Goal: Task Accomplishment & Management: Use online tool/utility

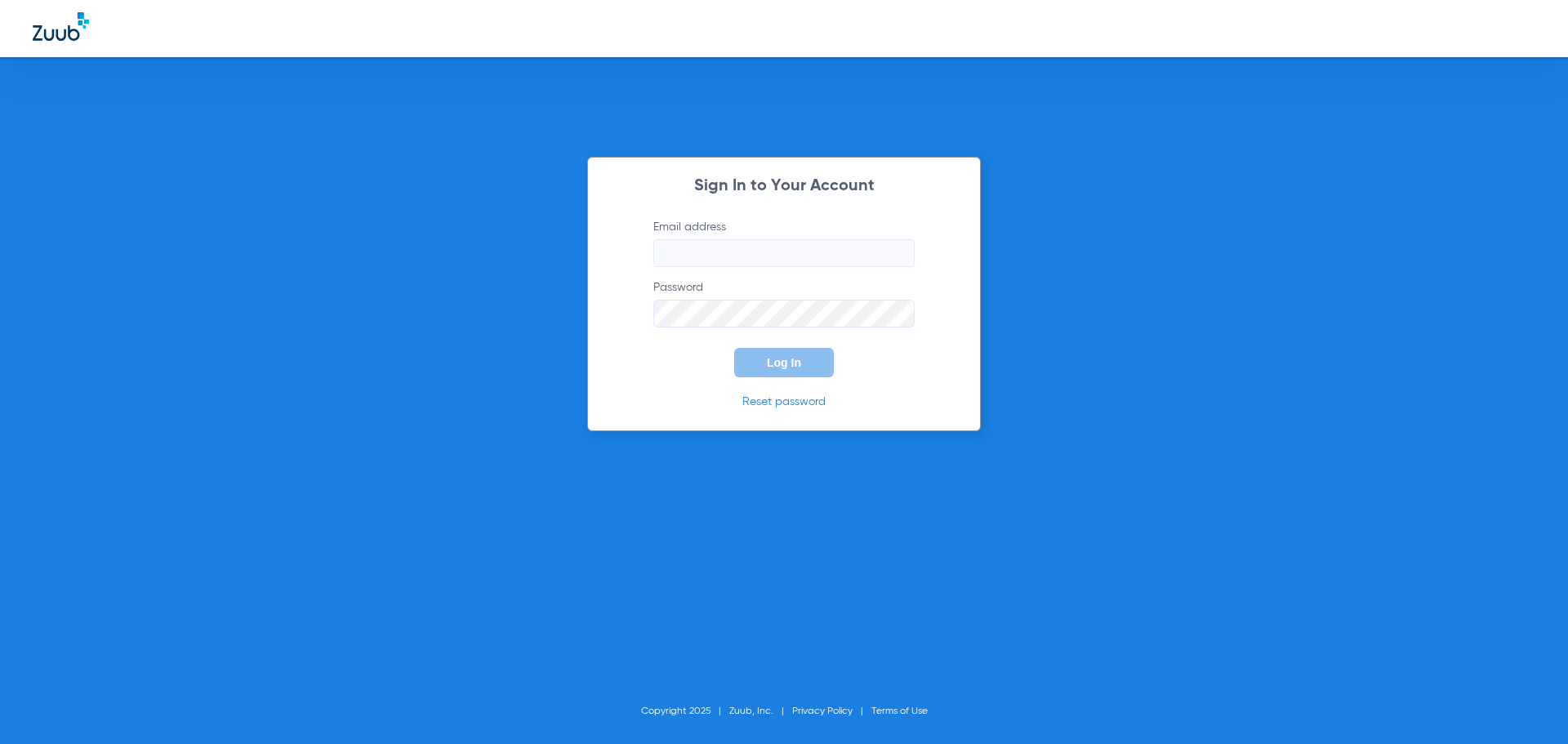
type input "[PERSON_NAME][EMAIL_ADDRESS][DOMAIN_NAME]"
click at [706, 386] on div "Sign In to Your Account Email address [PERSON_NAME][EMAIL_ADDRESS][DOMAIN_NAME]…" at bounding box center [784, 294] width 393 height 275
click at [791, 371] on button "Log In" at bounding box center [784, 363] width 100 height 29
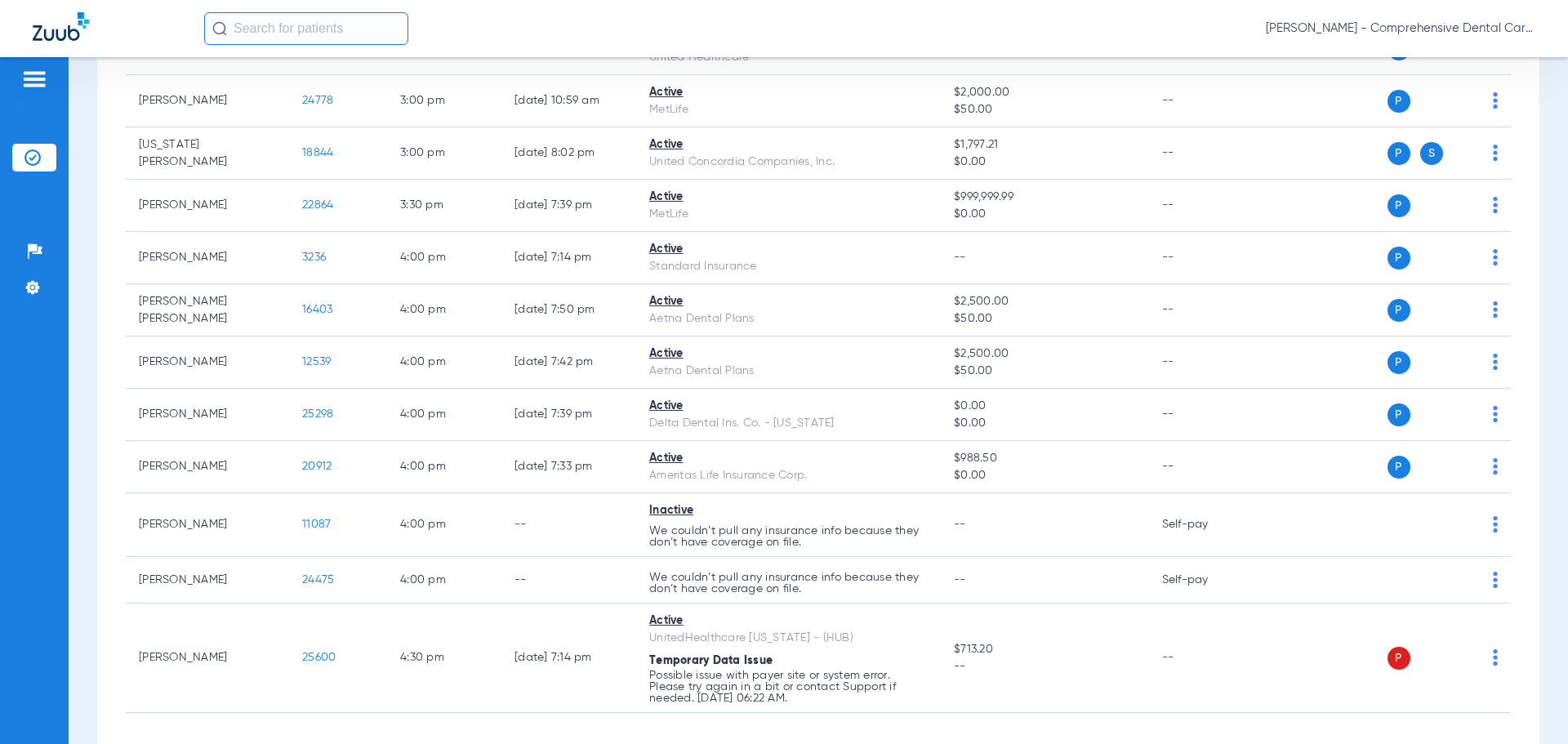
scroll to position [3987, 0]
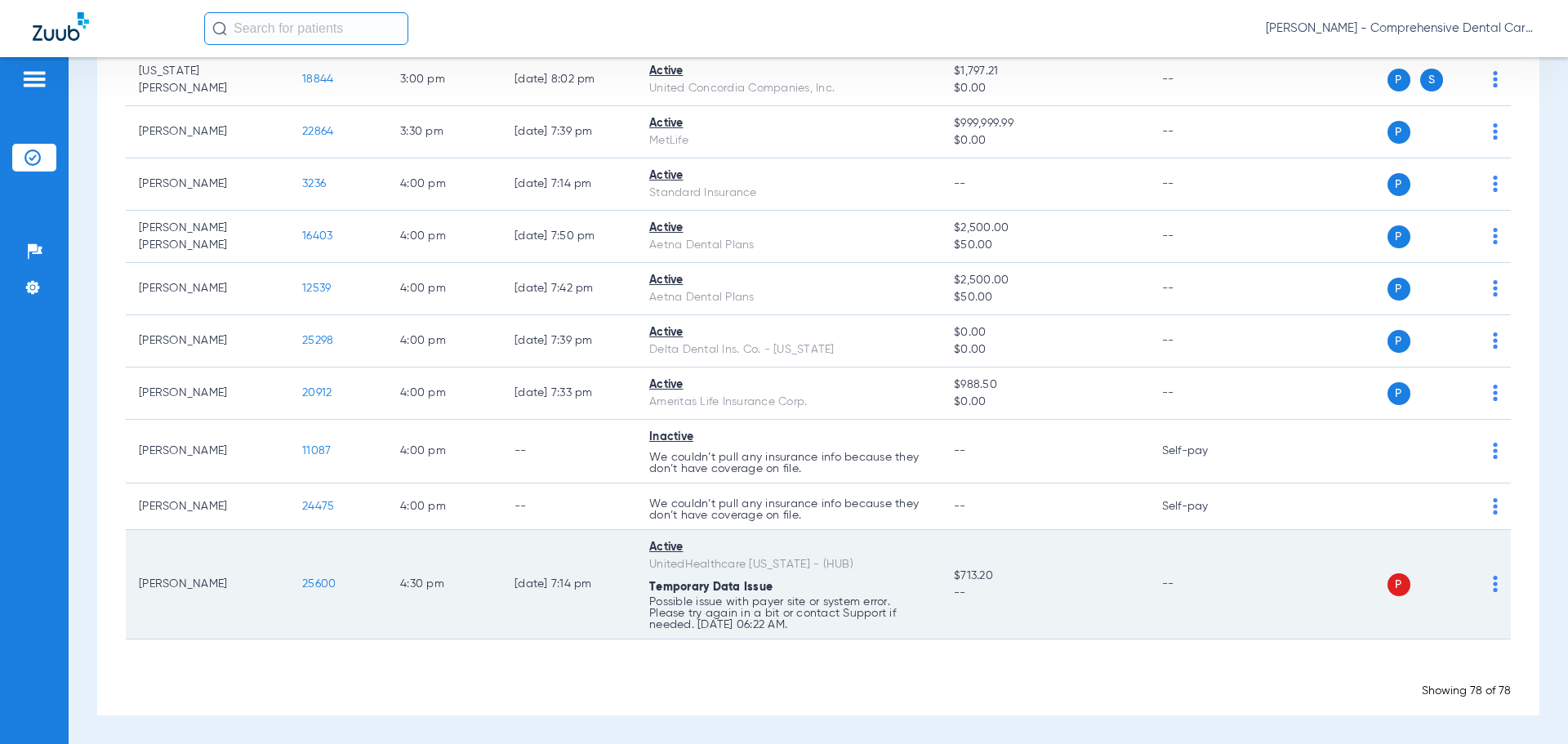
click at [318, 583] on span "25600" at bounding box center [318, 583] width 33 height 11
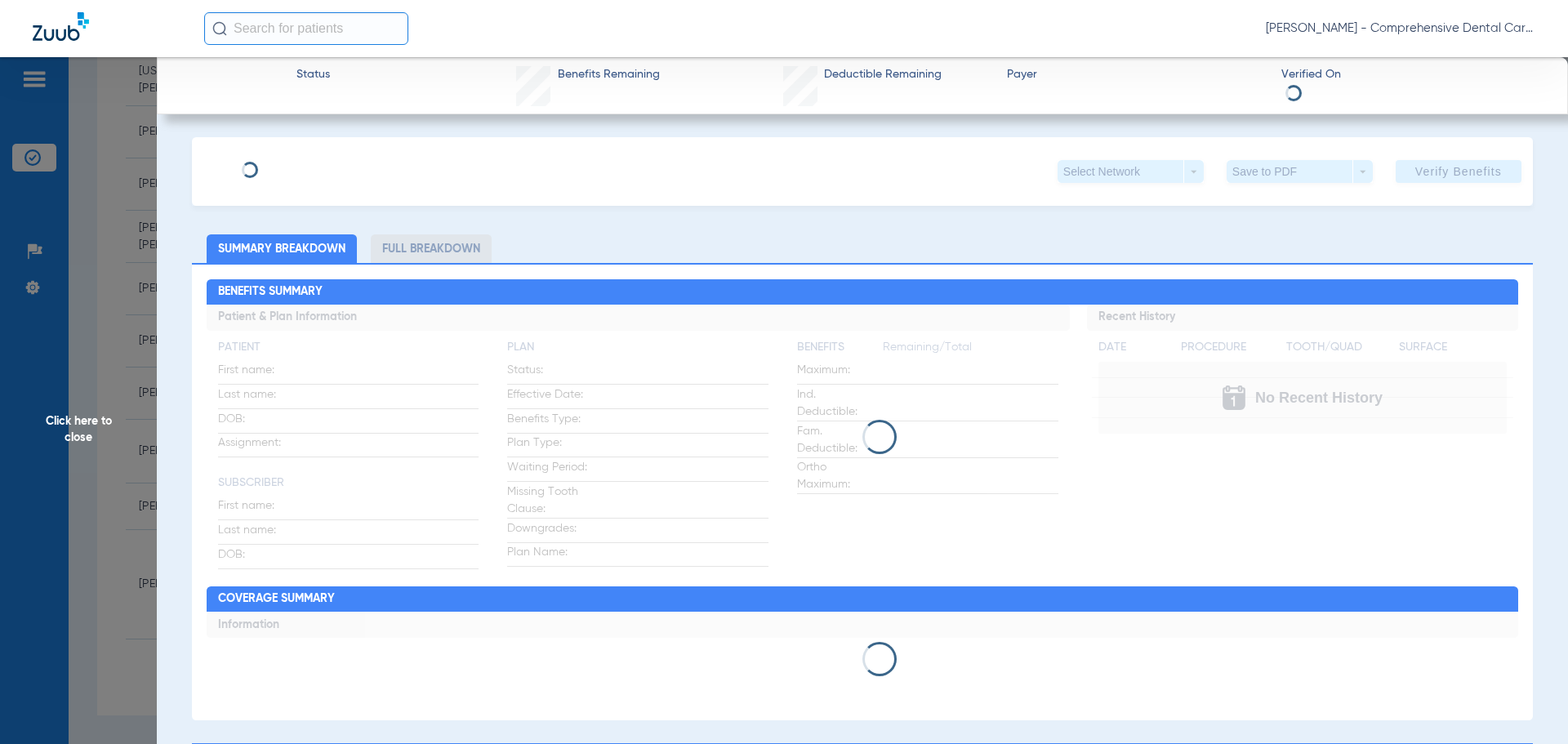
type input "ARLENE"
type input "LOVO"
type input "03/11/1987"
type input "992027551"
type input "1070520"
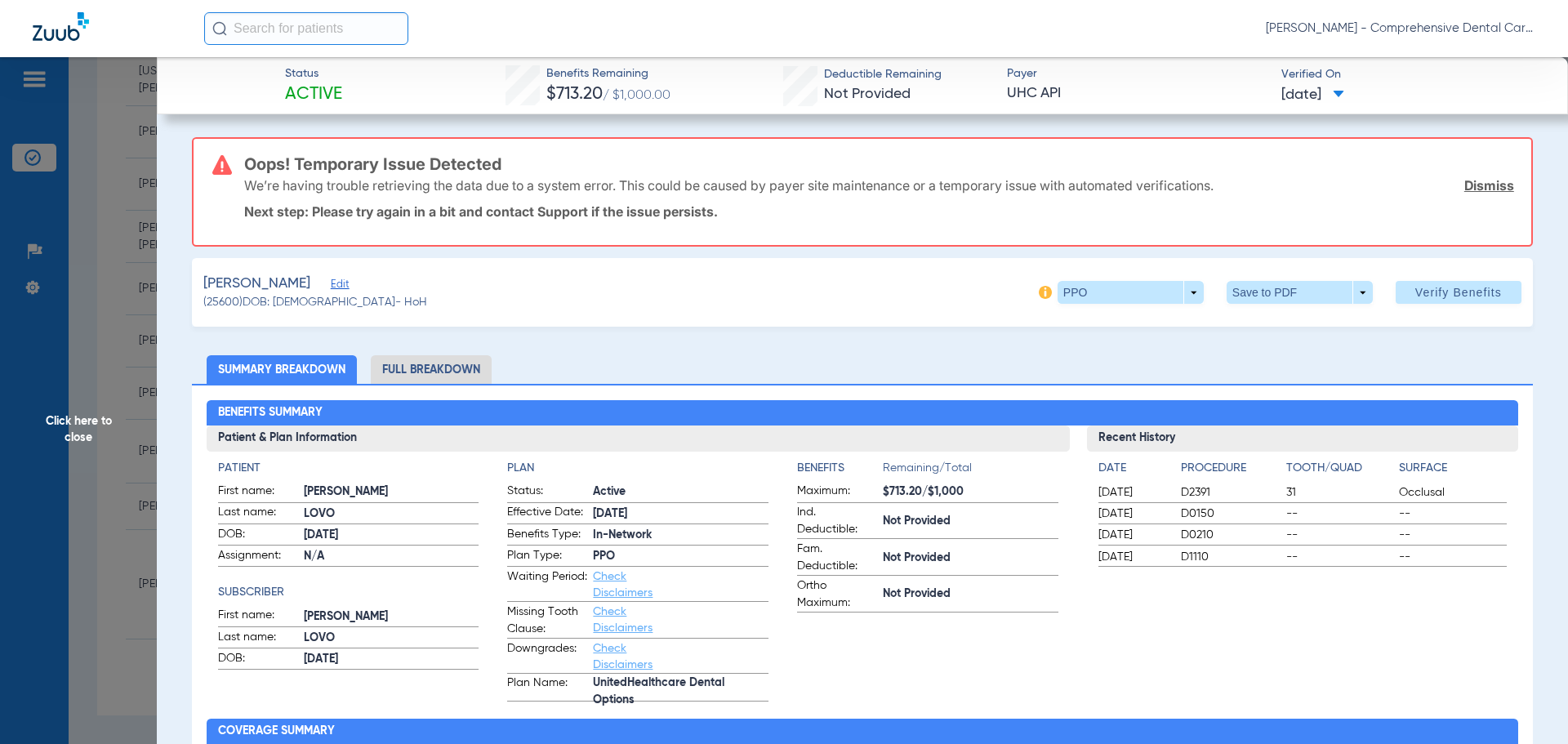
click at [325, 166] on h3 "Oops! Temporary Issue Detected" at bounding box center [879, 164] width 1270 height 16
click at [331, 286] on span "Edit" at bounding box center [338, 286] width 15 height 15
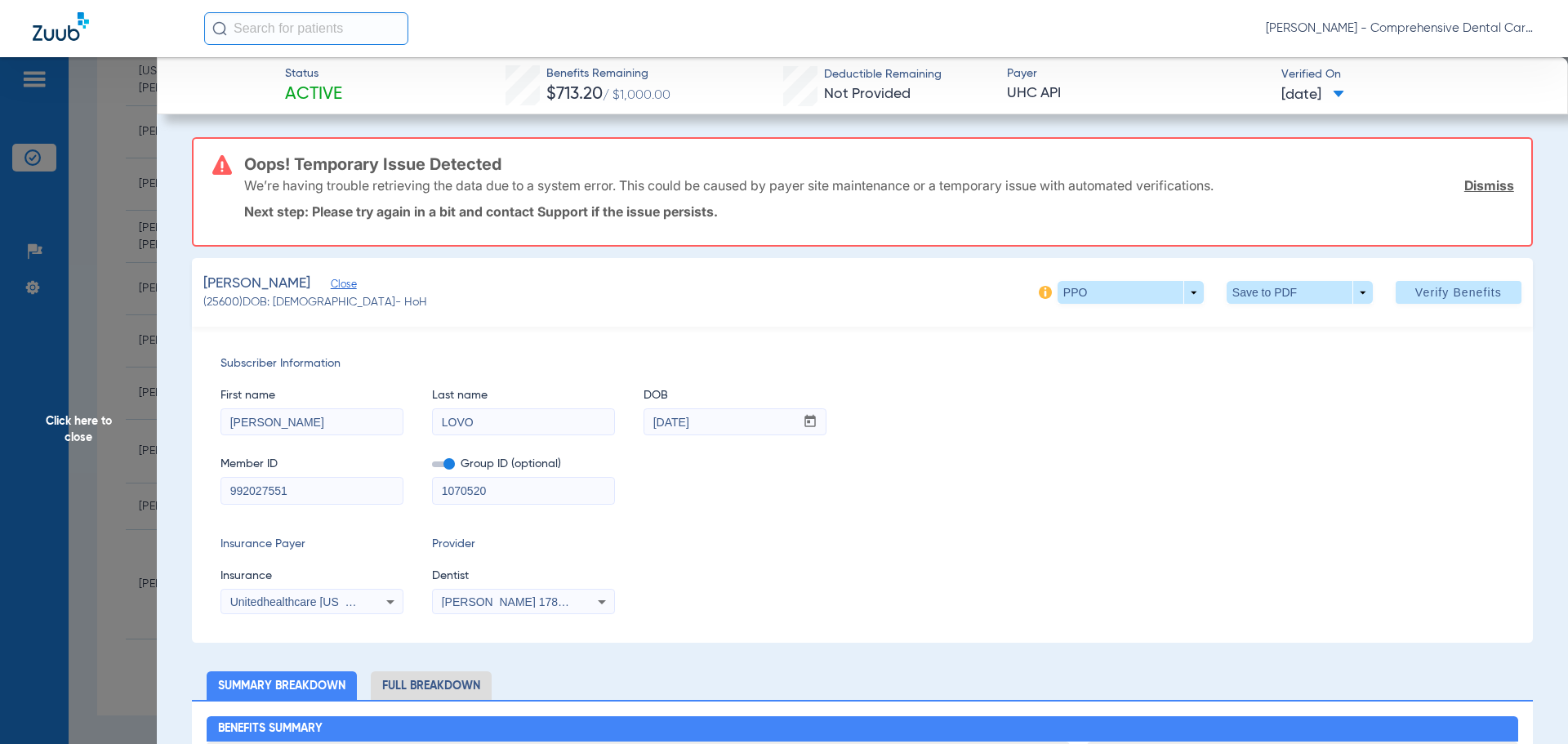
click at [376, 605] on div "Unitedhealthcare [US_STATE] - (Hub)" at bounding box center [312, 602] width 181 height 20
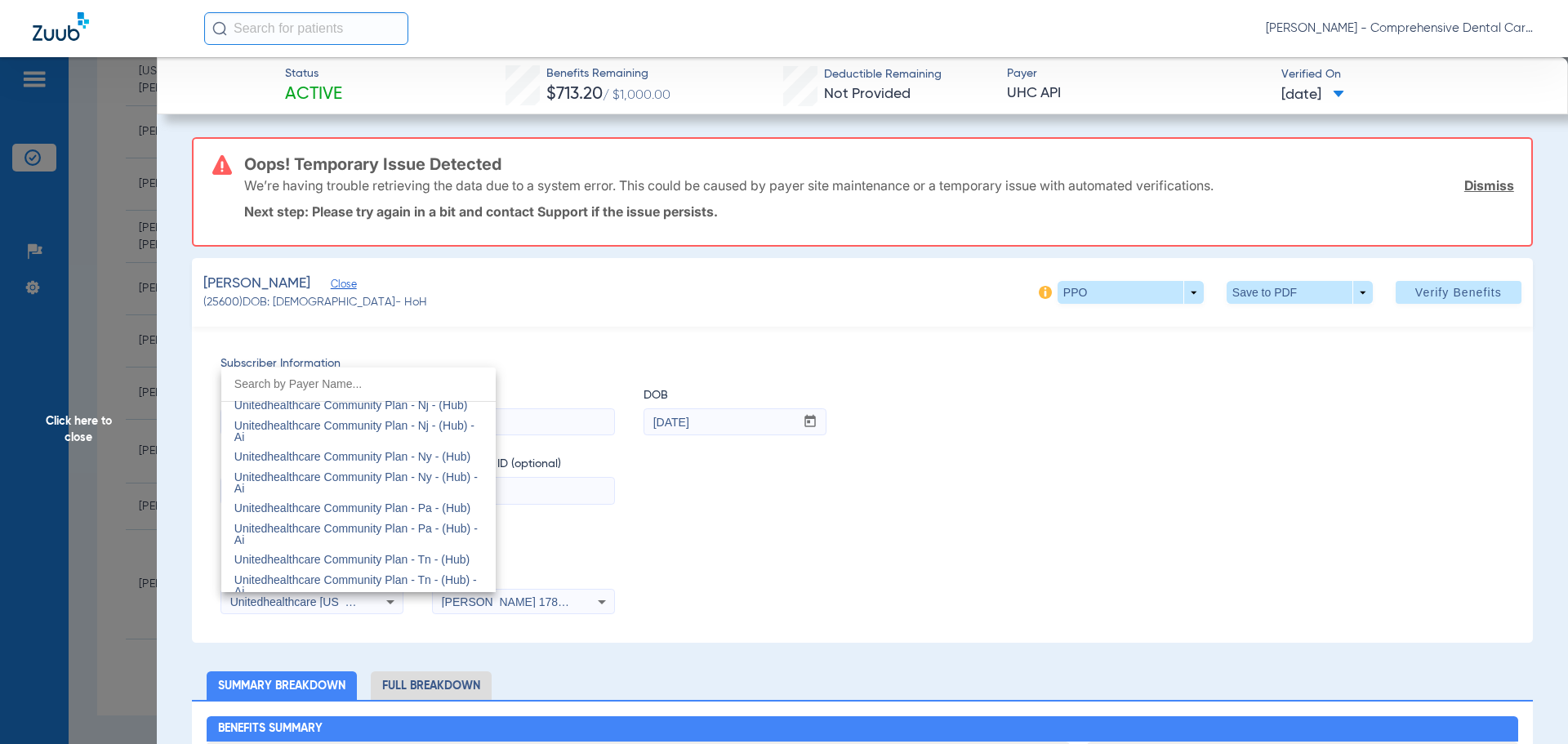
scroll to position [9703, 0]
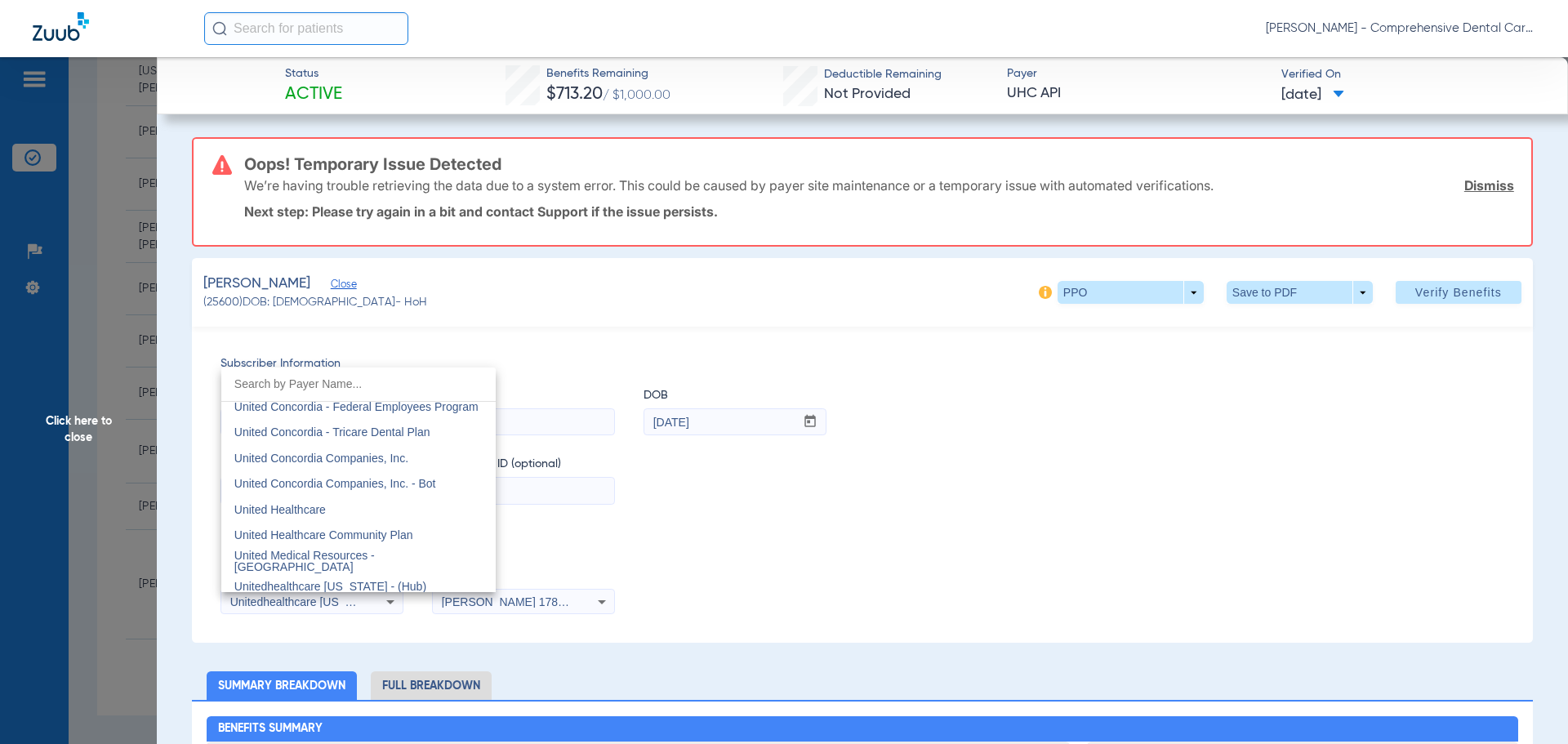
click at [300, 512] on span "United Healthcare" at bounding box center [280, 509] width 91 height 13
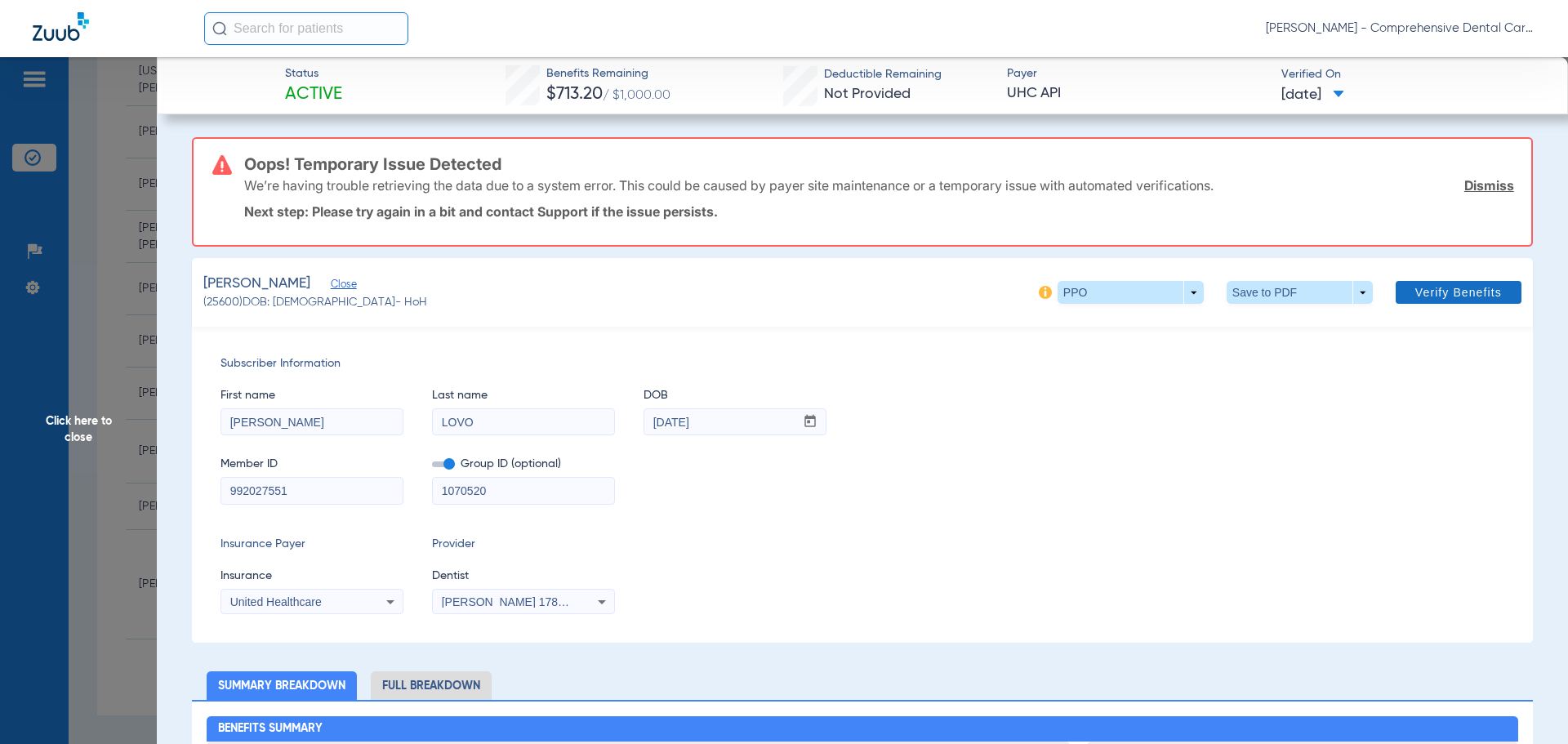
click at [1460, 292] on span "Verify Benefits" at bounding box center [1458, 292] width 86 height 13
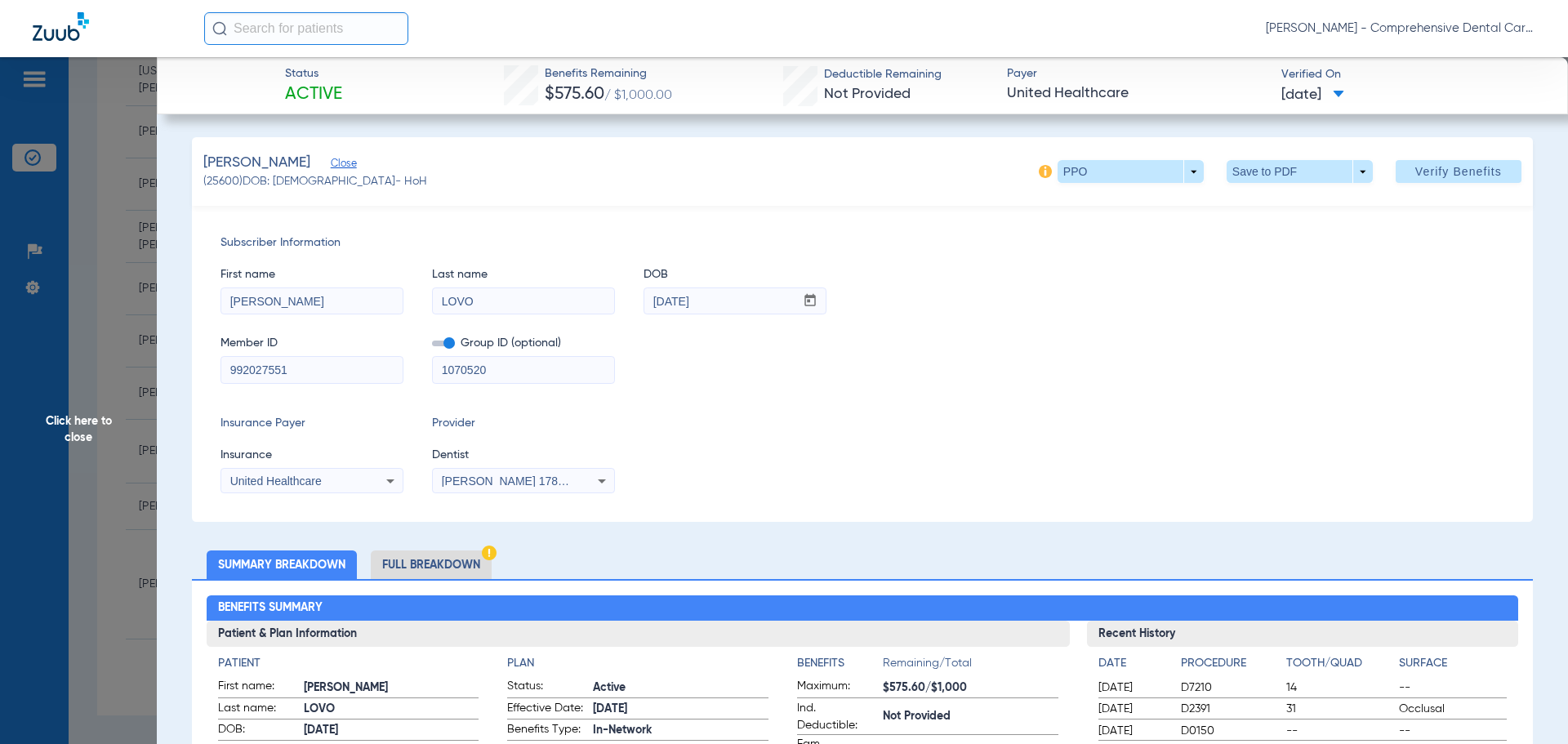
click at [73, 440] on span "Click here to close" at bounding box center [79, 429] width 157 height 744
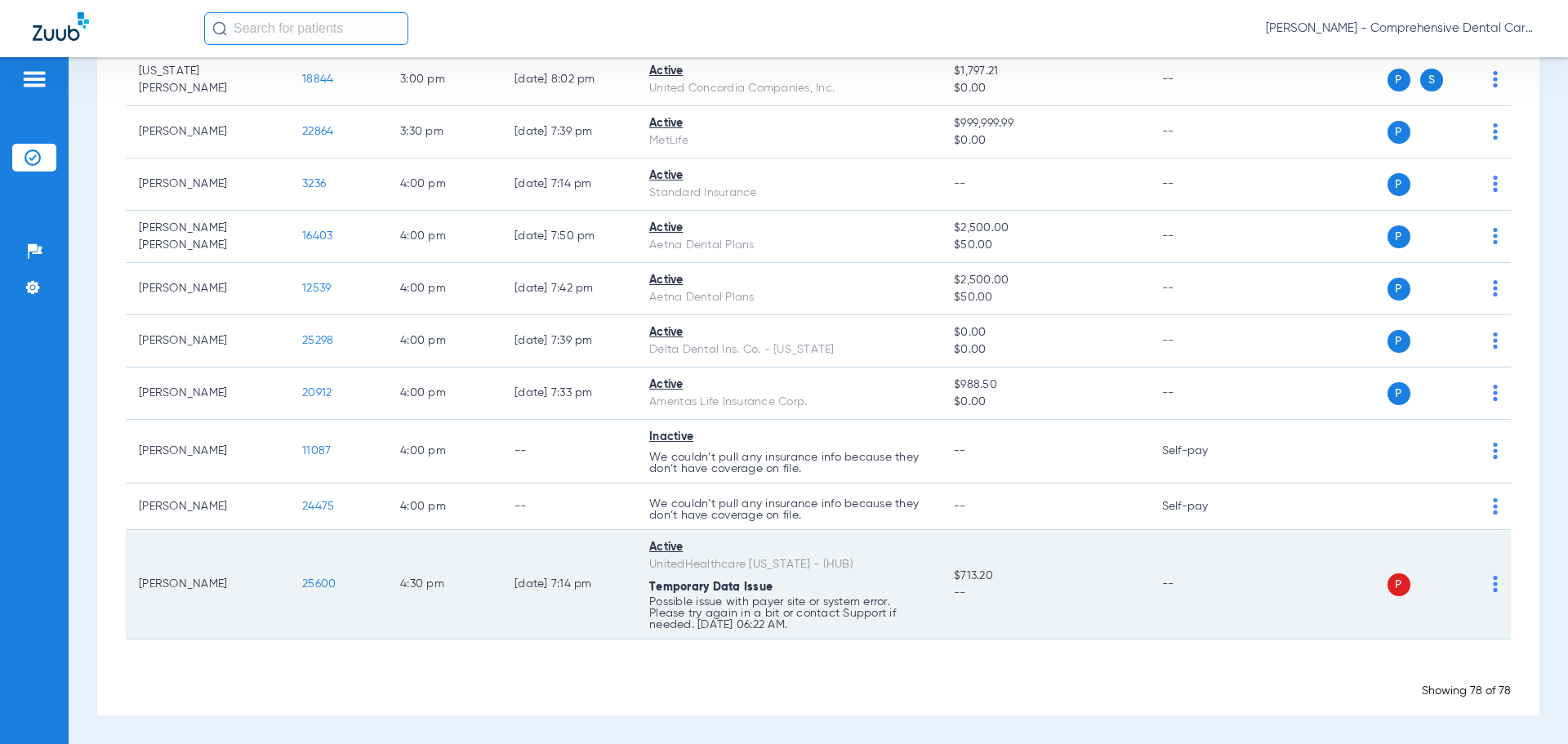
click at [235, 598] on td "Arlene Lovo" at bounding box center [207, 584] width 163 height 109
click at [1493, 588] on img at bounding box center [1495, 584] width 5 height 16
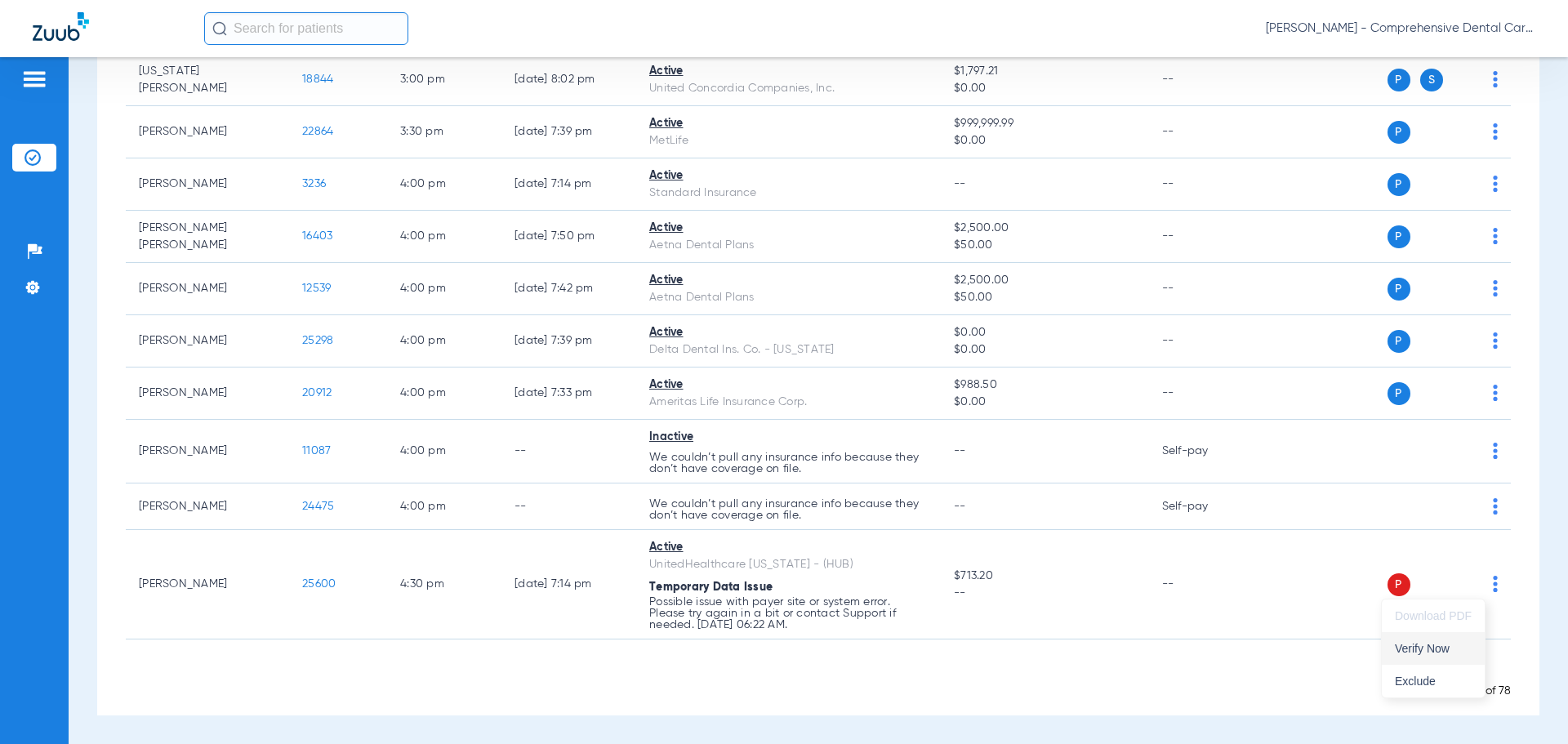
click at [1443, 648] on span "Verify Now" at bounding box center [1433, 648] width 77 height 11
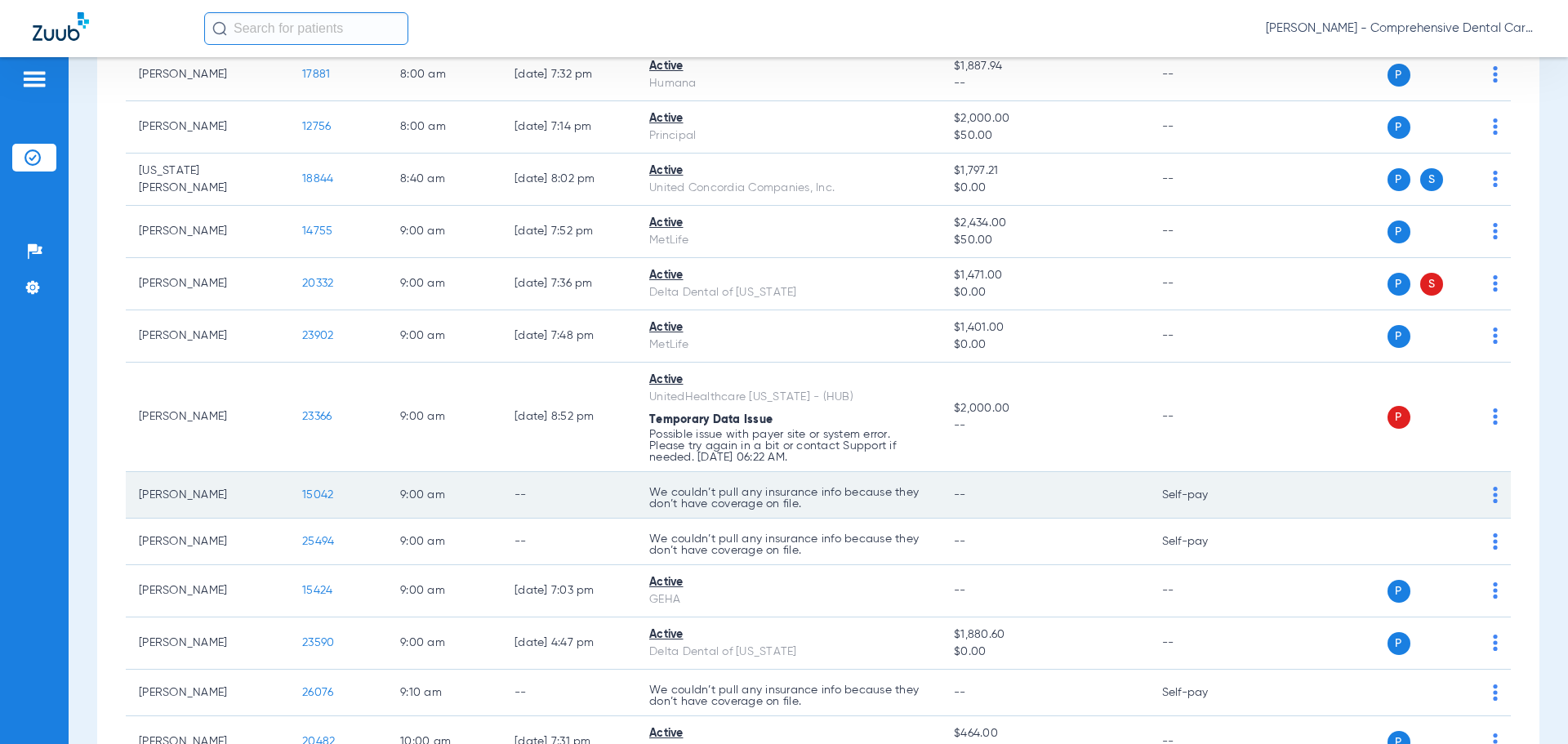
scroll to position [0, 0]
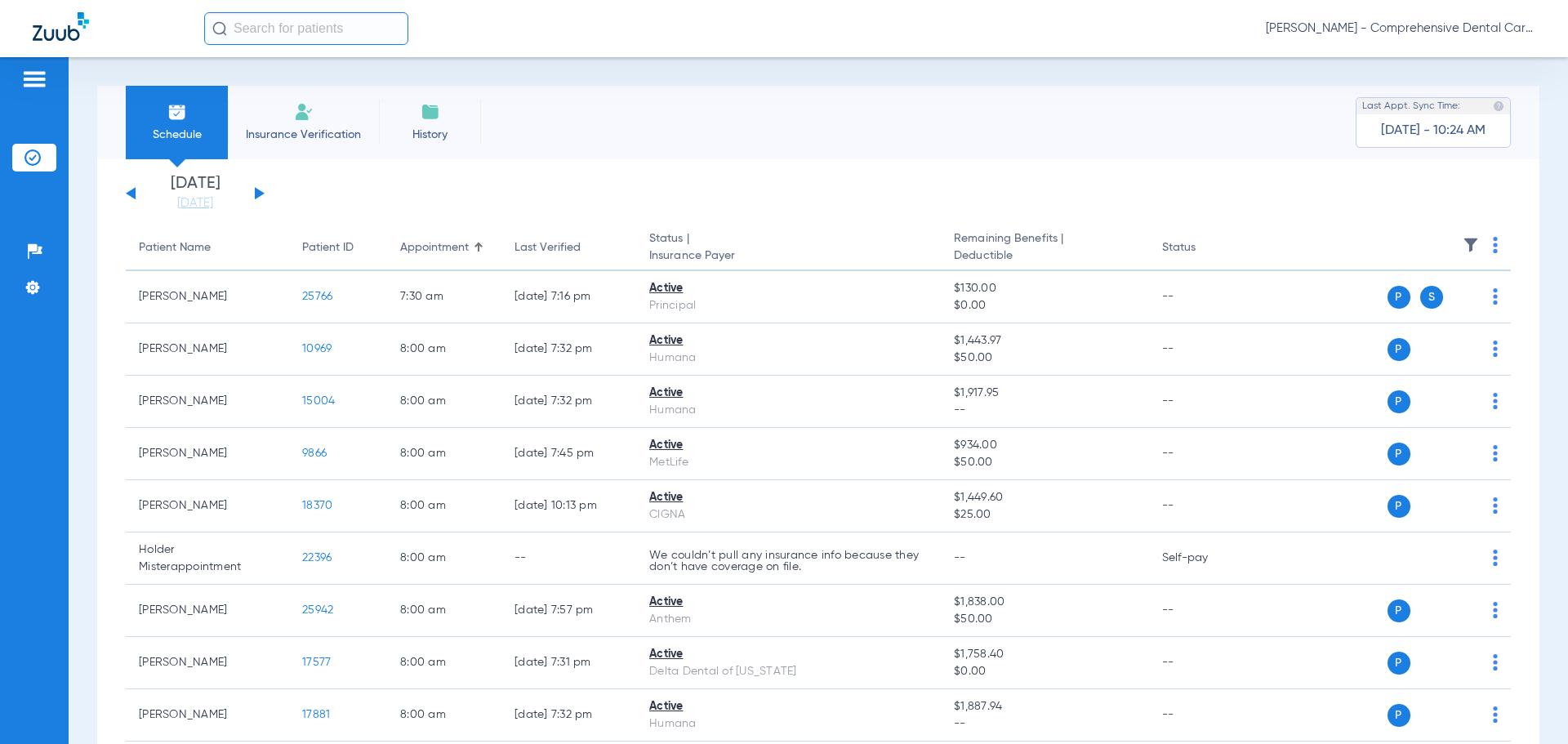
click at [252, 190] on div "[DATE] [DATE] [DATE] [DATE] [DATE] [DATE] [DATE] [DATE] [DATE] [DATE] [DATE] [D…" at bounding box center [195, 194] width 139 height 36
click at [259, 193] on button at bounding box center [259, 193] width 9 height 12
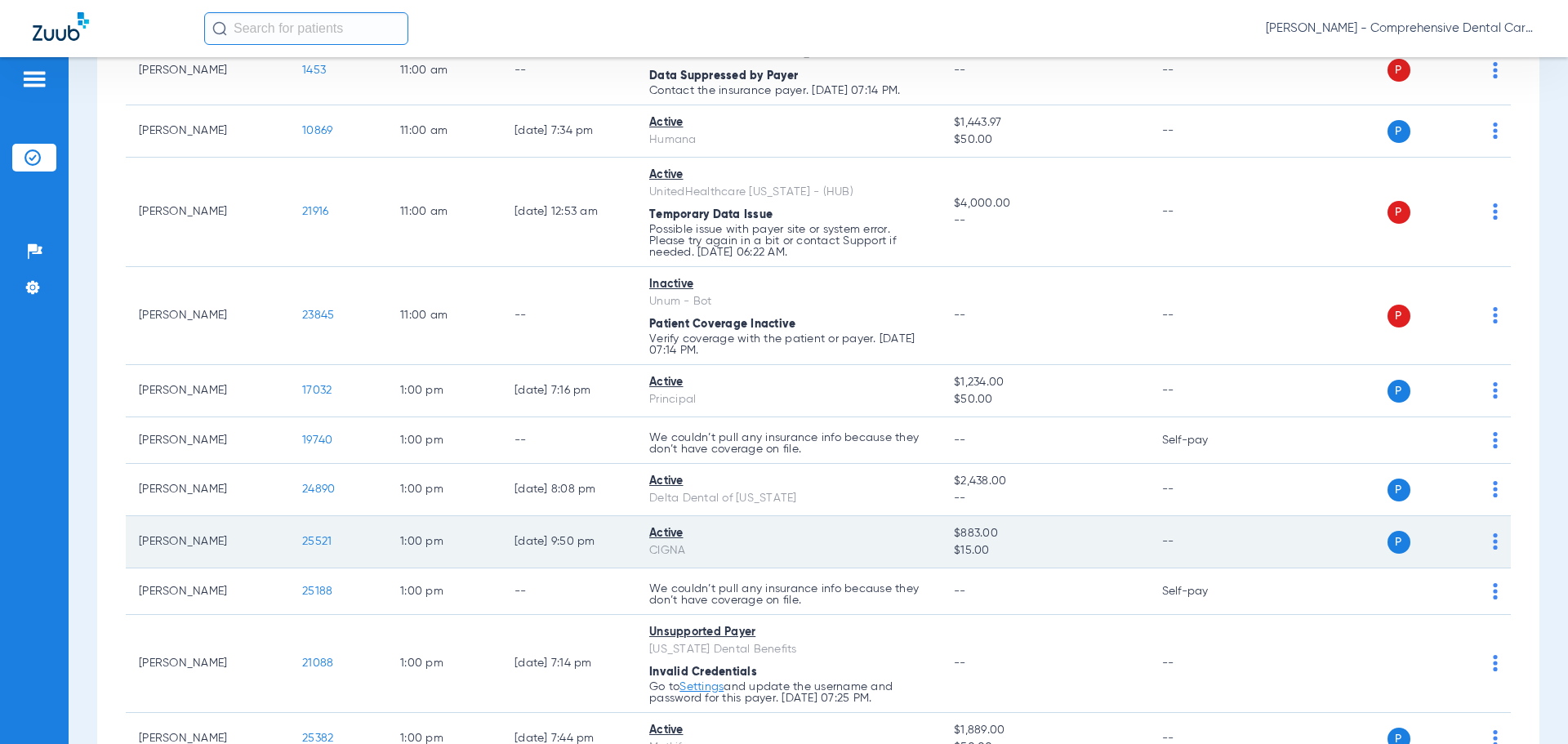
scroll to position [1714, 0]
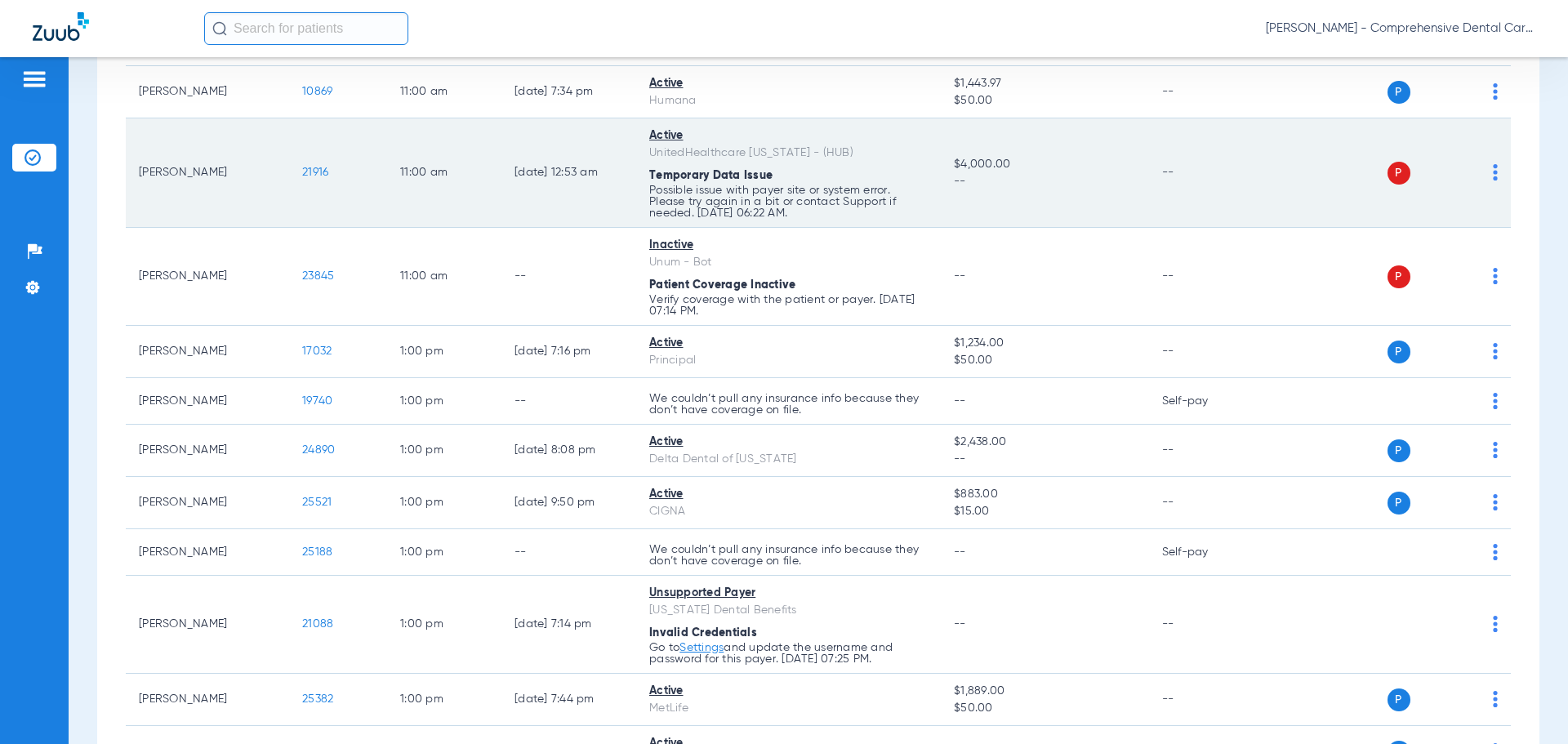
click at [322, 171] on span "21916" at bounding box center [315, 171] width 26 height 11
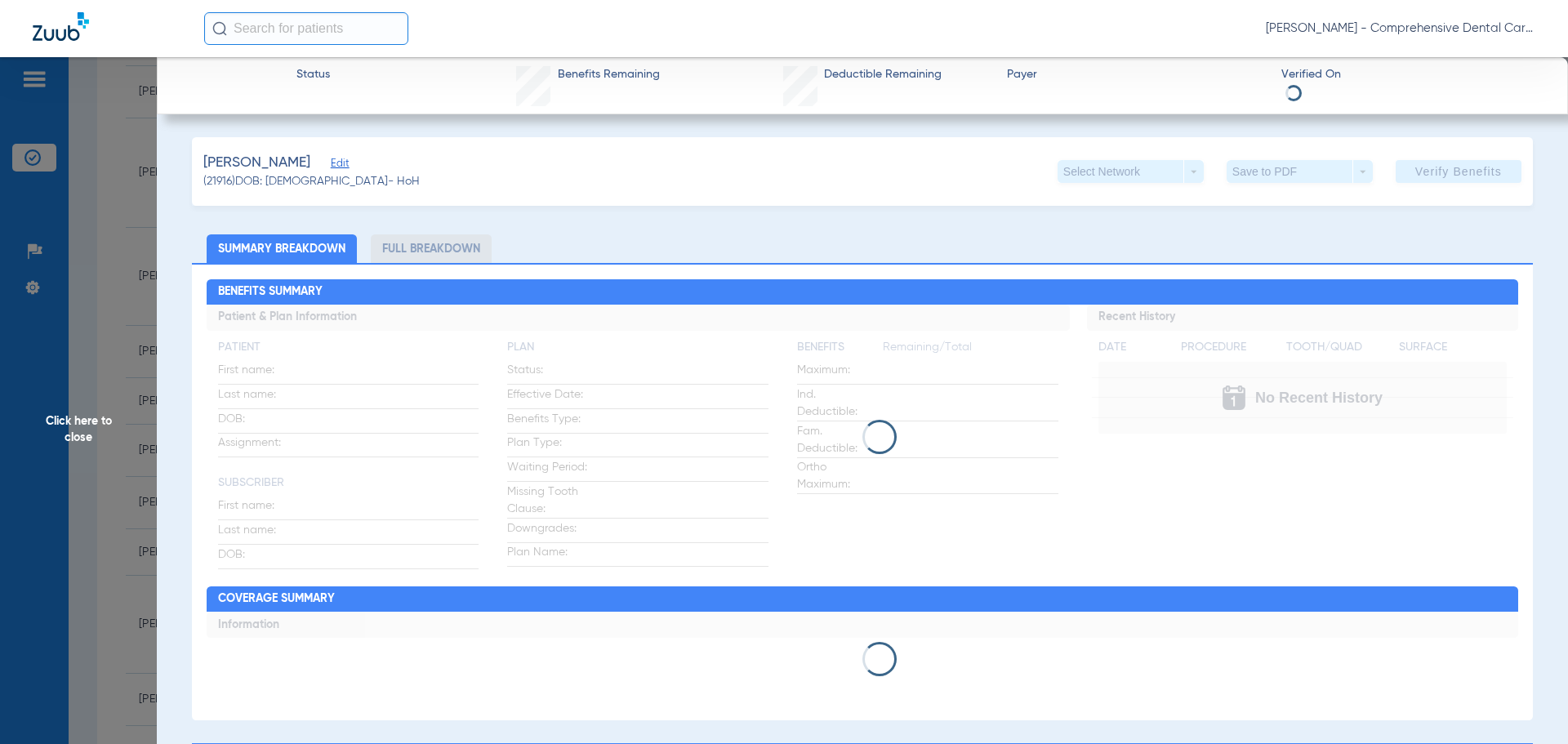
click at [345, 164] on span "Edit" at bounding box center [338, 166] width 15 height 15
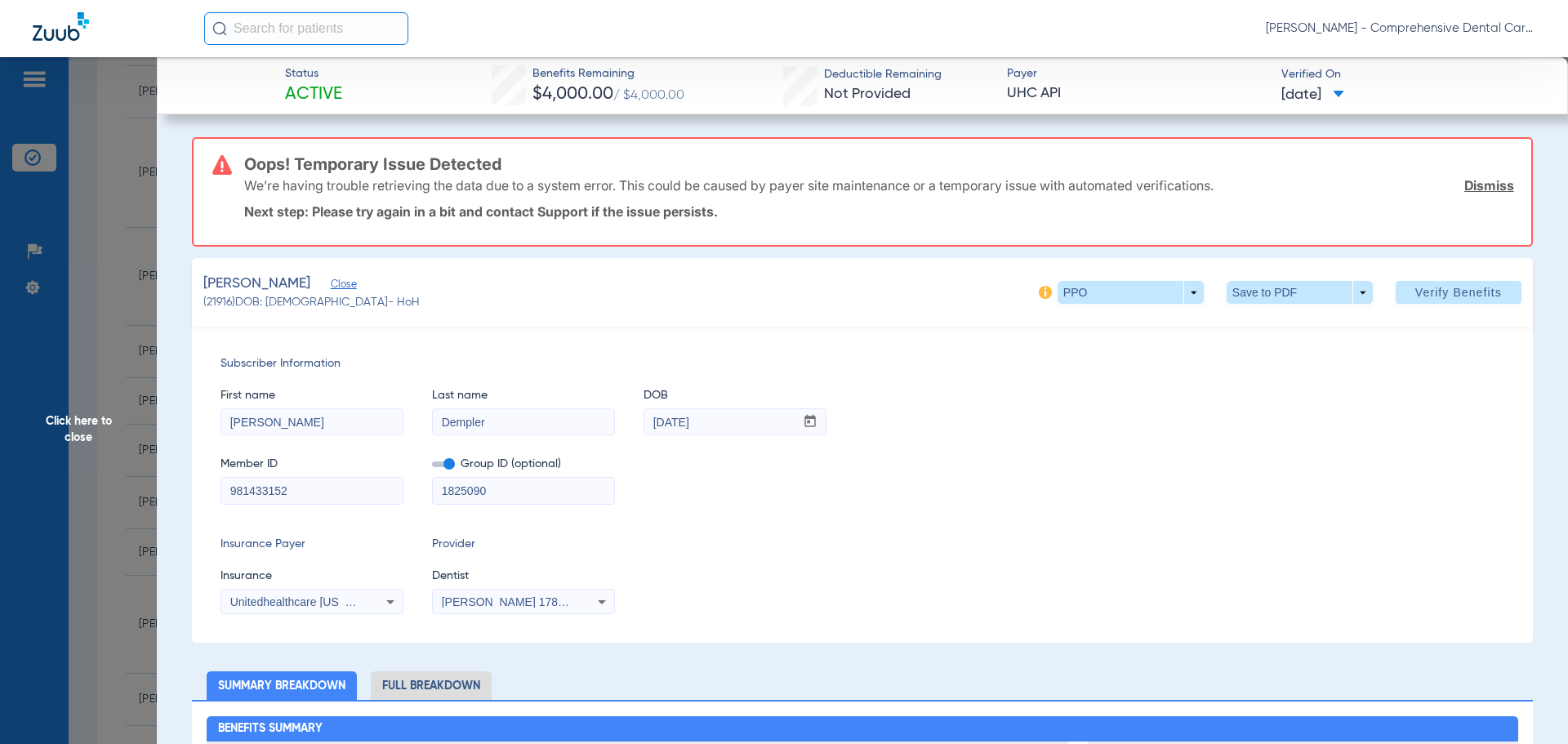
click at [385, 601] on icon at bounding box center [390, 602] width 20 height 20
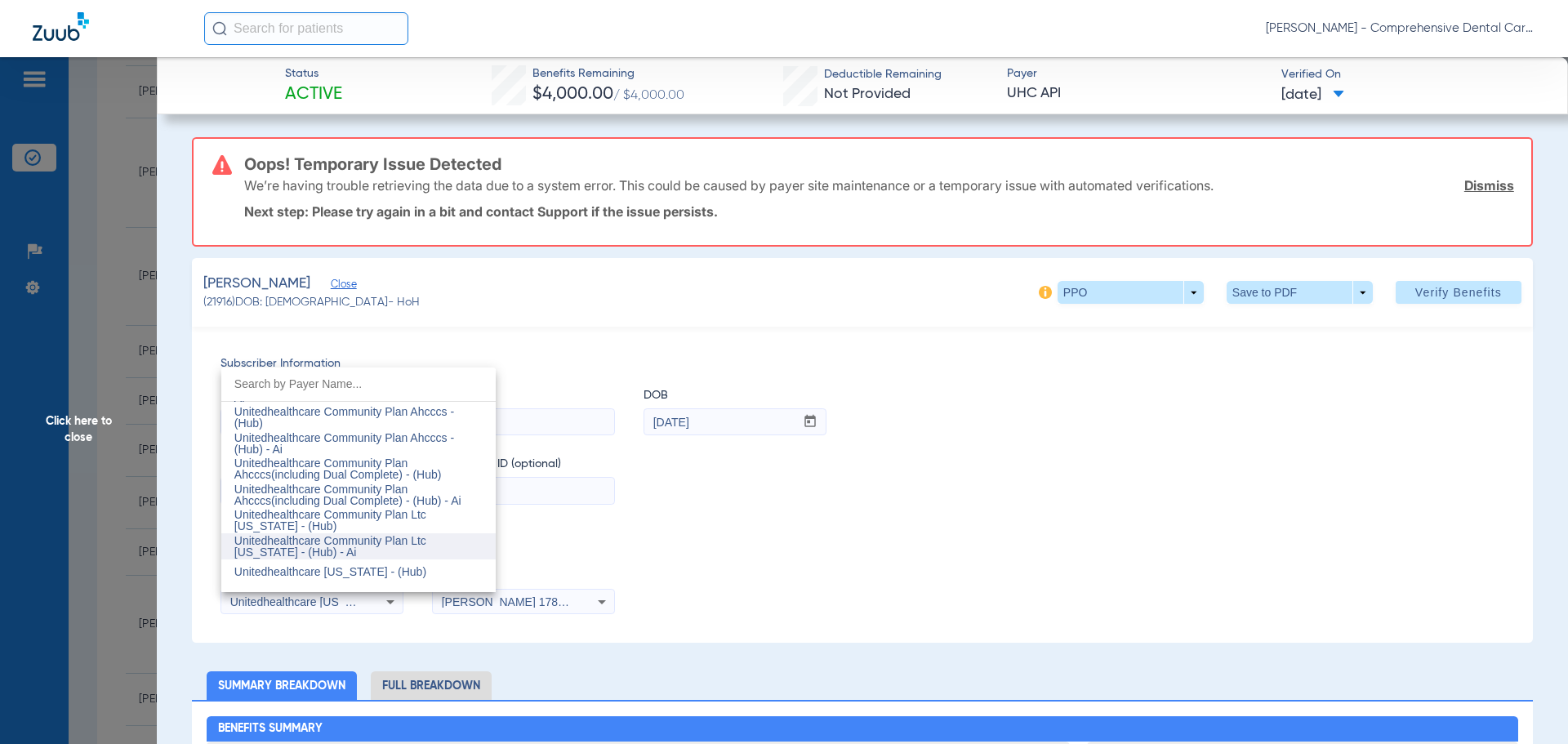
scroll to position [9785, 0]
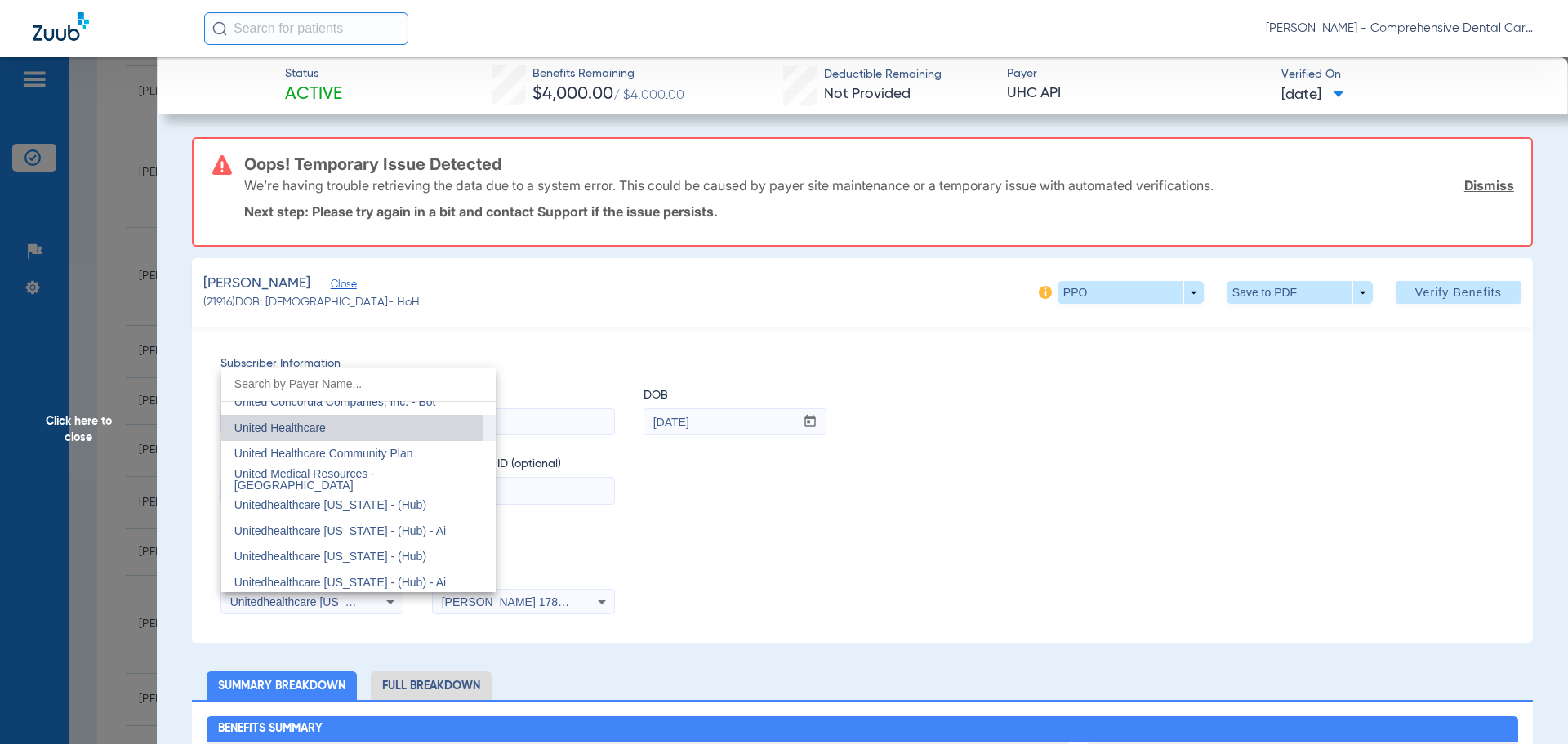
click at [306, 427] on span "United Healthcare" at bounding box center [280, 427] width 91 height 13
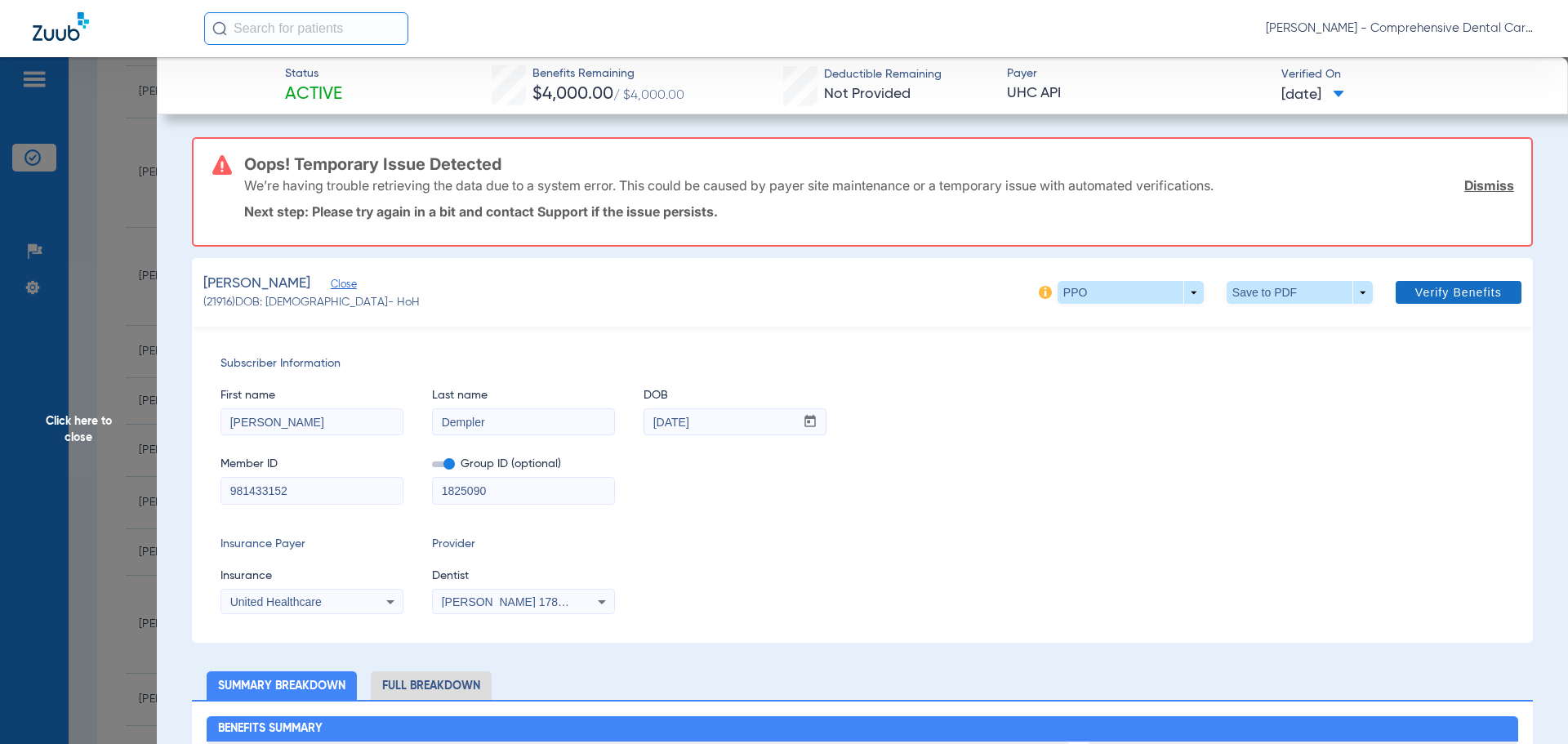
click at [1446, 291] on span "Verify Benefits" at bounding box center [1458, 292] width 86 height 13
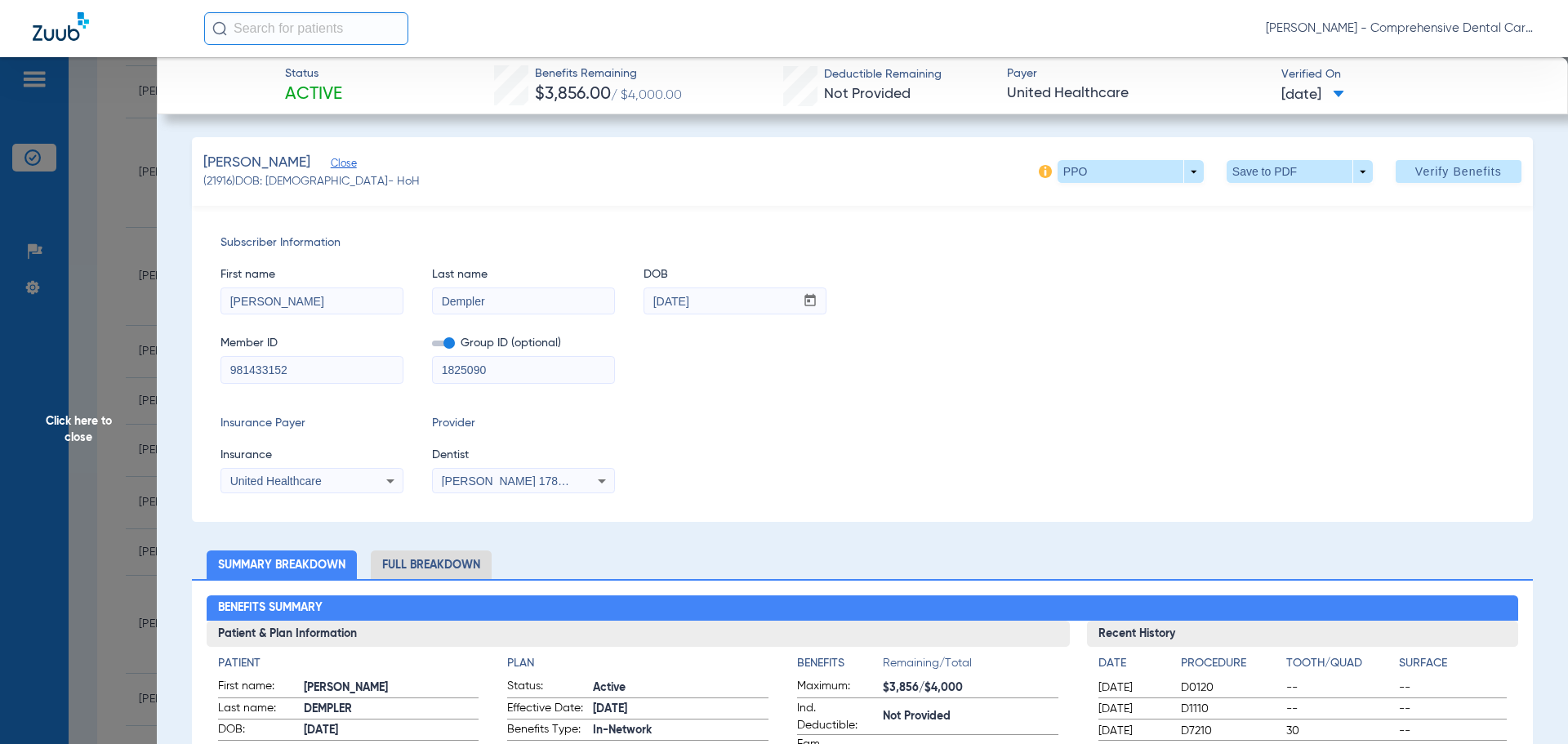
click at [66, 418] on span "Click here to close" at bounding box center [79, 429] width 157 height 744
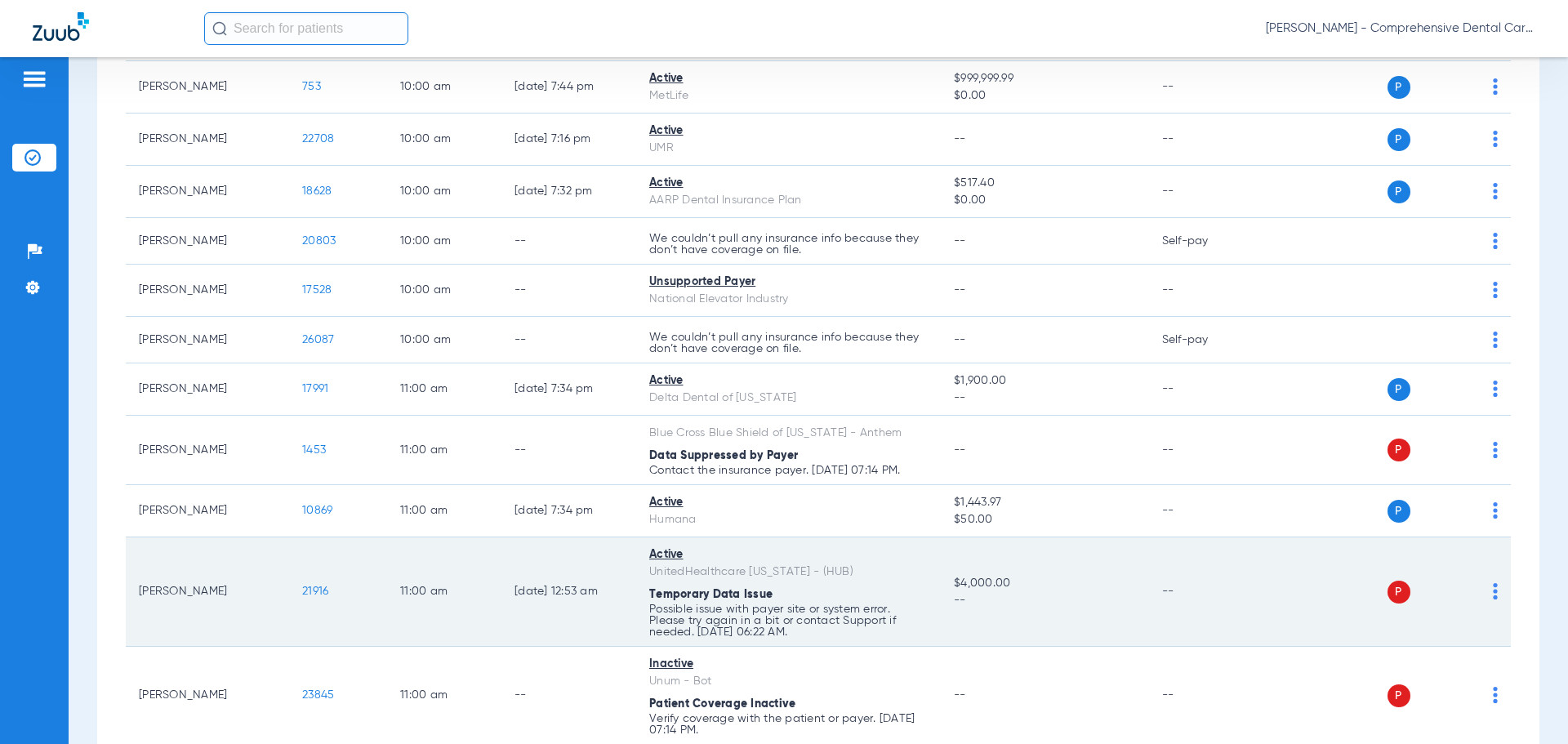
scroll to position [1306, 0]
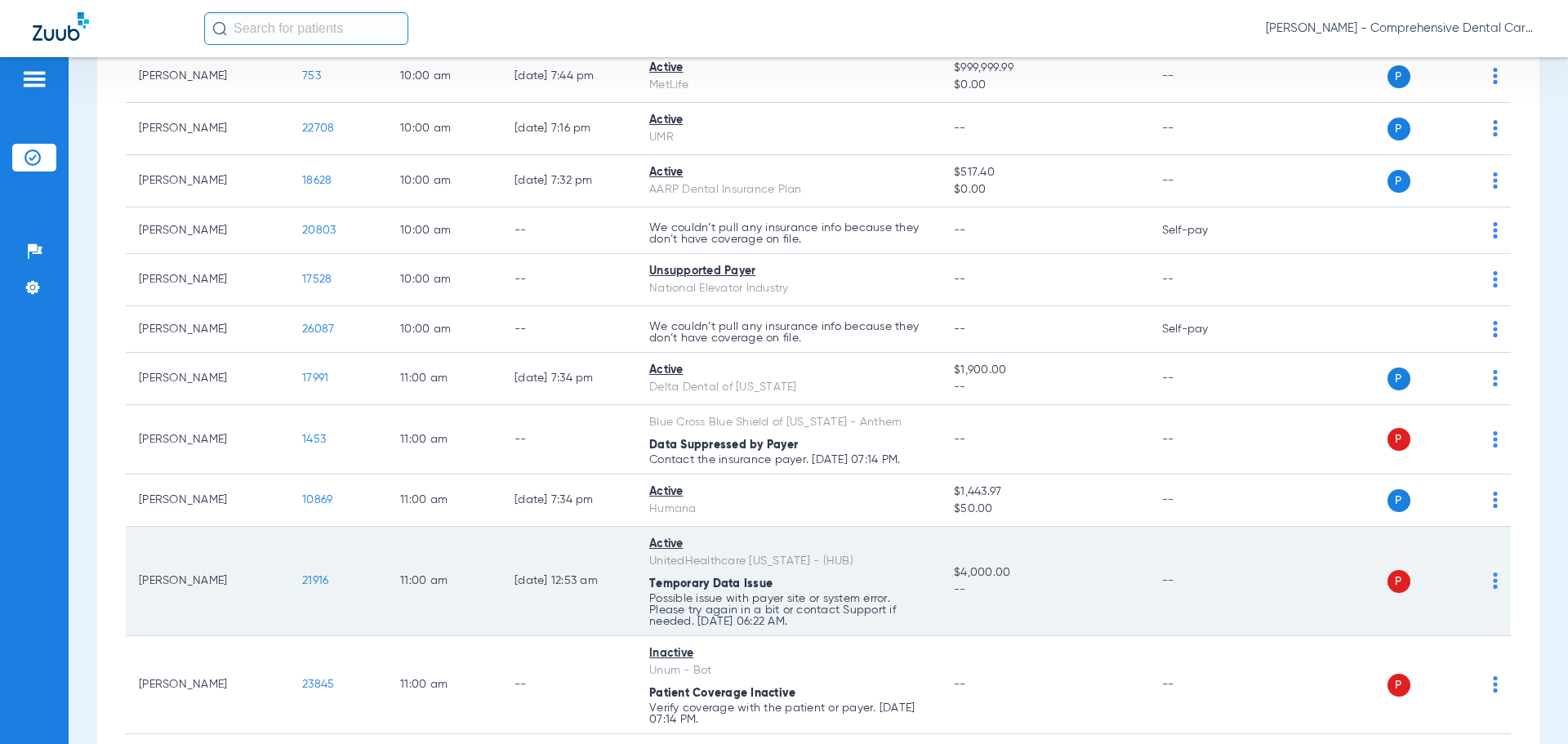
click at [327, 575] on span "21916" at bounding box center [315, 580] width 26 height 11
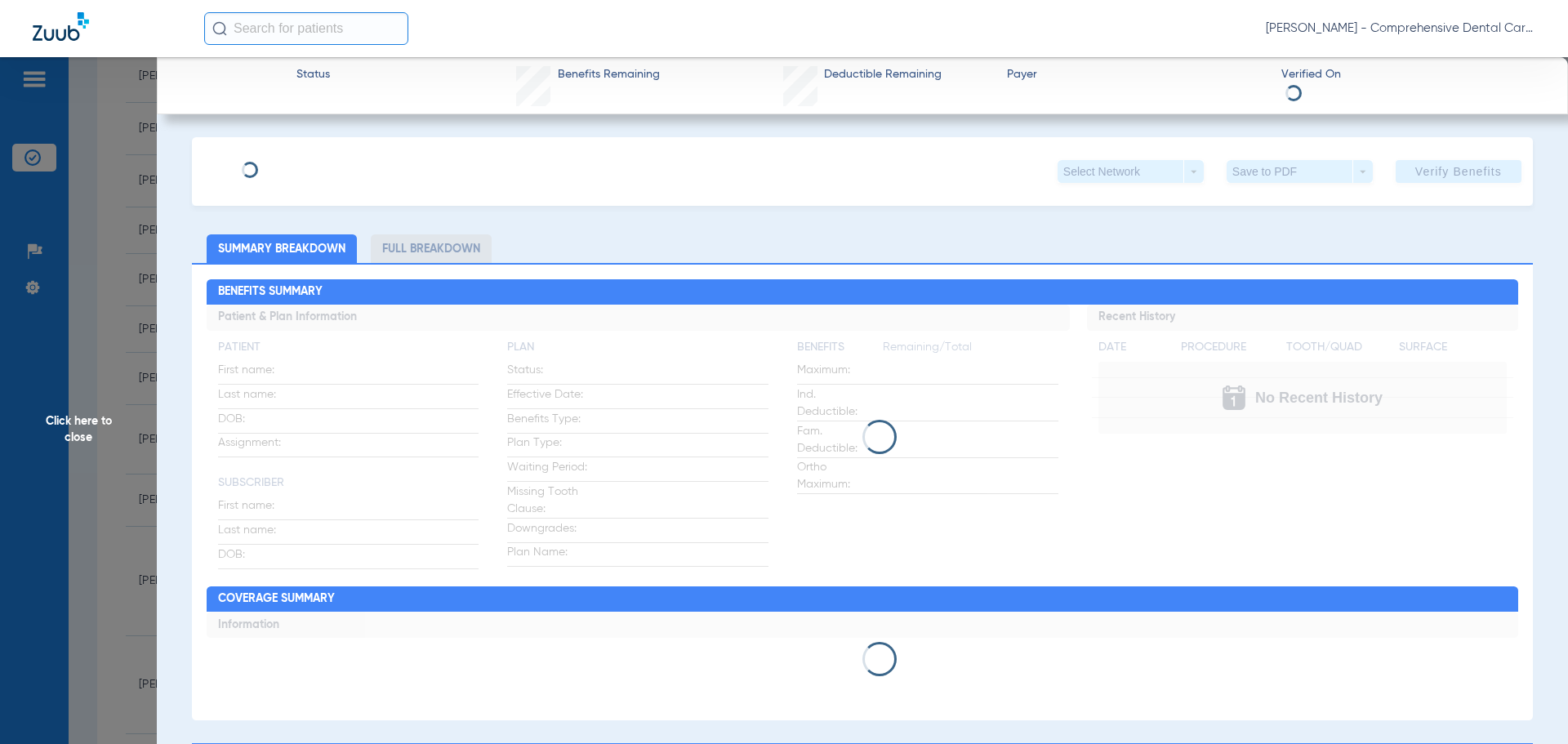
type input "Michael"
type input "Dempler"
type input "06/24/1944"
type input "981433152"
type input "1825090"
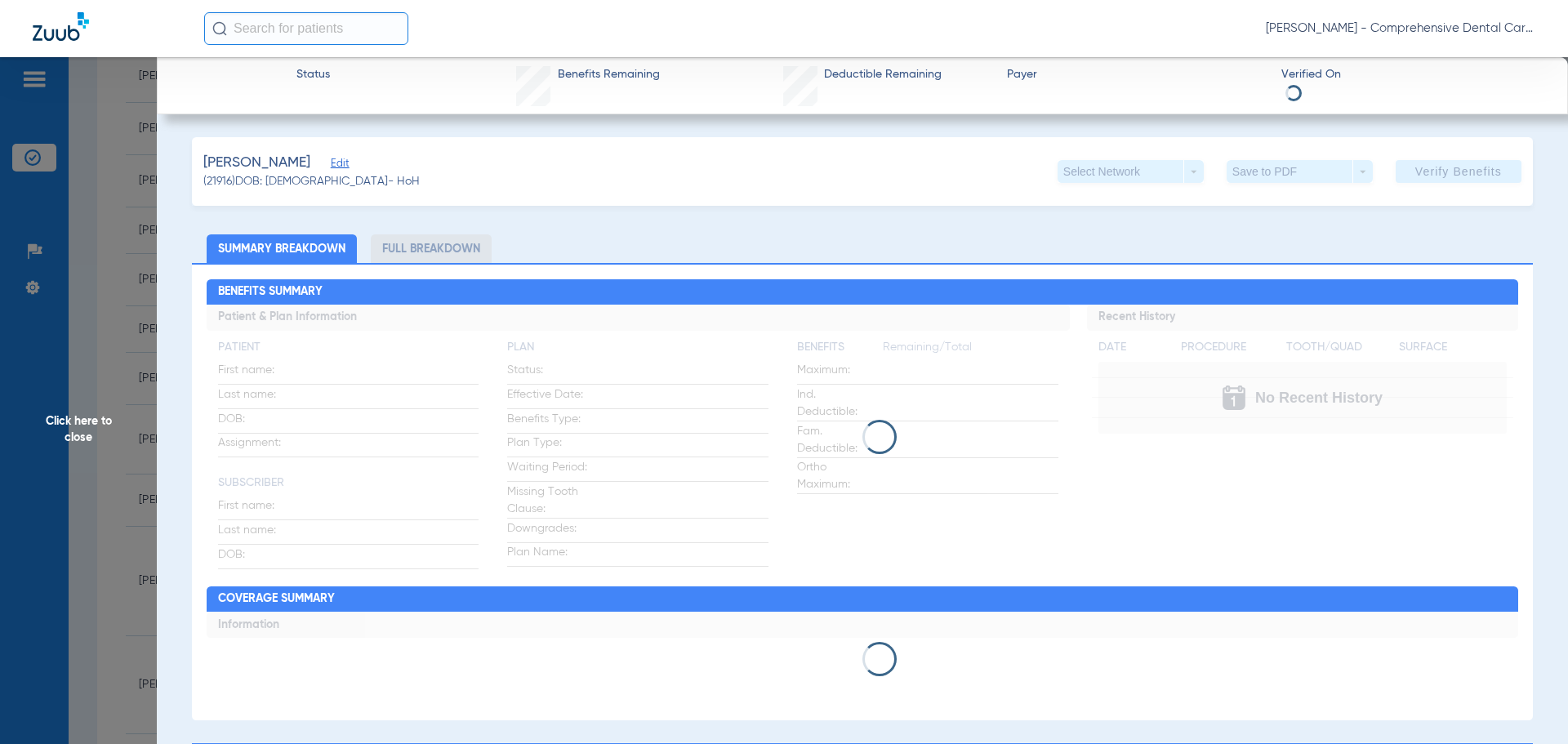
click at [343, 161] on span "Edit" at bounding box center [338, 166] width 15 height 15
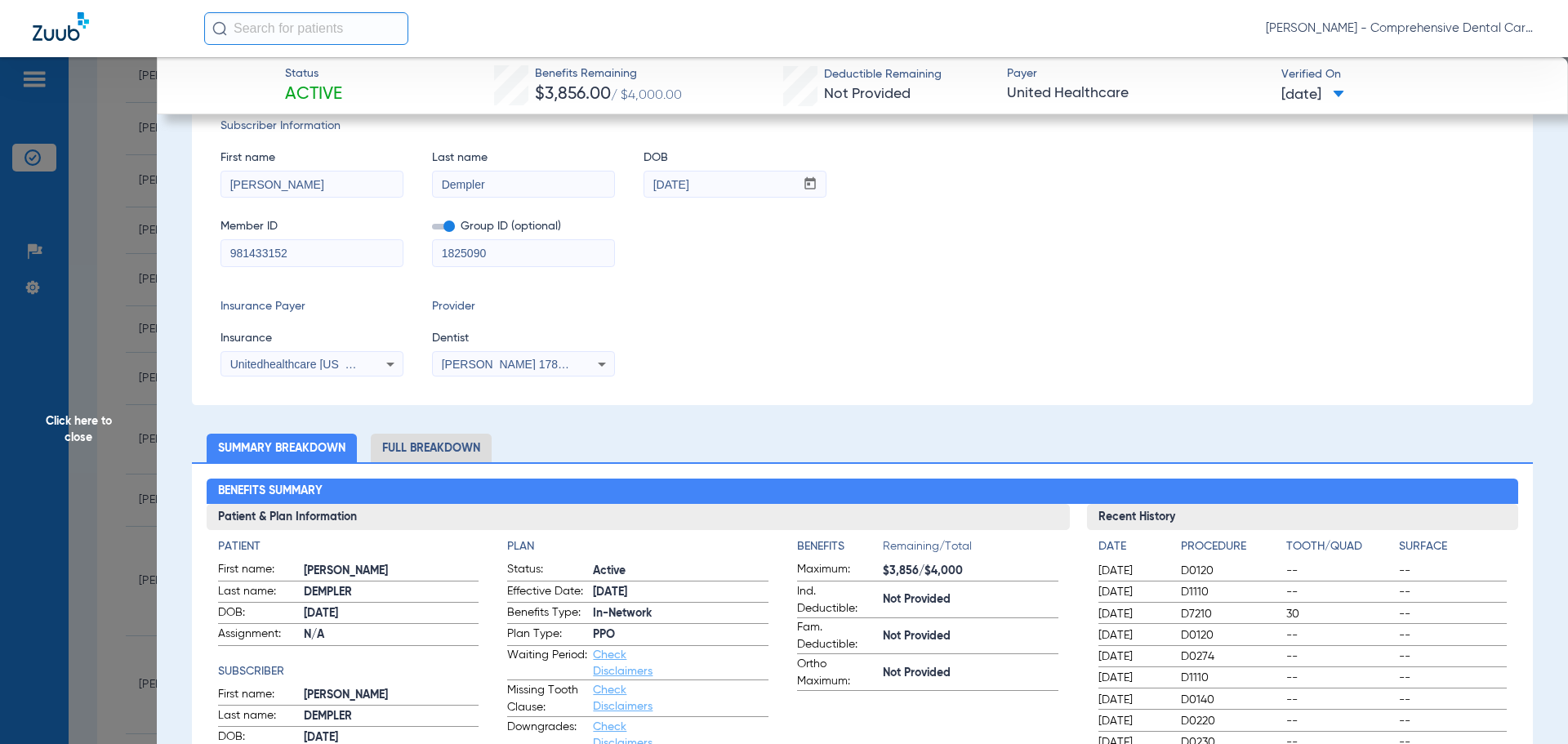
scroll to position [163, 0]
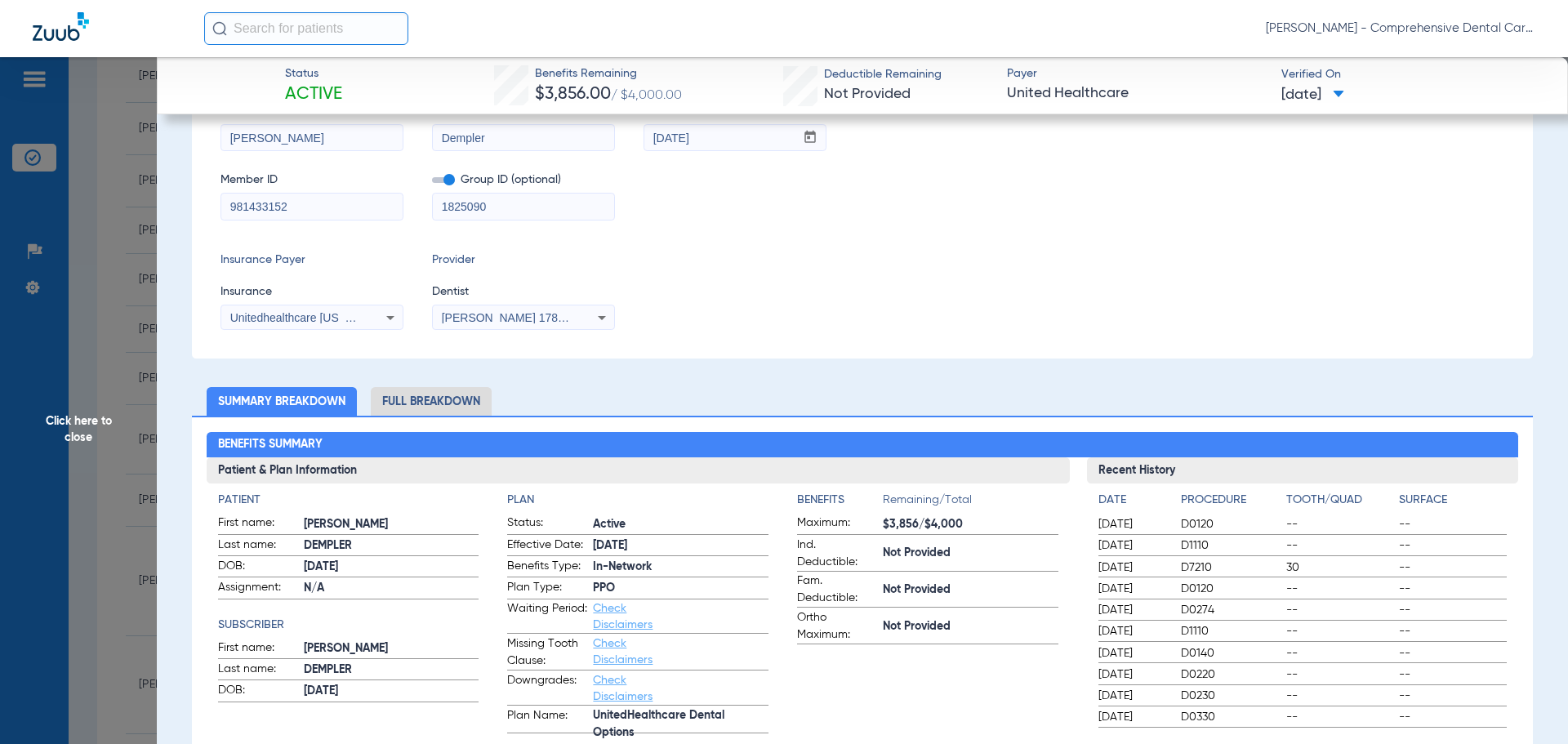
click at [351, 318] on span "Unitedhealthcare [US_STATE] - (Hub)" at bounding box center [326, 317] width 192 height 13
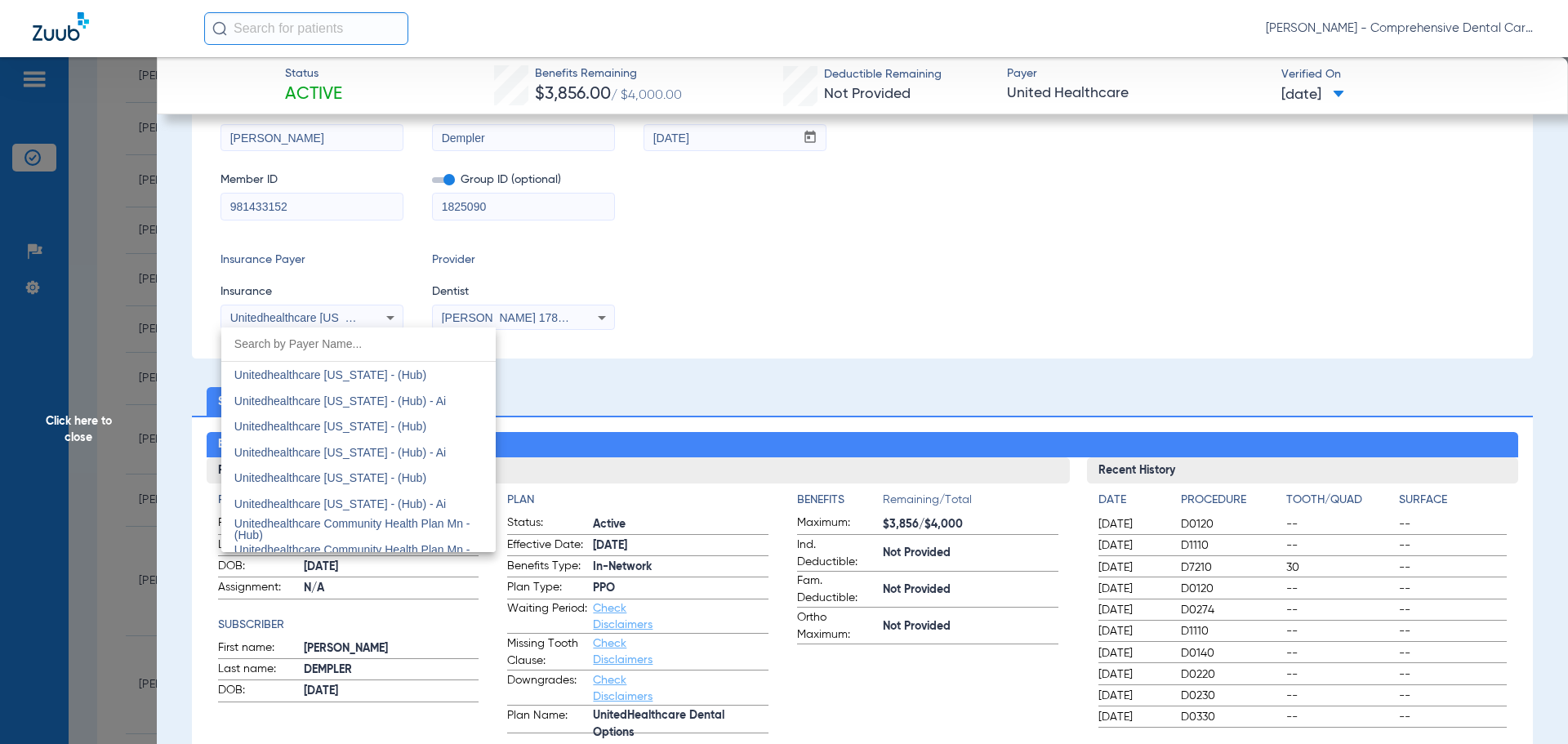
scroll to position [9785, 0]
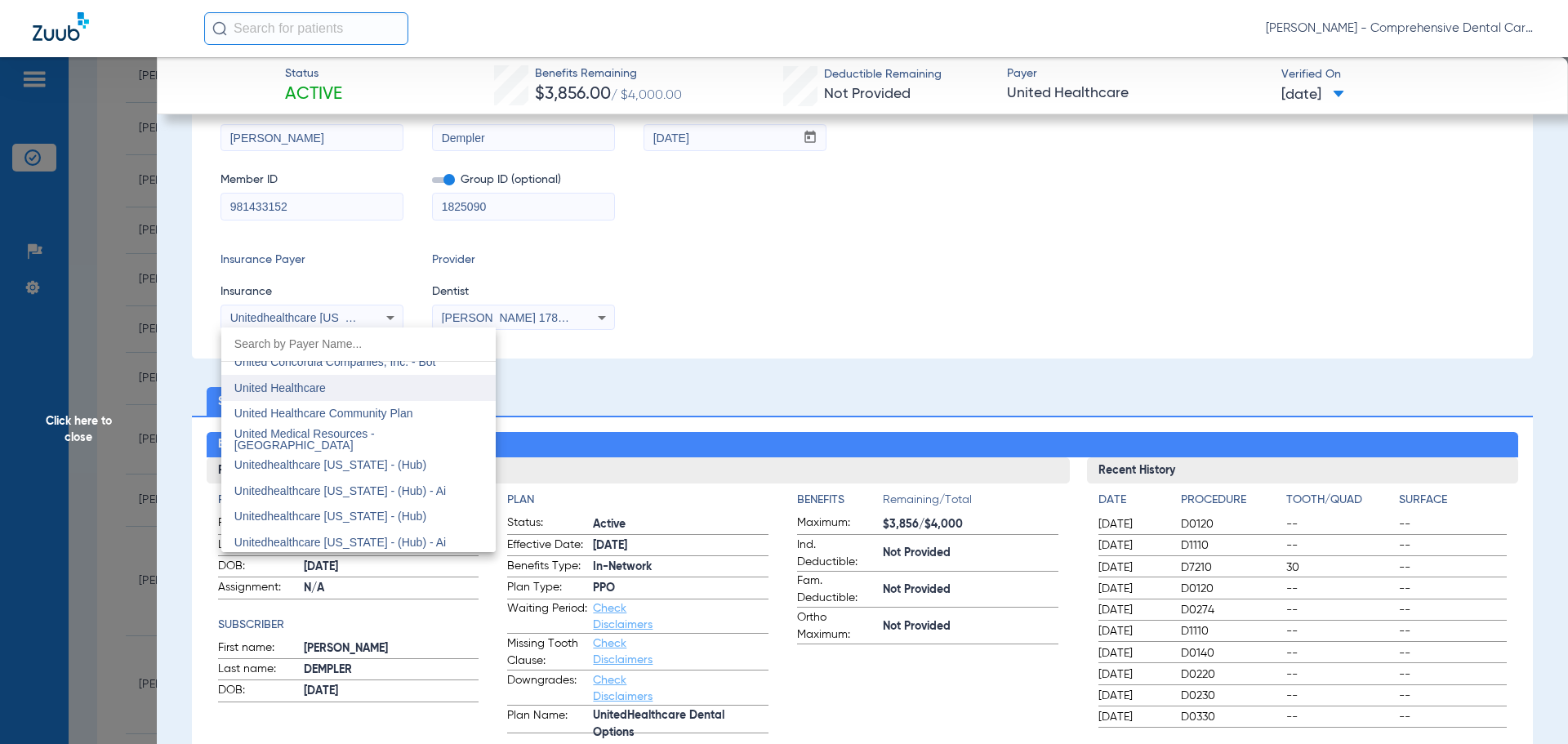
click at [290, 383] on span "United Healthcare" at bounding box center [280, 387] width 91 height 13
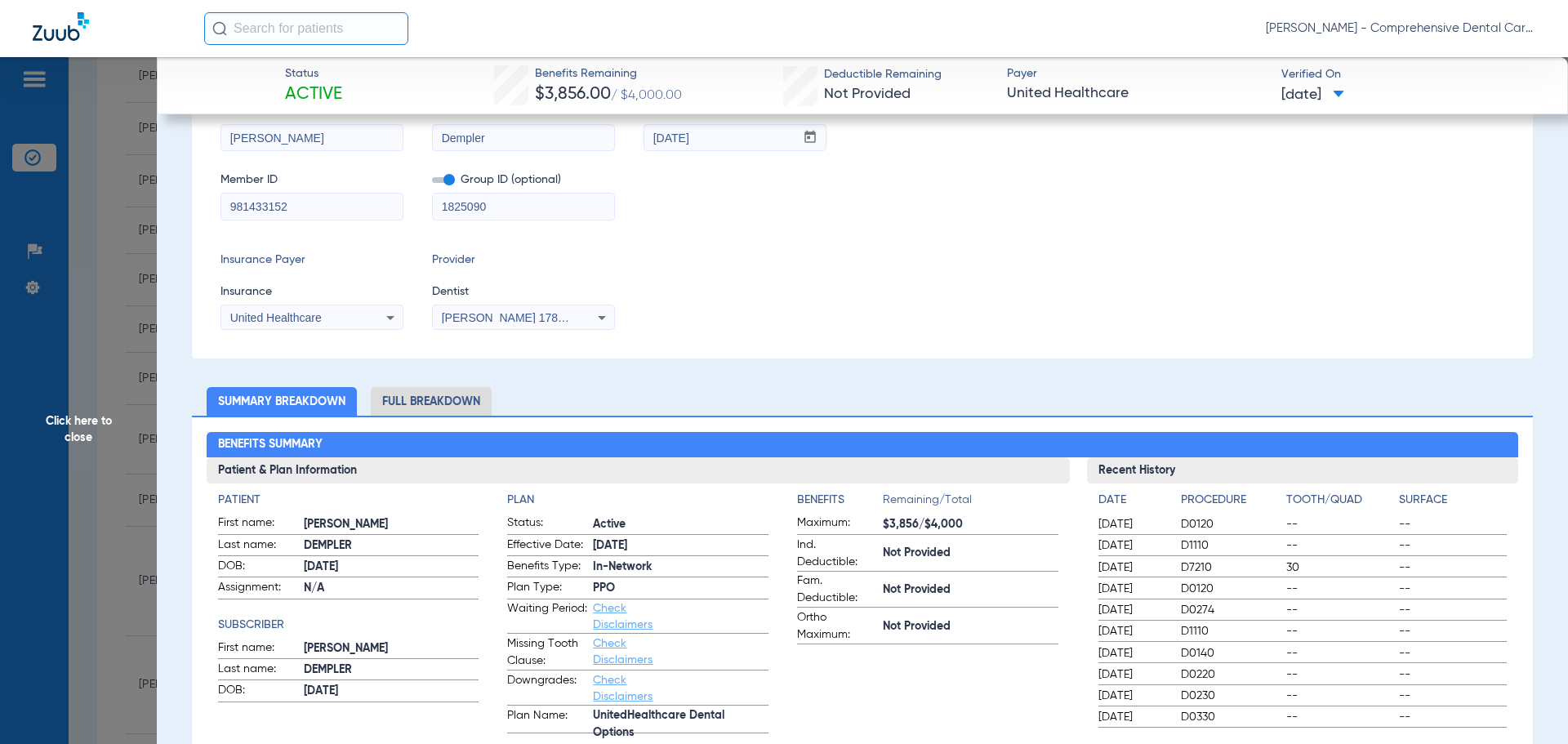
drag, startPoint x: 848, startPoint y: 296, endPoint x: 1320, endPoint y: 85, distance: 517.0
click at [848, 295] on div "Insurance Payer Insurance United Healthcare Provider Dentist Gregg Hendrickson …" at bounding box center [862, 291] width 1284 height 78
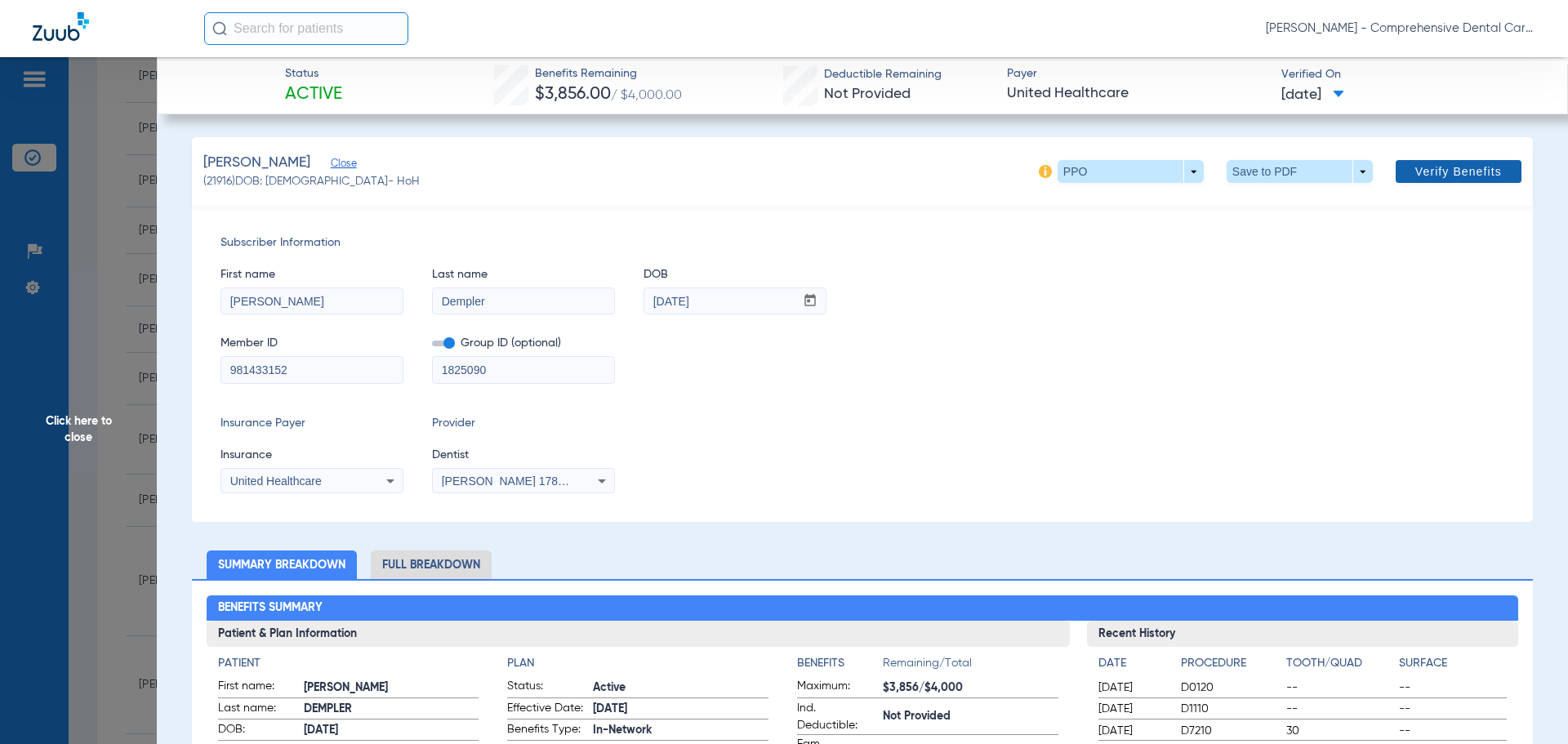
click at [1449, 178] on span "Verify Benefits" at bounding box center [1458, 171] width 86 height 13
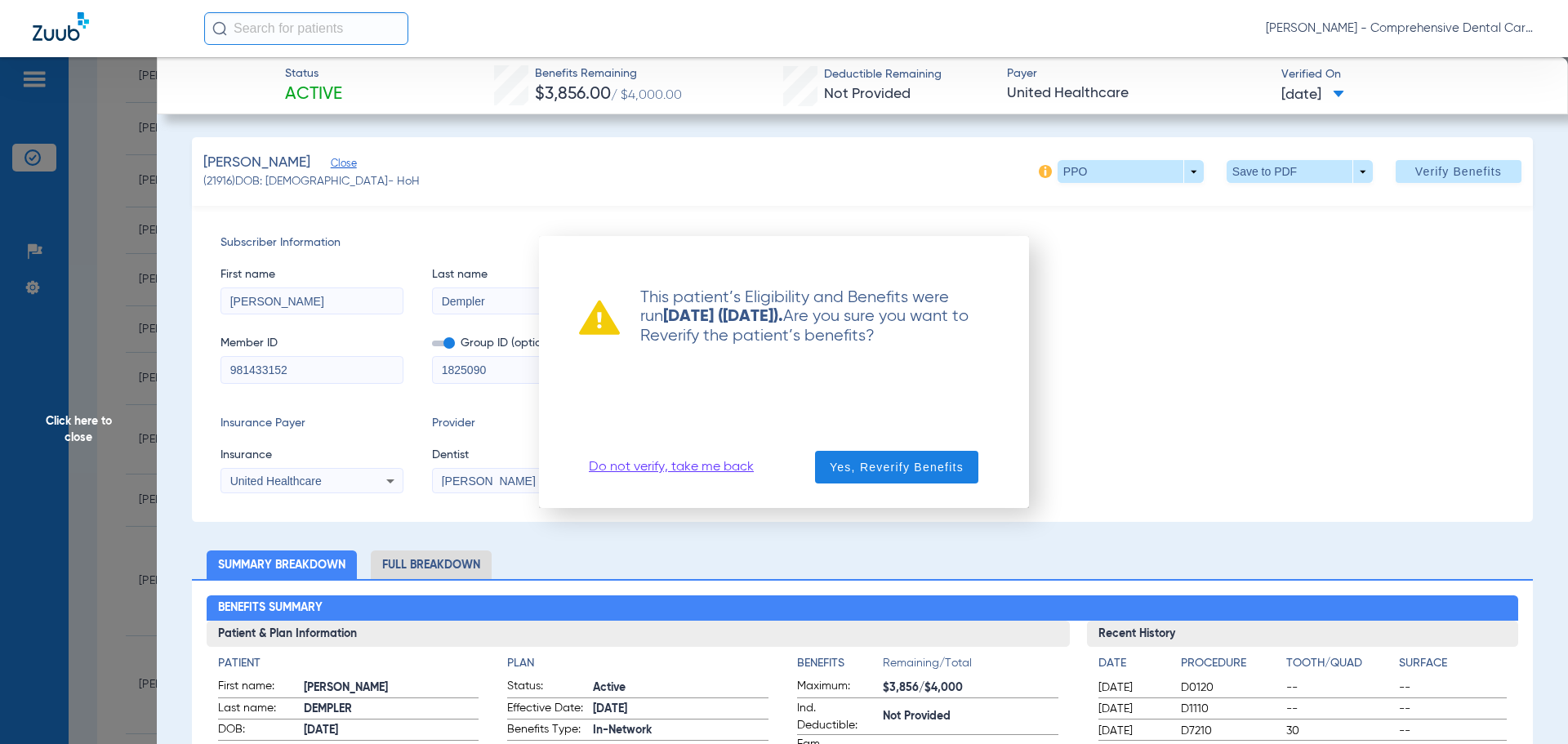
click at [673, 466] on link "Do not verify, take me back" at bounding box center [671, 467] width 165 height 16
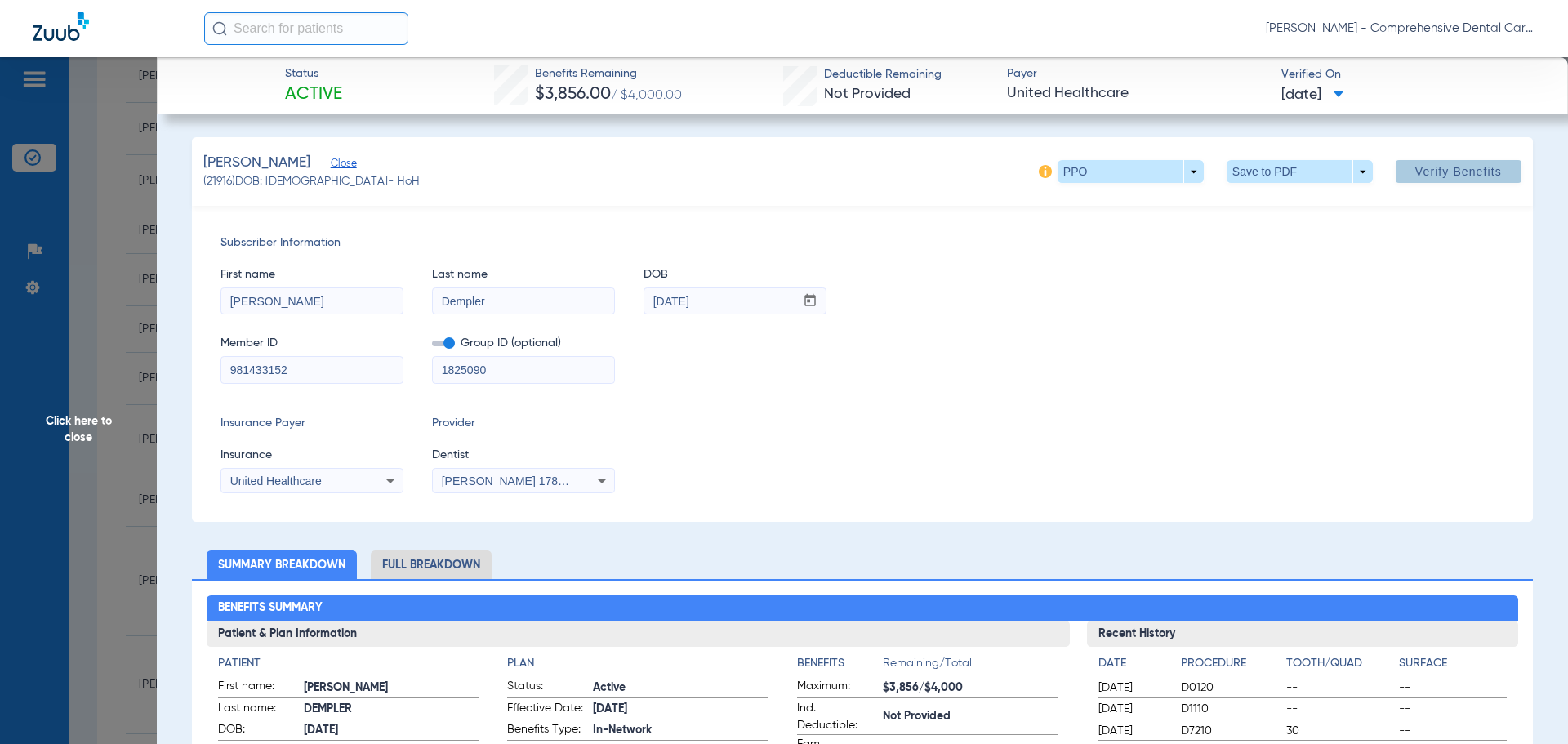
click at [55, 419] on span "Click here to close" at bounding box center [79, 429] width 157 height 744
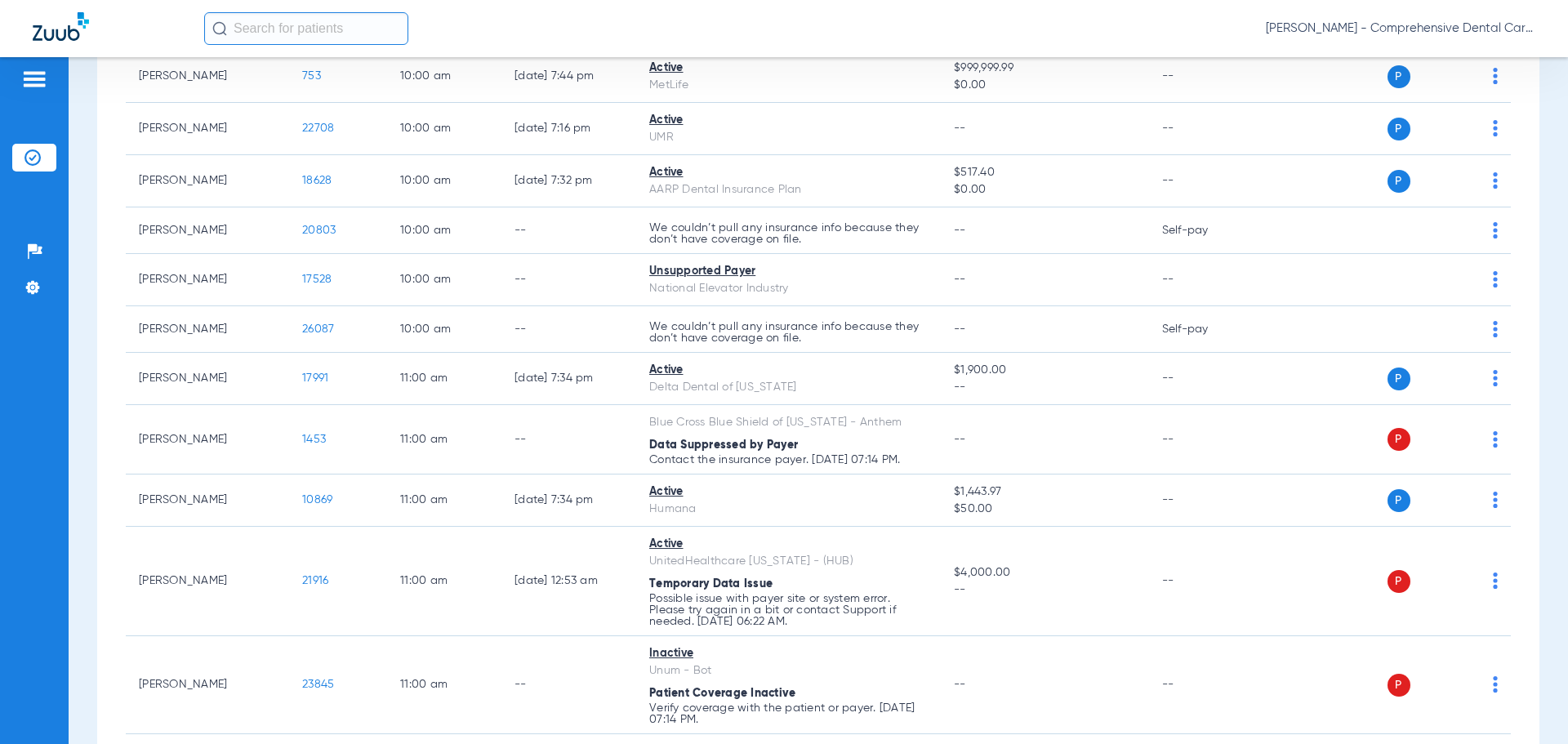
drag, startPoint x: 172, startPoint y: 555, endPoint x: 125, endPoint y: 571, distance: 49.6
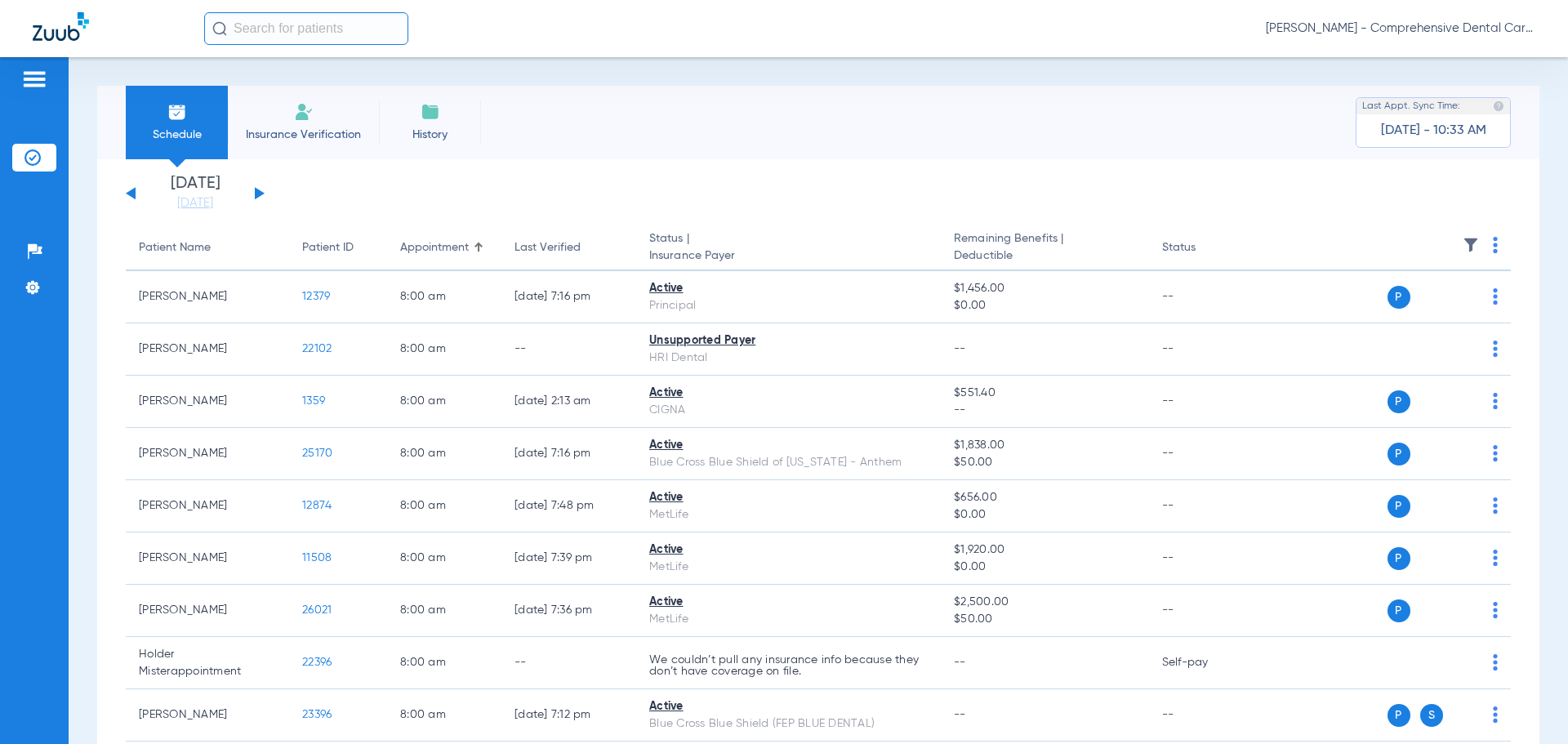
click at [258, 186] on div "[DATE] [DATE] [DATE] [DATE] [DATE] [DATE] [DATE] [DATE] [DATE] [DATE] [DATE] [D…" at bounding box center [195, 194] width 139 height 36
click at [252, 192] on div "[DATE] [DATE] [DATE] [DATE] [DATE] [DATE] [DATE] [DATE] [DATE] [DATE] [DATE] [D…" at bounding box center [195, 194] width 139 height 36
click at [260, 195] on div "[DATE] [DATE] [DATE] [DATE] [DATE] [DATE] [DATE] [DATE] [DATE] [DATE] [DATE] [D…" at bounding box center [195, 194] width 139 height 36
click at [259, 194] on button at bounding box center [259, 193] width 9 height 12
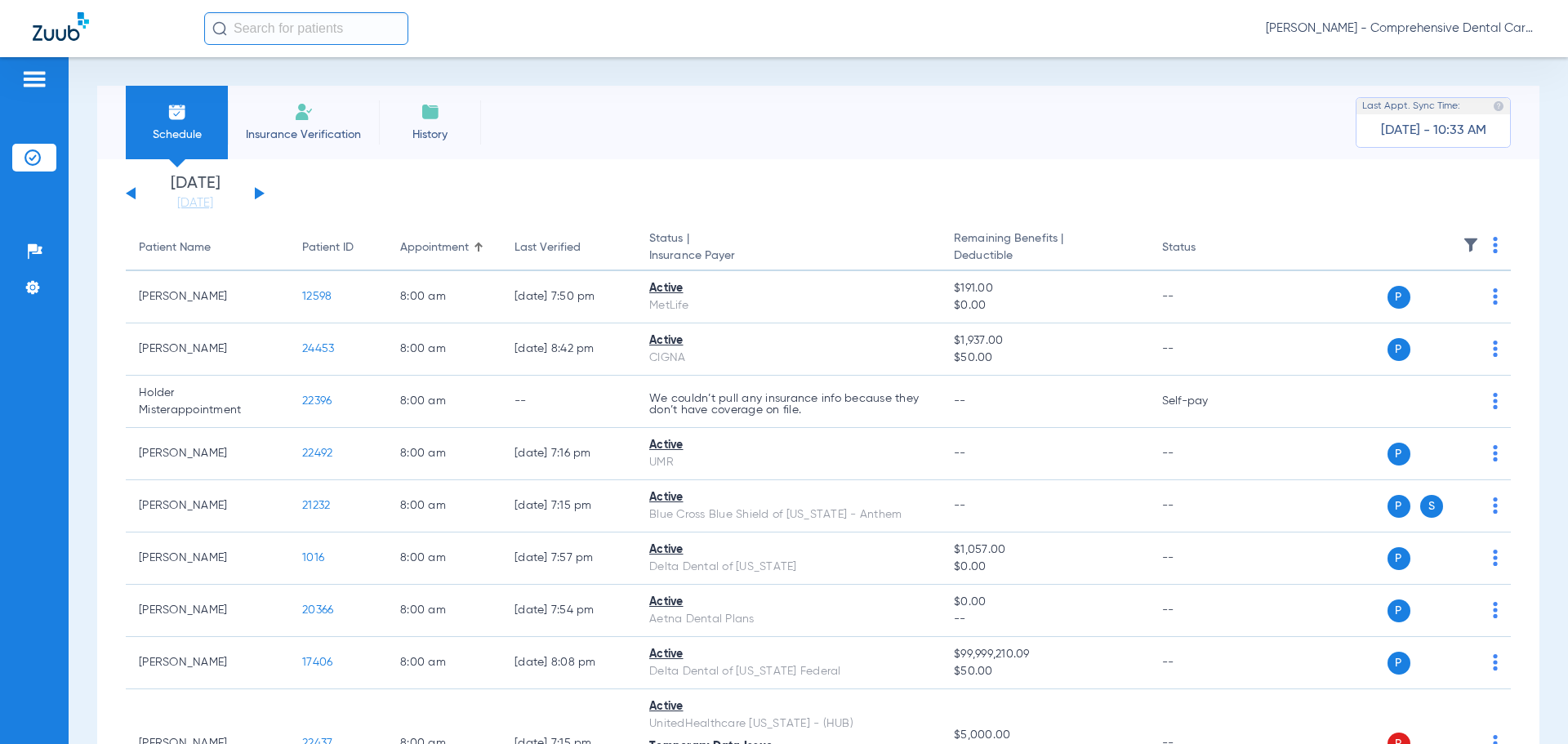
click at [132, 189] on button at bounding box center [130, 193] width 9 height 12
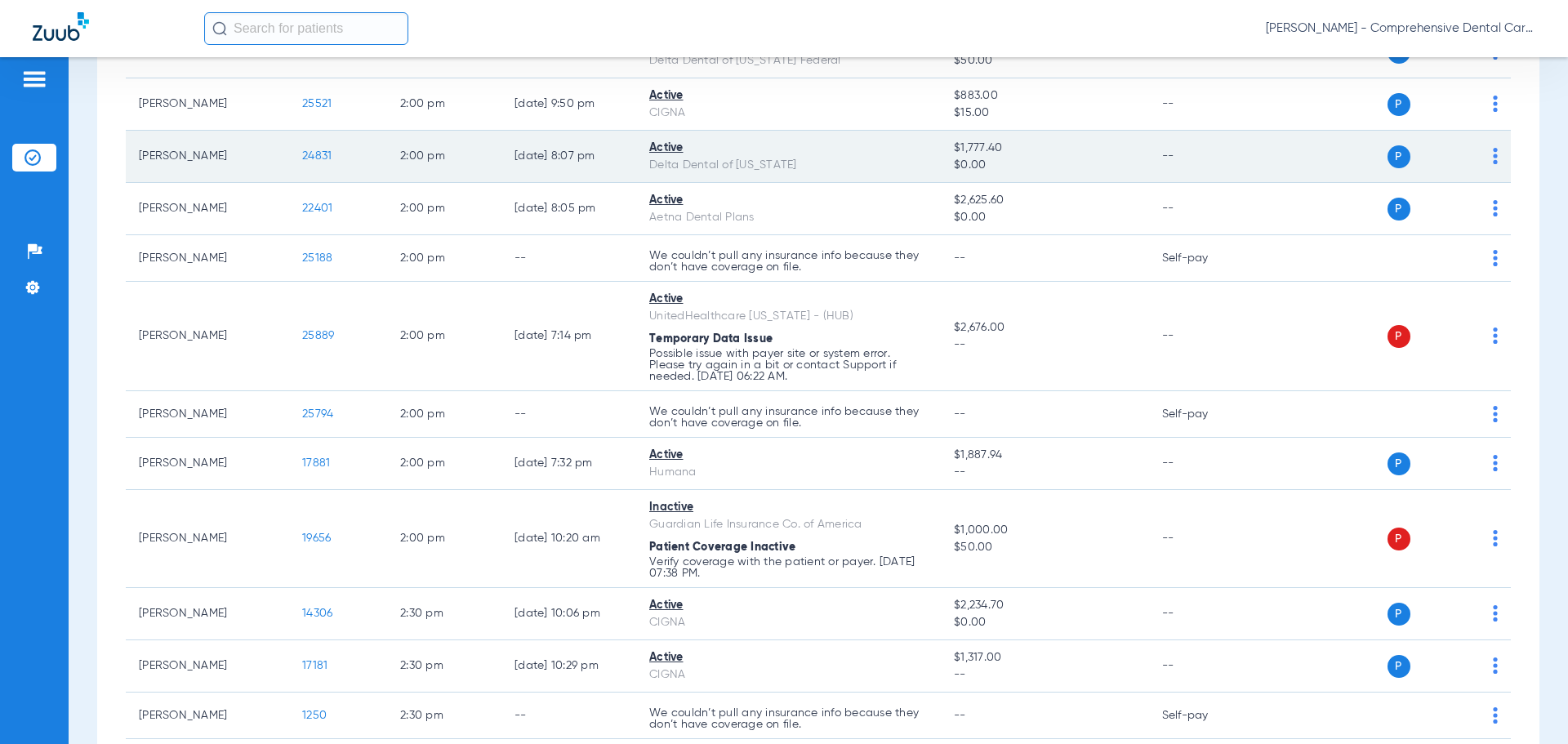
scroll to position [2450, 0]
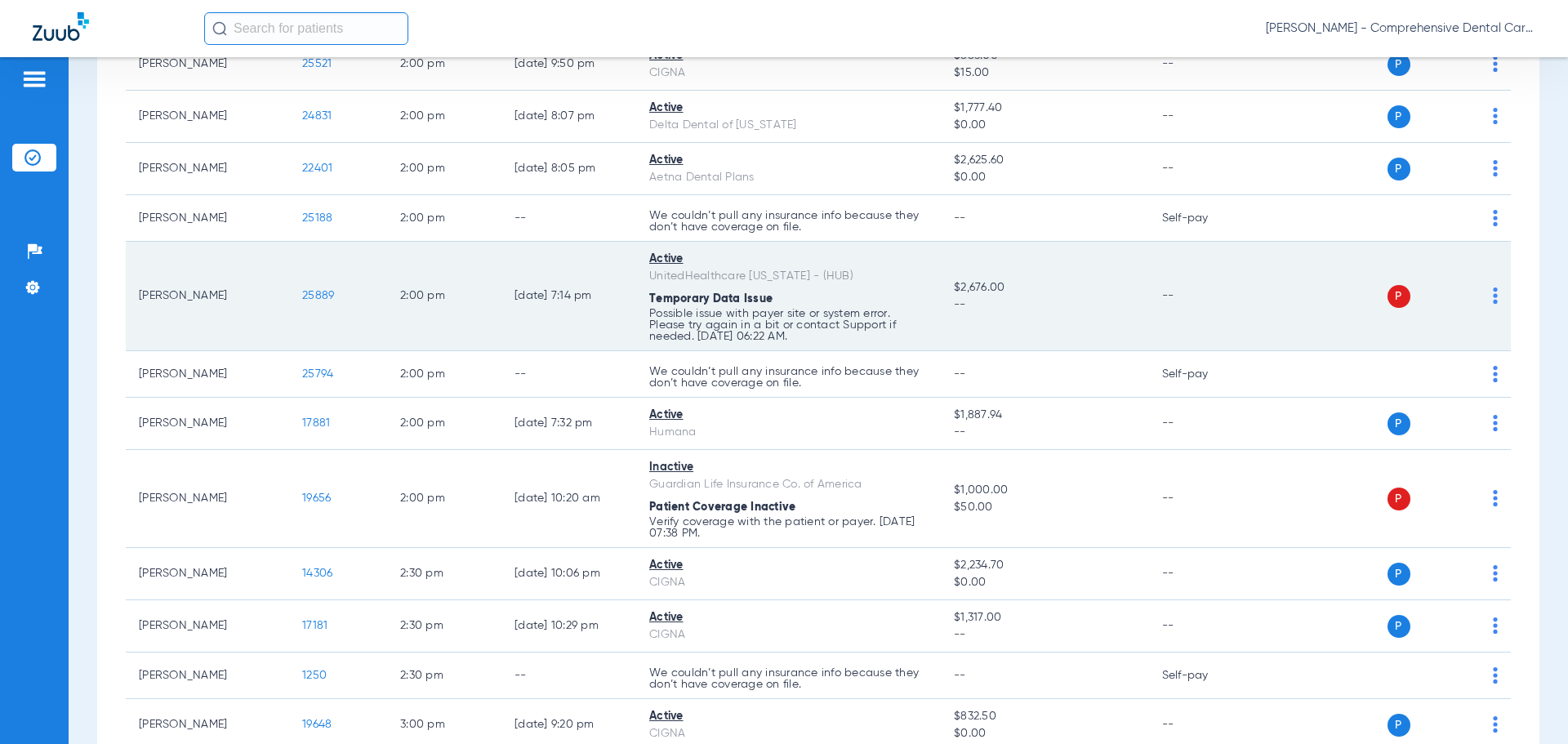
click at [326, 302] on td "25889" at bounding box center [338, 296] width 98 height 109
click at [317, 294] on span "25889" at bounding box center [318, 295] width 32 height 11
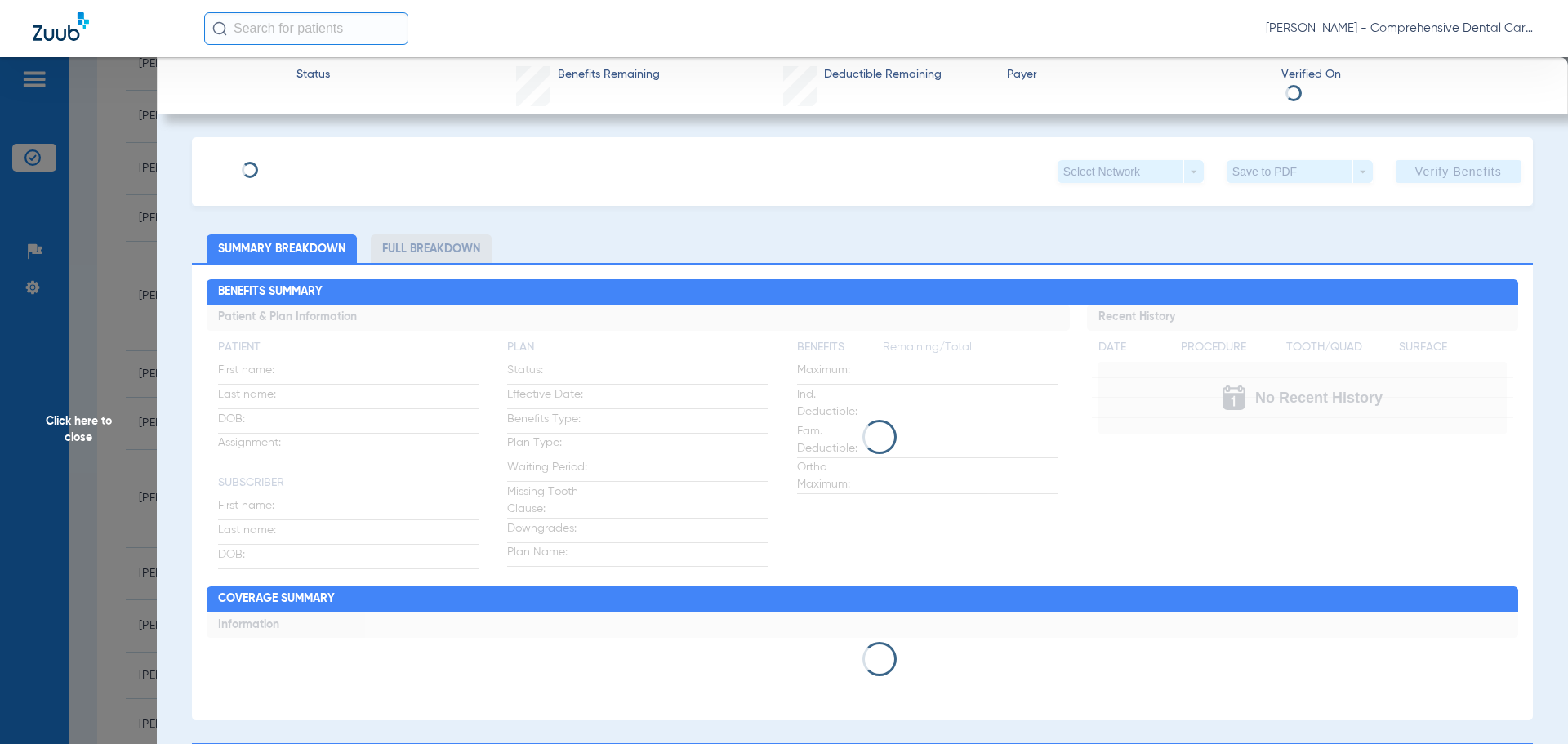
type input "[PERSON_NAME]"
type input "[DATE]"
type input "946957412"
type input "1825092"
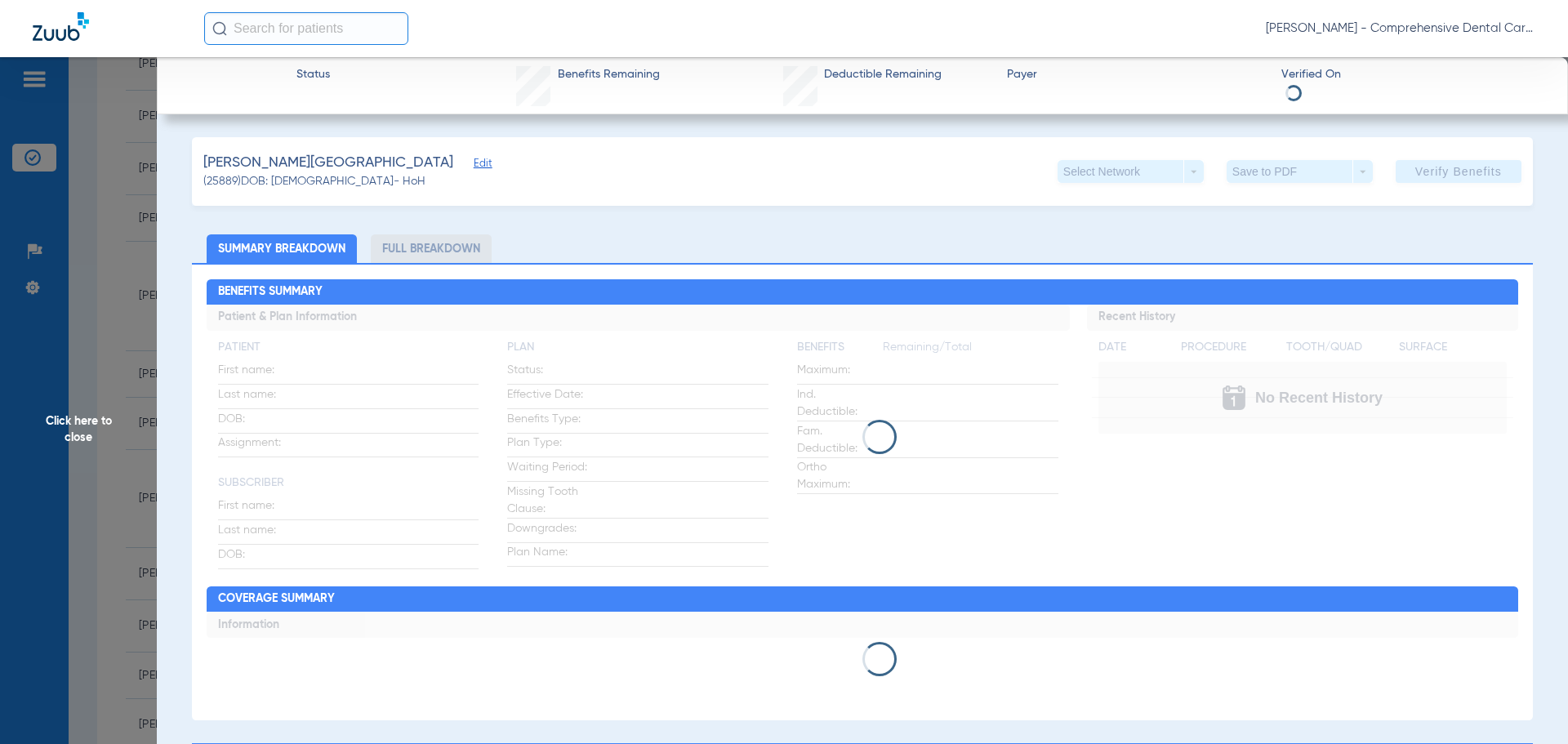
click at [474, 165] on span "Edit" at bounding box center [481, 166] width 15 height 15
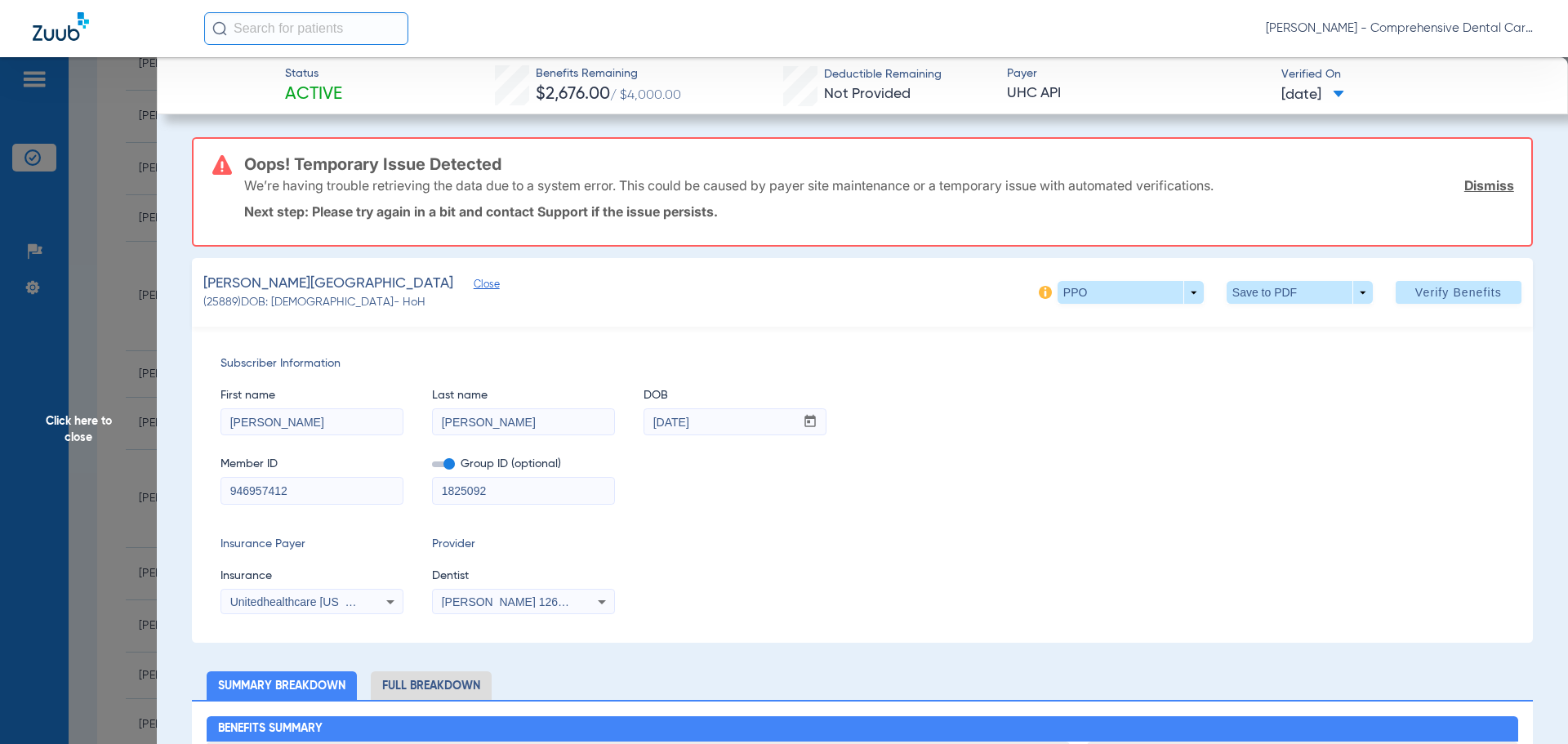
click at [353, 597] on span "Unitedhealthcare [US_STATE] - (Hub)" at bounding box center [326, 602] width 192 height 13
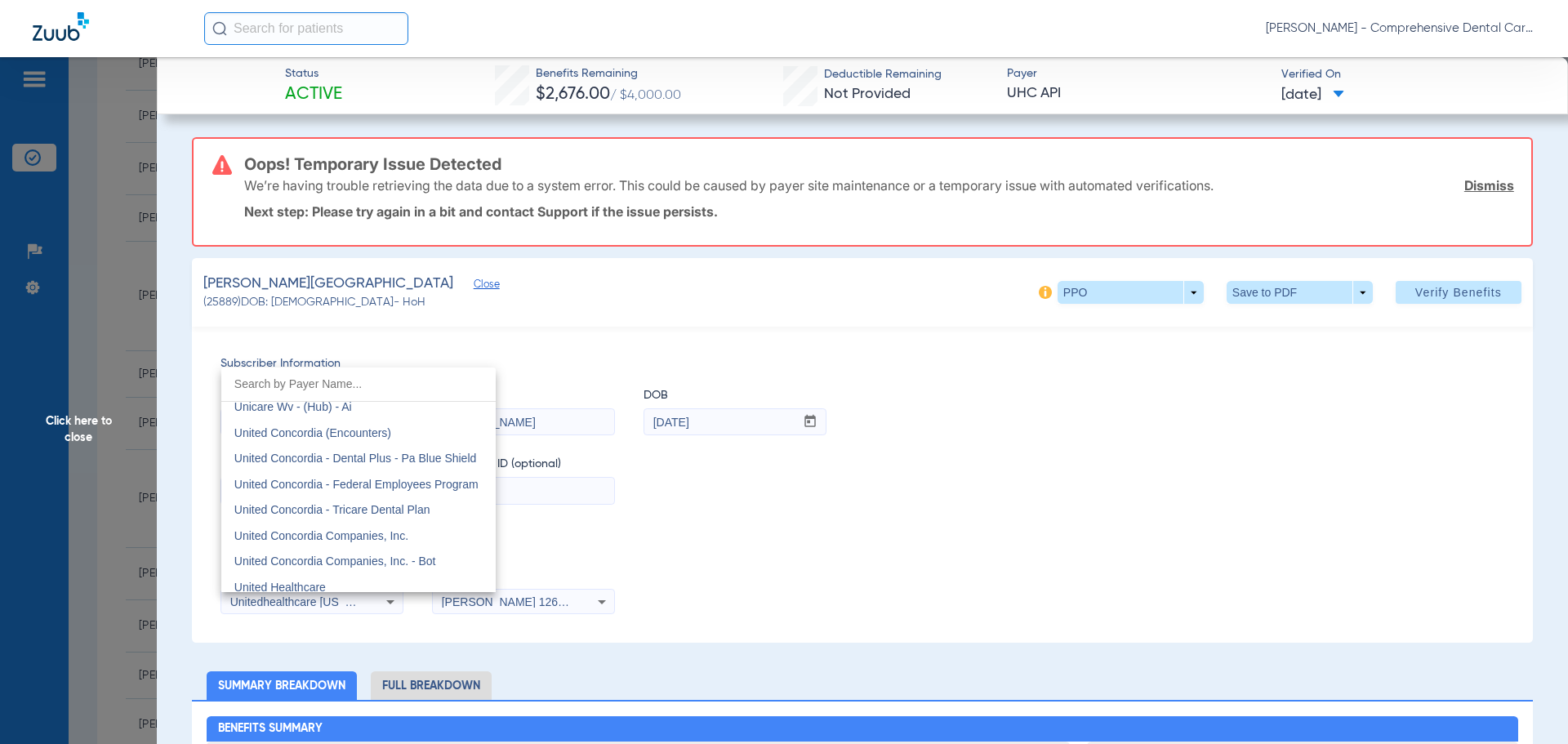
scroll to position [9622, 0]
click at [308, 590] on span "United Healthcare" at bounding box center [280, 590] width 91 height 13
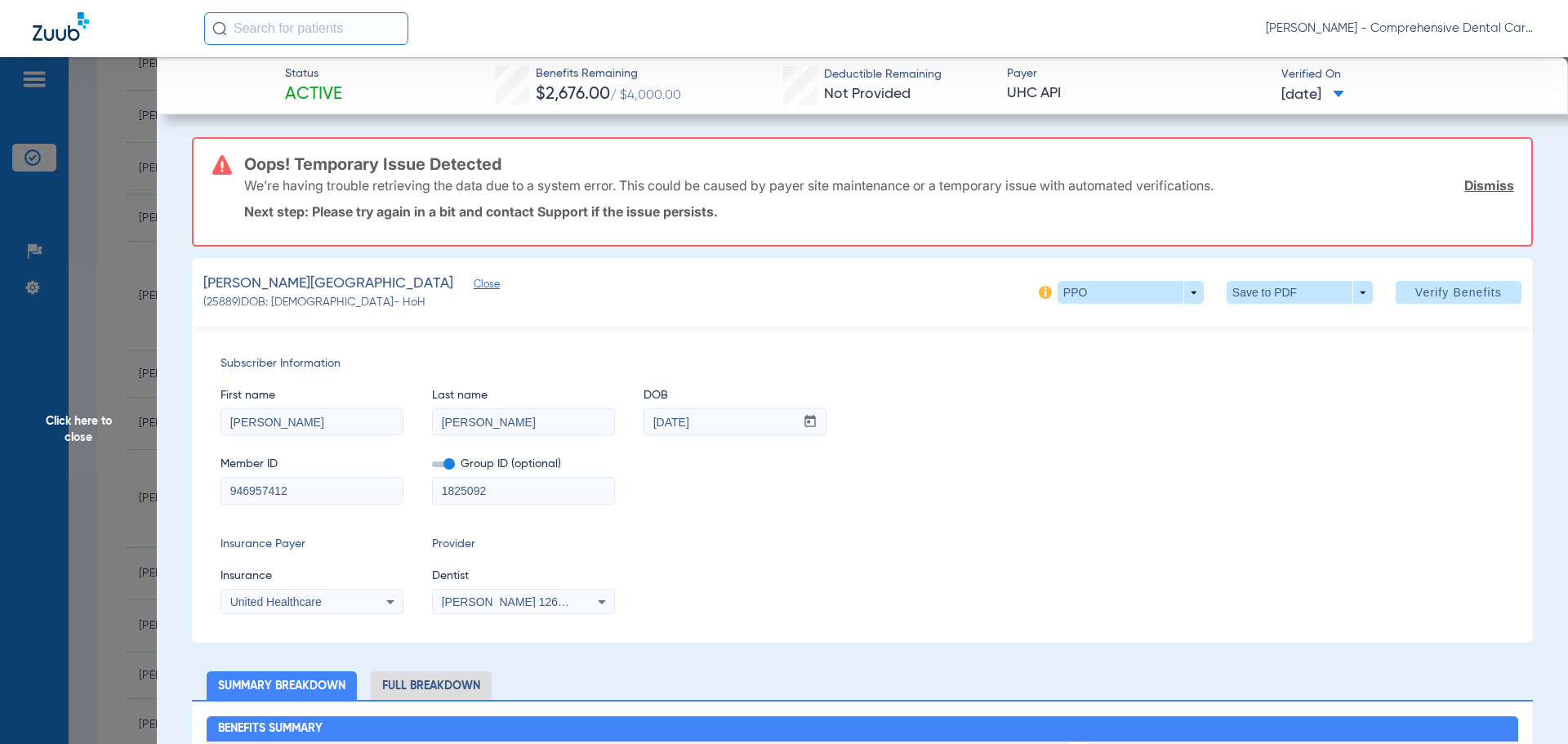
click at [691, 567] on div "Insurance Payer Insurance United Healthcare Provider Dentist [PERSON_NAME] 1265…" at bounding box center [862, 575] width 1284 height 78
click at [1465, 292] on span "Verify Benefits" at bounding box center [1458, 292] width 86 height 13
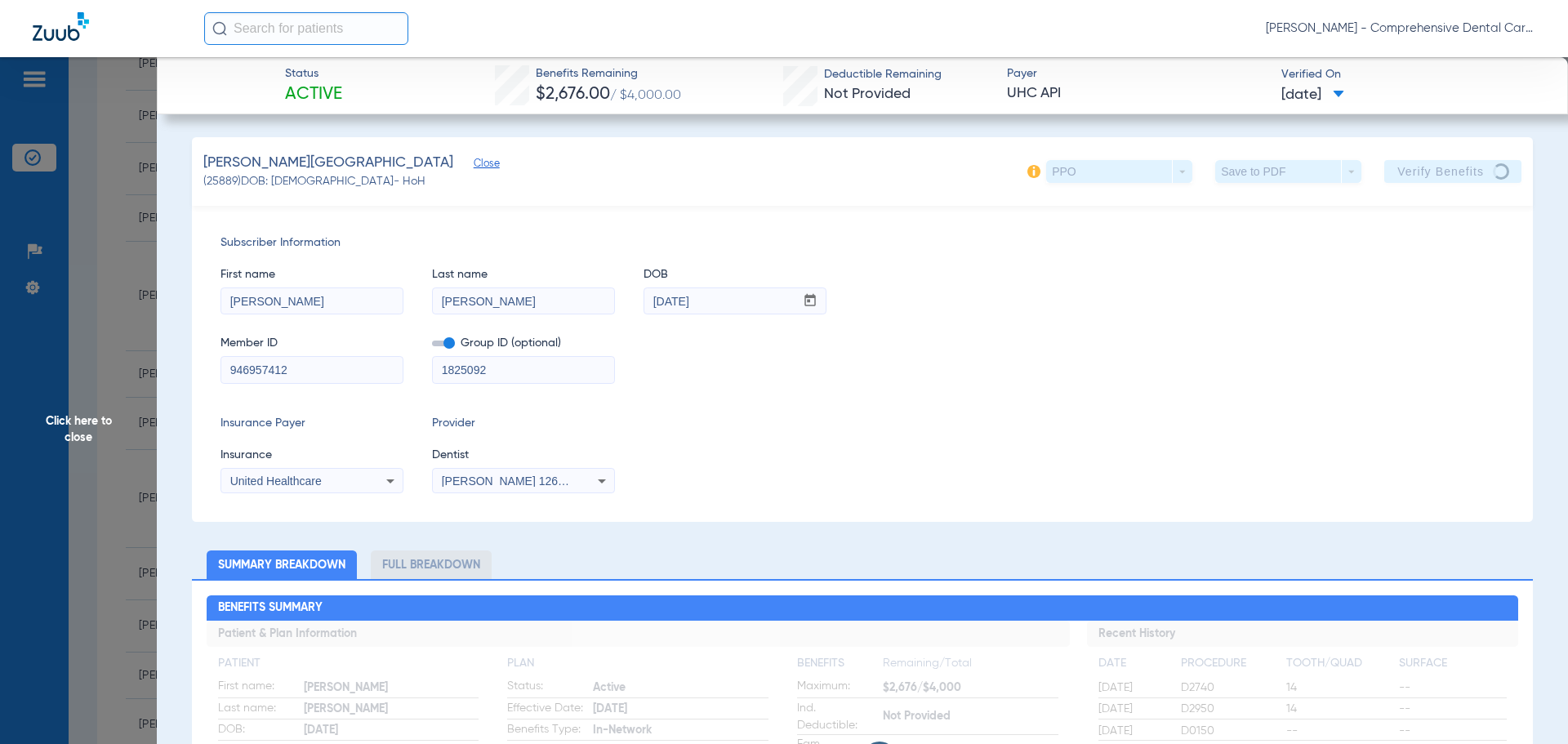
click at [85, 440] on span "Click here to close" at bounding box center [79, 429] width 157 height 744
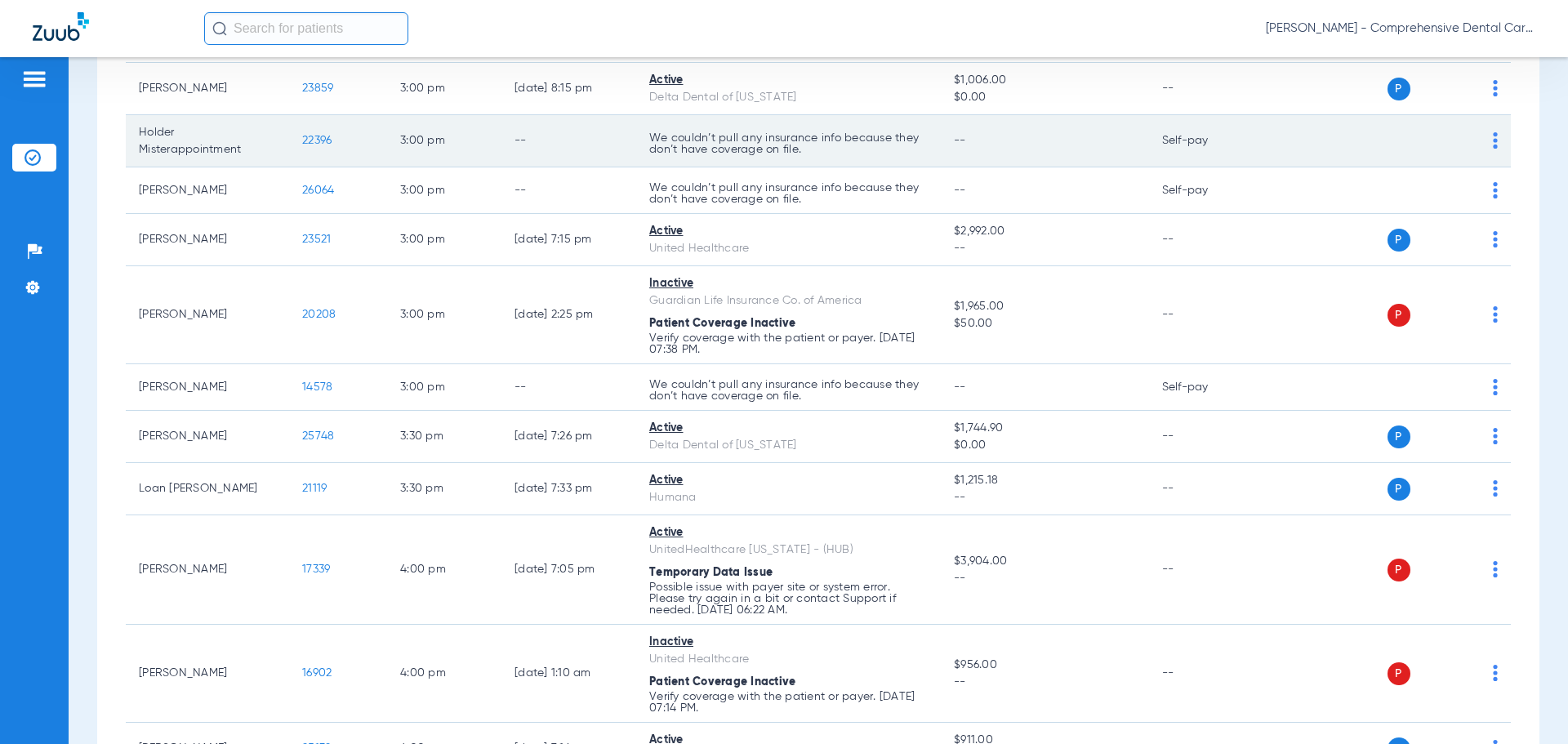
scroll to position [3265, 0]
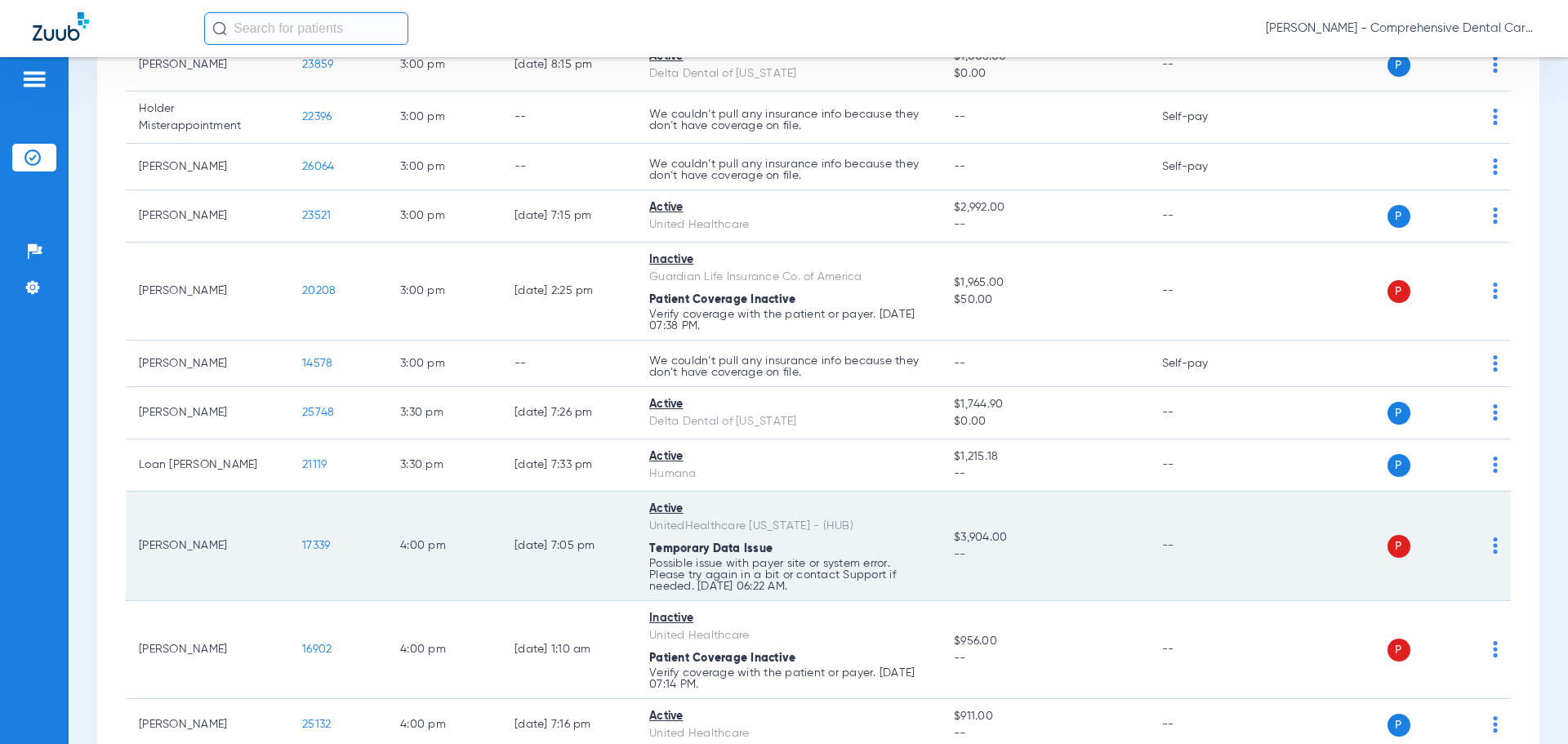
click at [306, 547] on span "17339" at bounding box center [316, 544] width 28 height 11
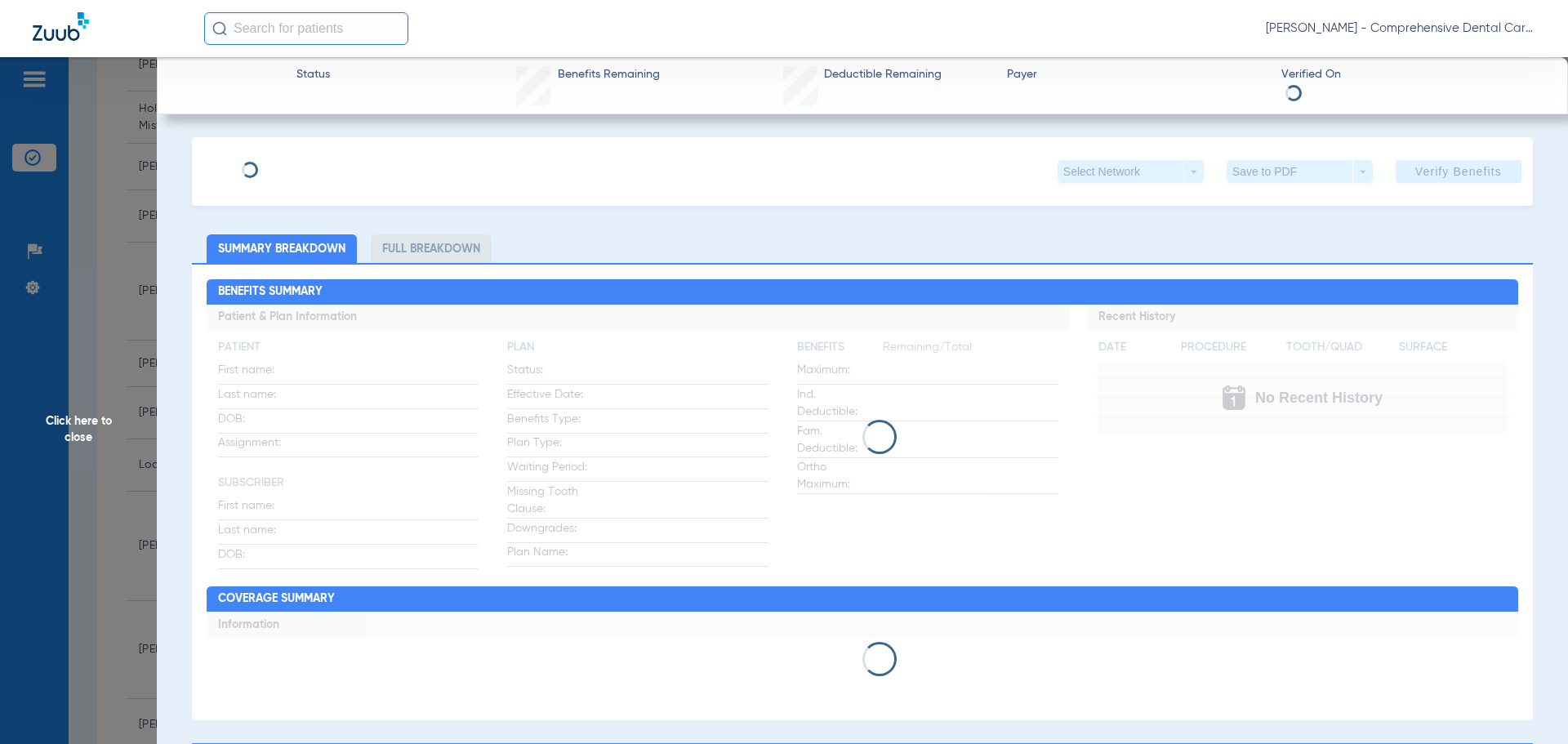
type input "[PERSON_NAME]"
type input "LIU"
type input "[DATE]"
type input "996171860"
type input "1825090"
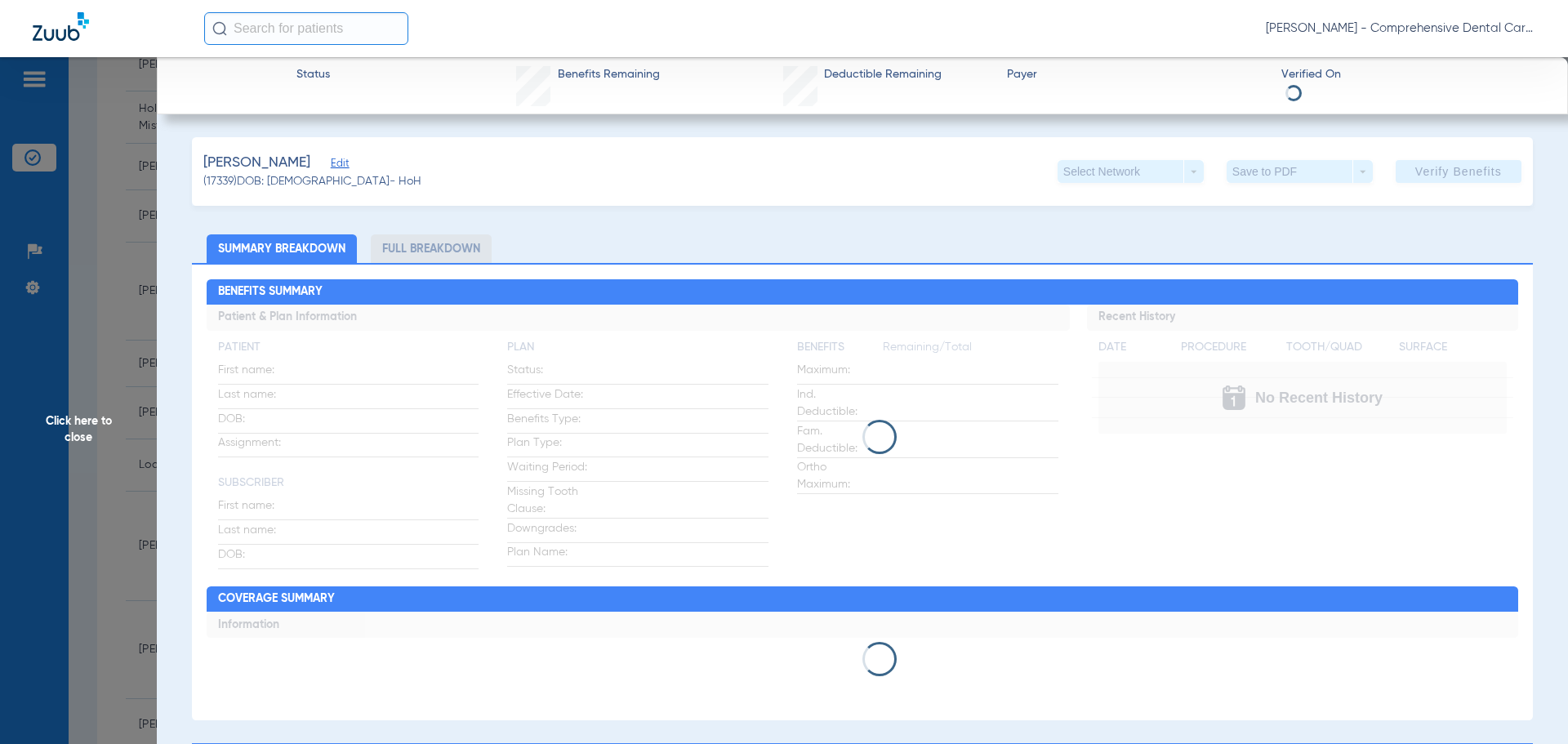
click at [331, 167] on span "Edit" at bounding box center [338, 166] width 15 height 15
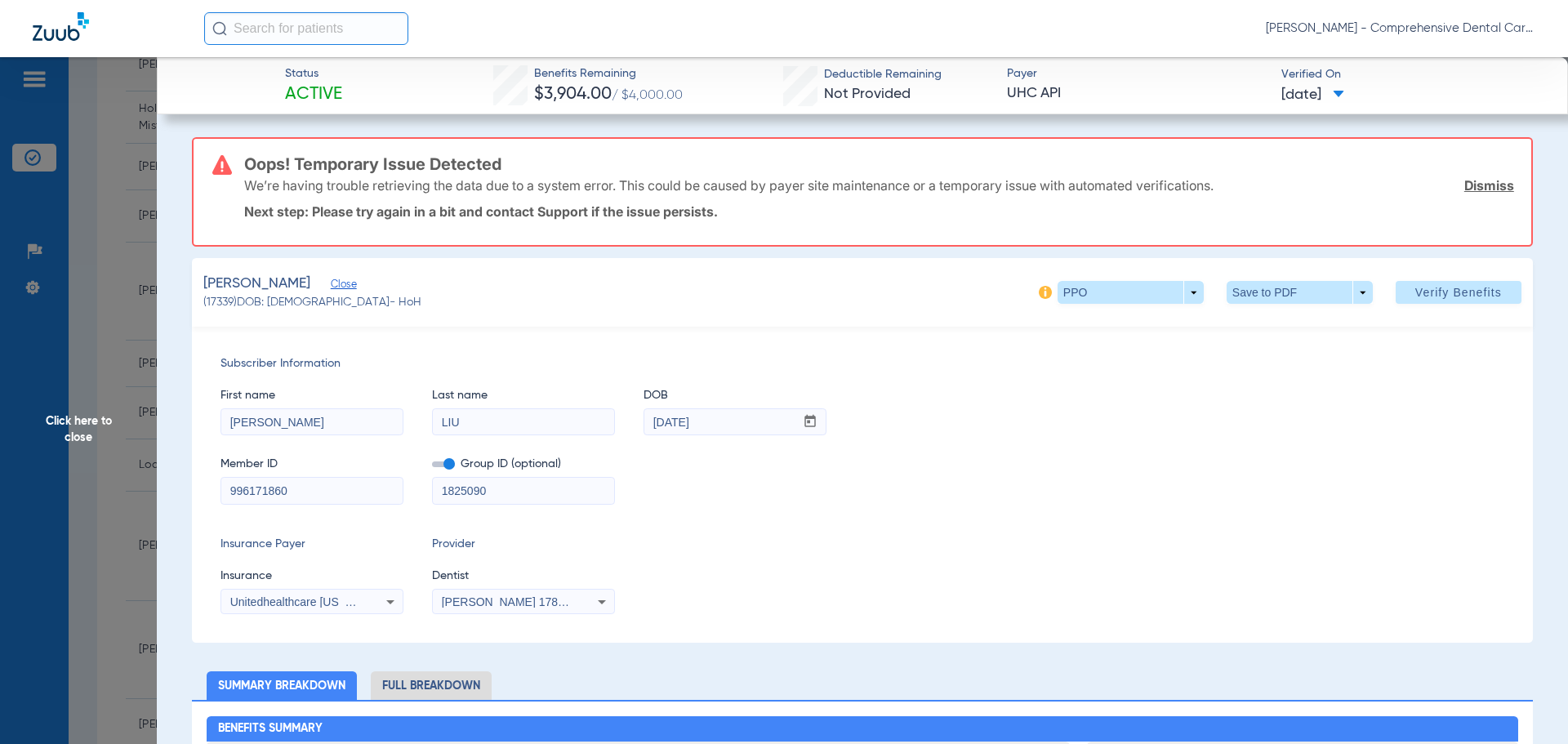
click at [318, 607] on div "Unitedhealthcare [US_STATE] - (Hub)" at bounding box center [312, 602] width 181 height 20
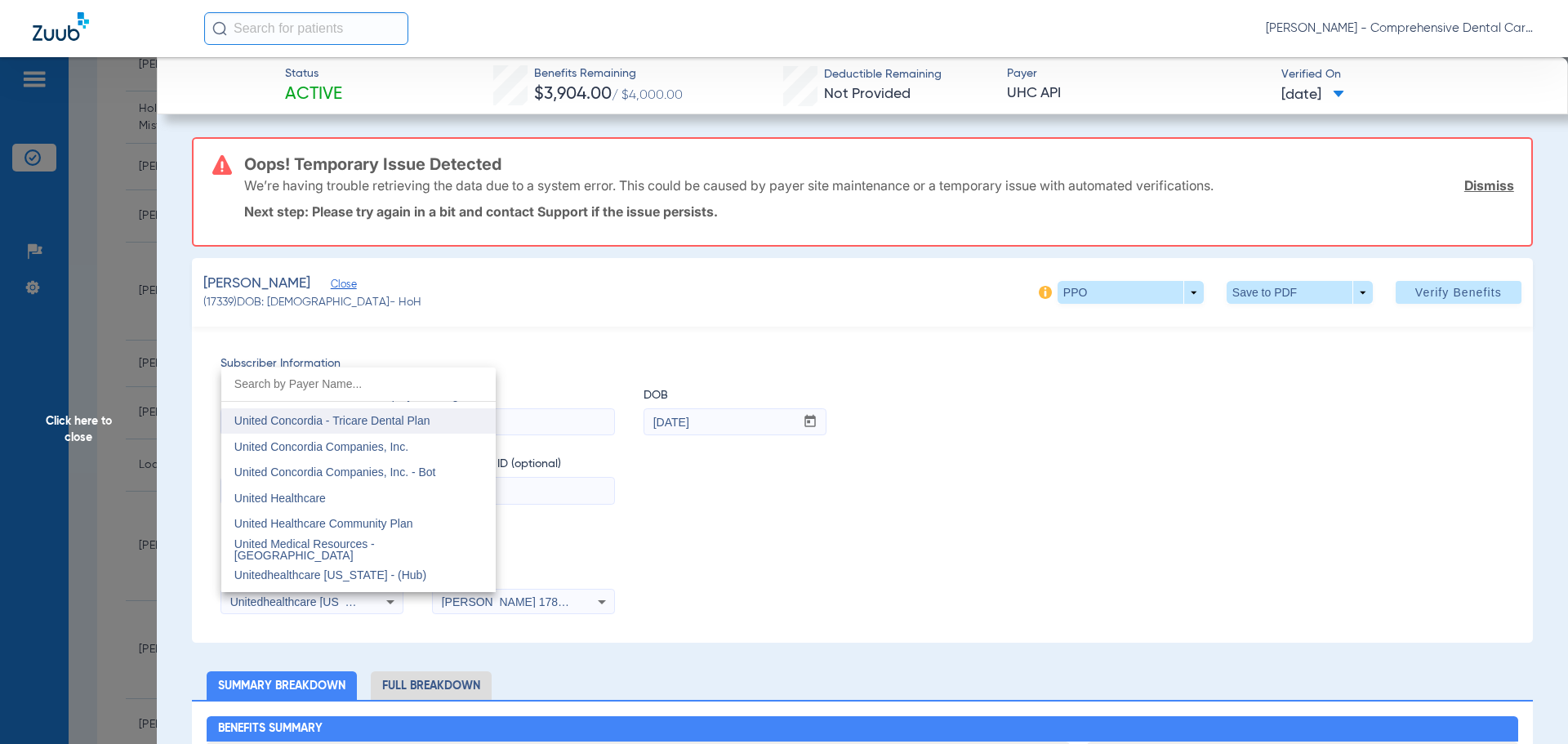
scroll to position [9785, 0]
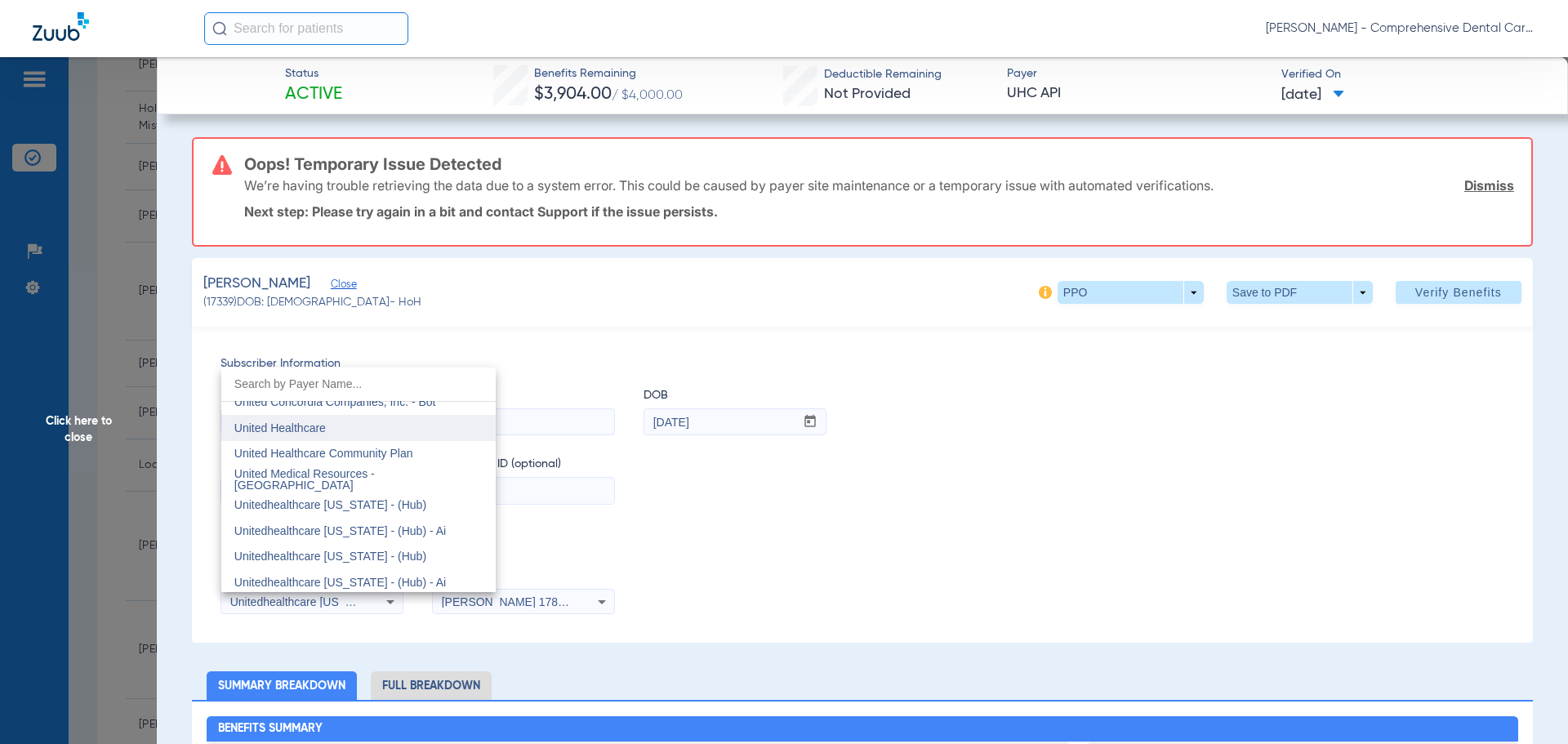
click at [303, 433] on span "United Healthcare" at bounding box center [280, 427] width 91 height 13
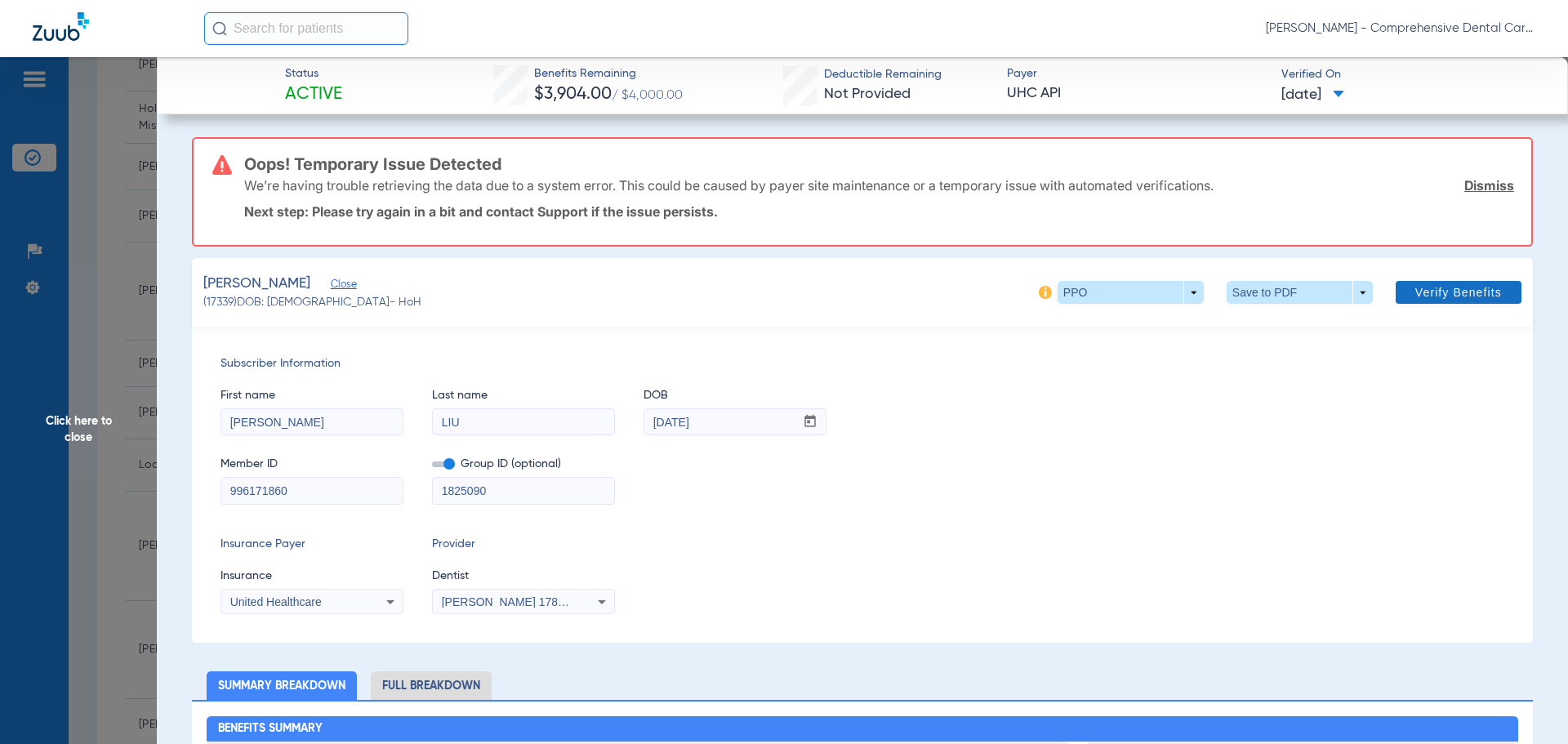
click at [1433, 299] on span "Verify Benefits" at bounding box center [1458, 292] width 86 height 13
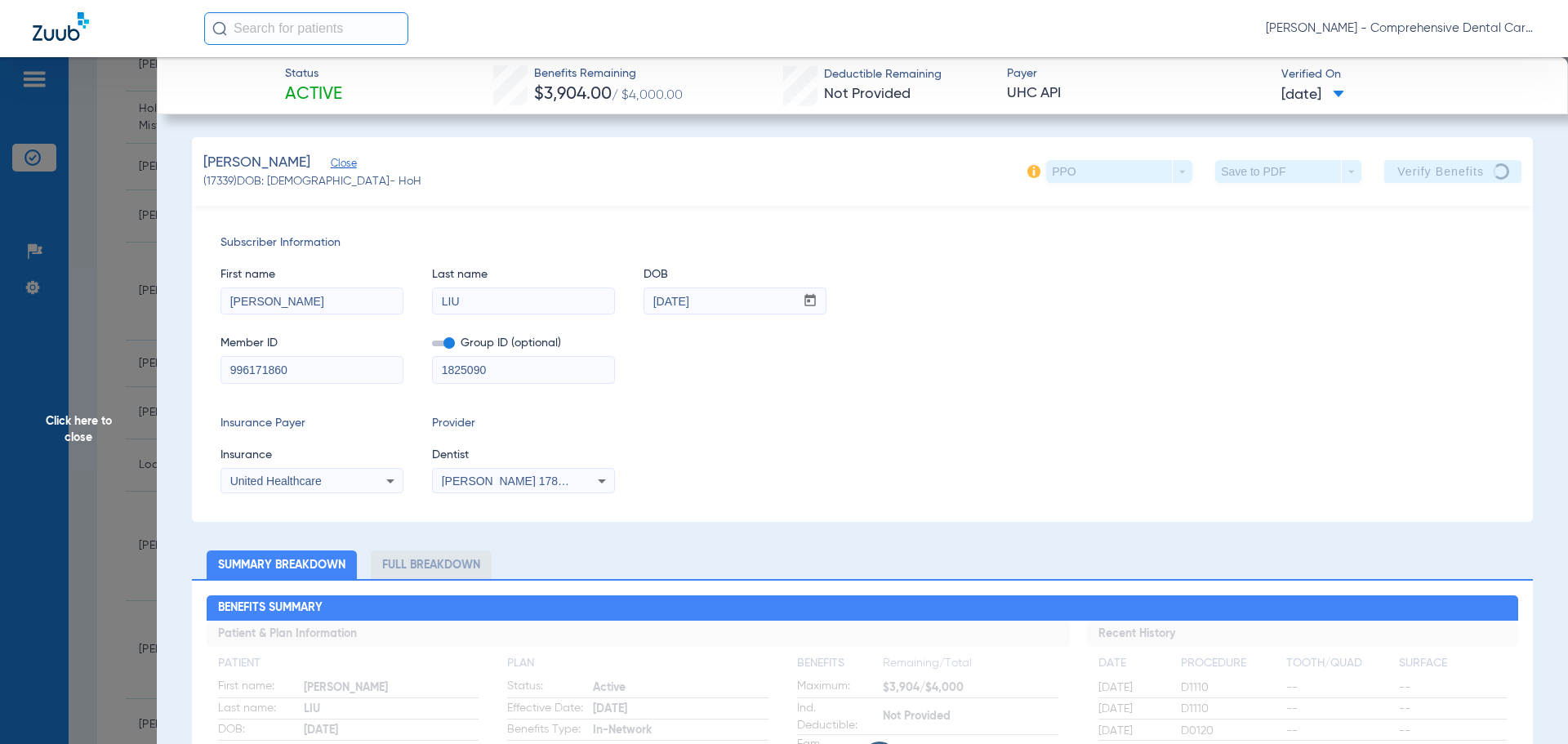
click at [113, 475] on span "Click here to close" at bounding box center [79, 429] width 157 height 744
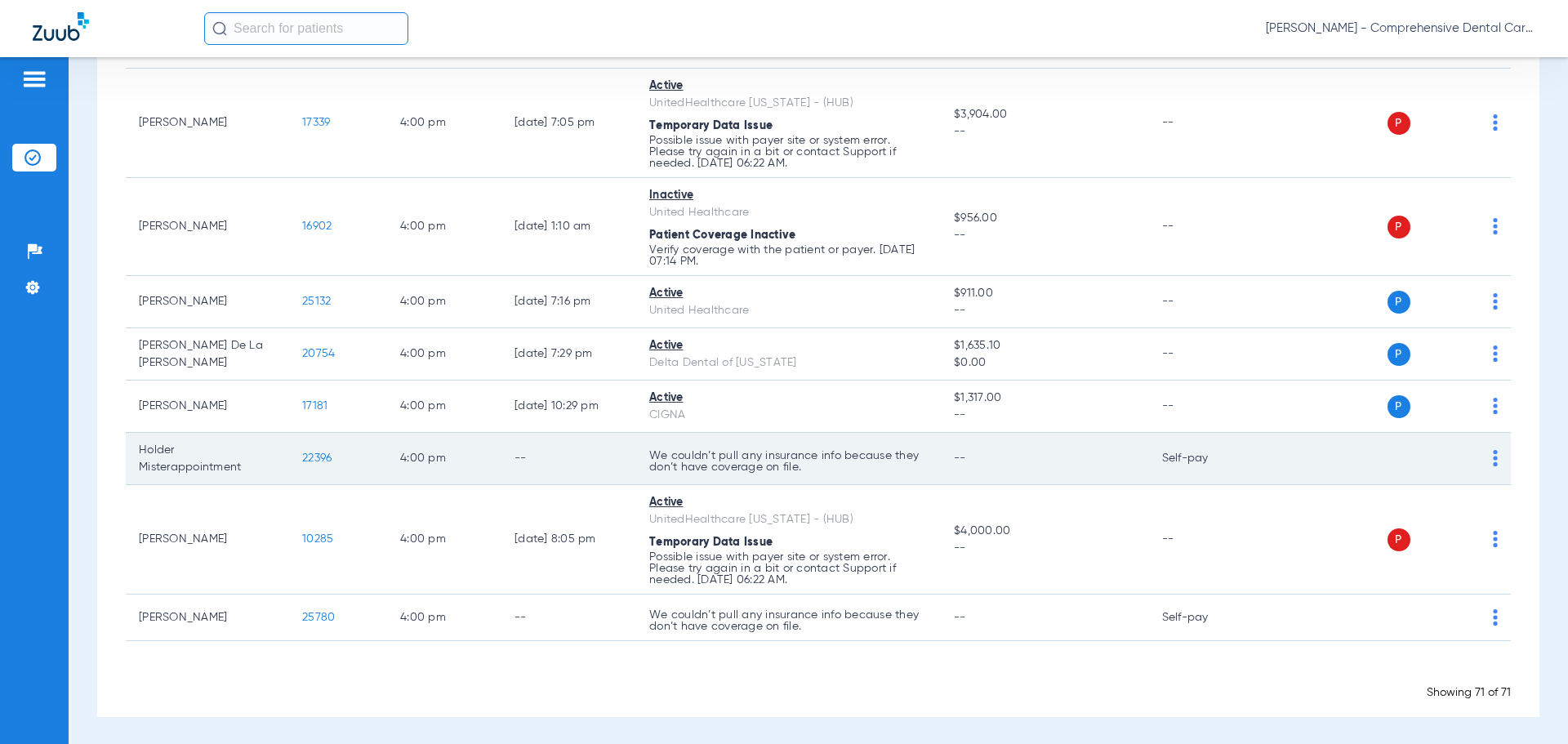
scroll to position [3690, 0]
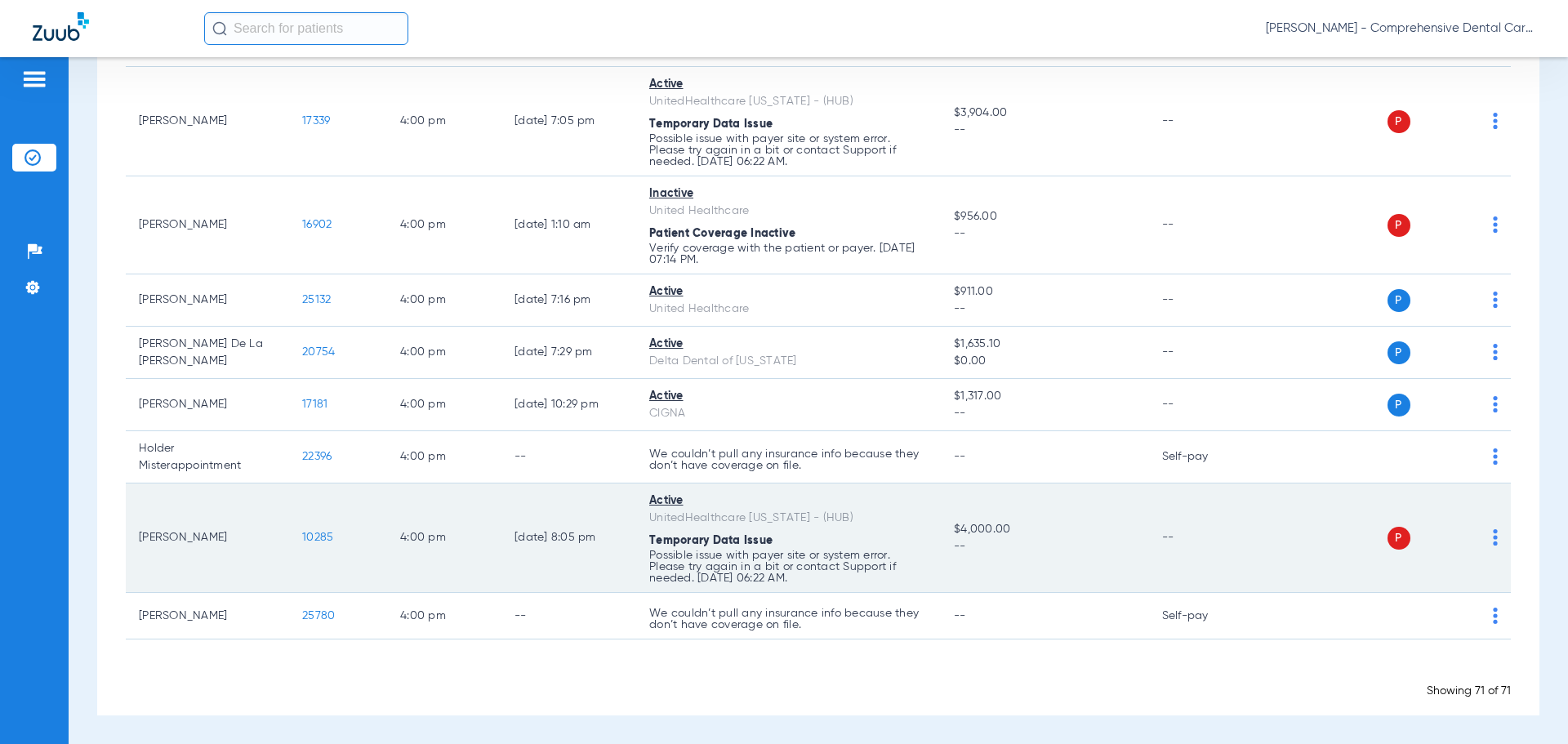
click at [311, 538] on span "10285" at bounding box center [318, 537] width 31 height 11
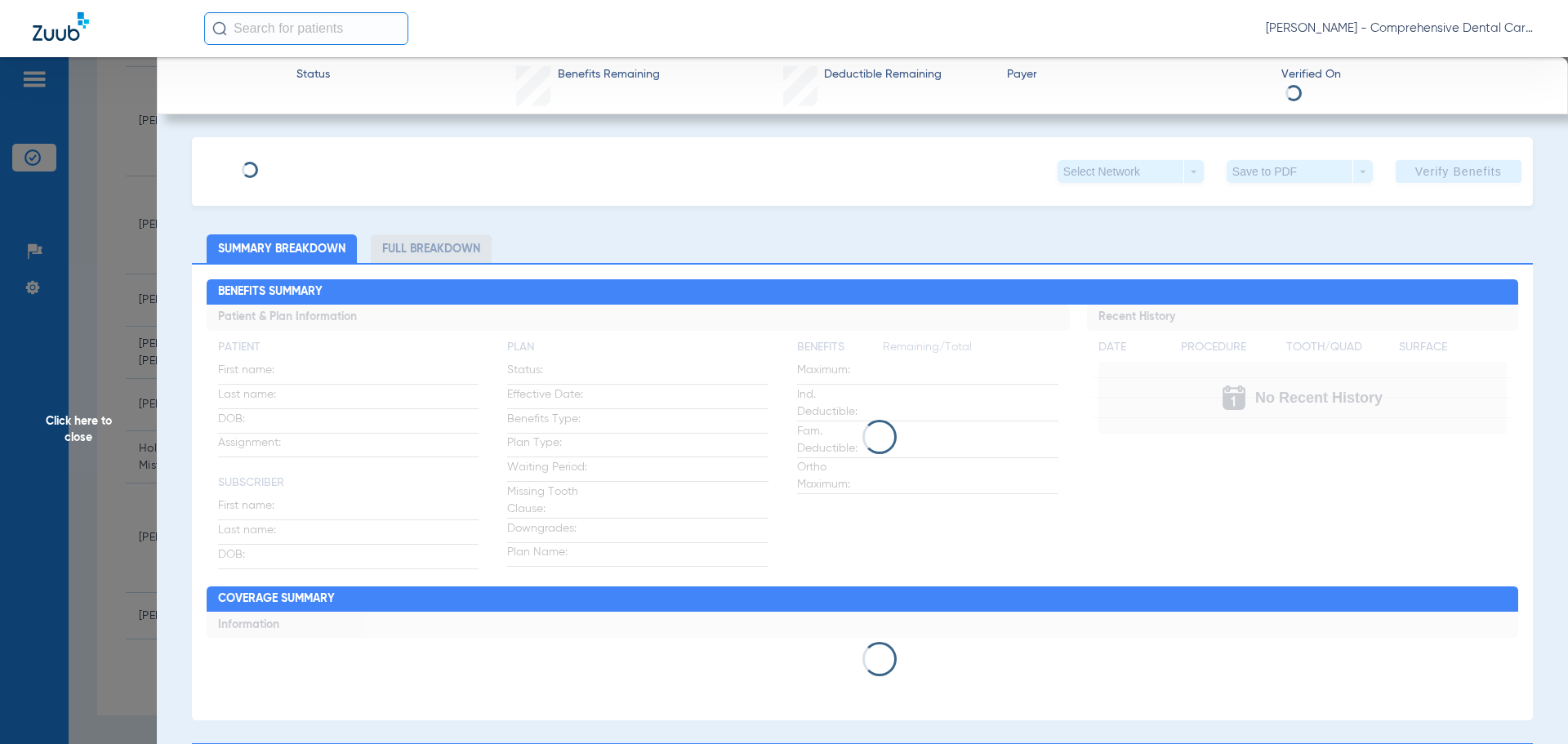
type input "[PERSON_NAME]"
type input "[DATE]"
type input "9230694"
type input "1274094"
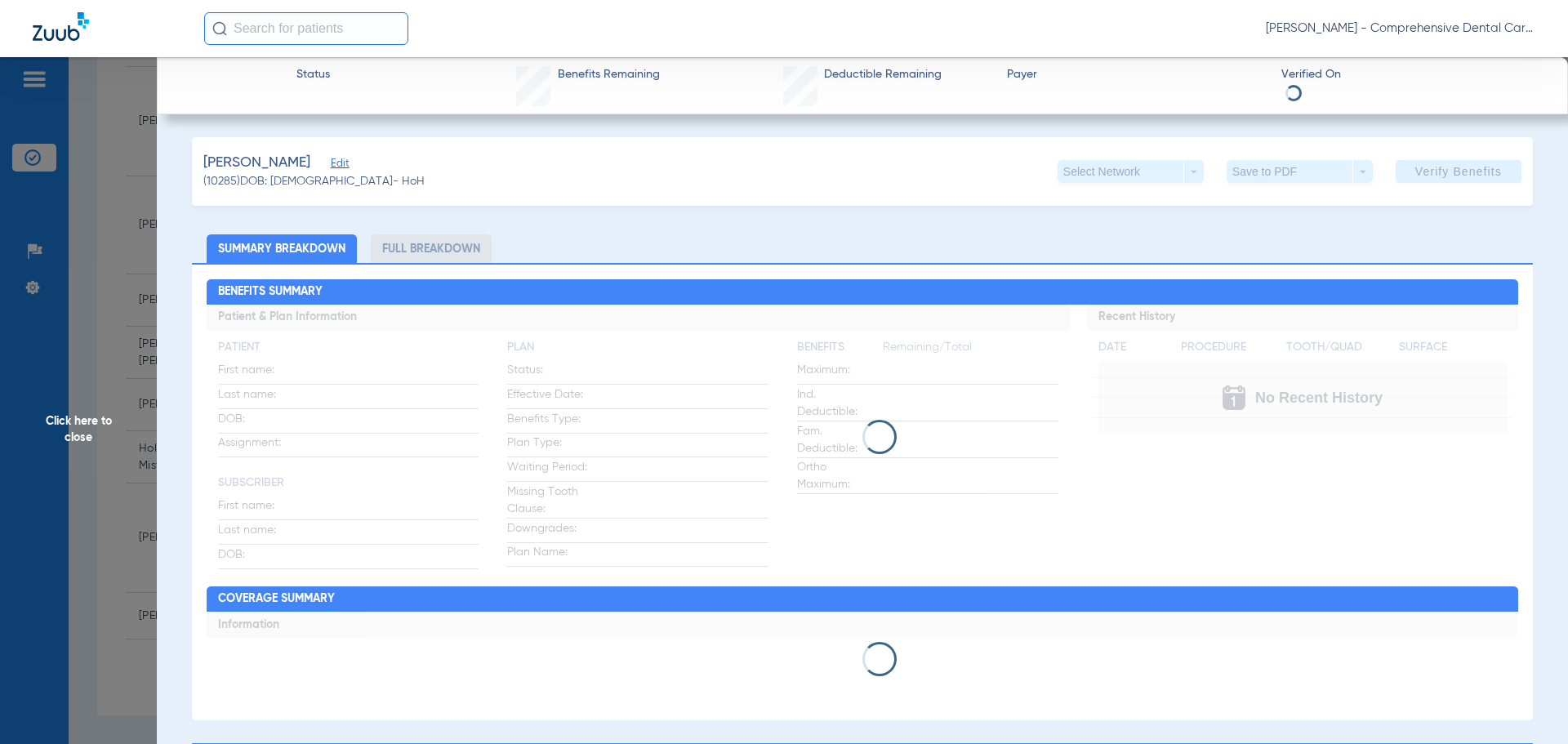
click at [346, 162] on span "Edit" at bounding box center [338, 166] width 15 height 15
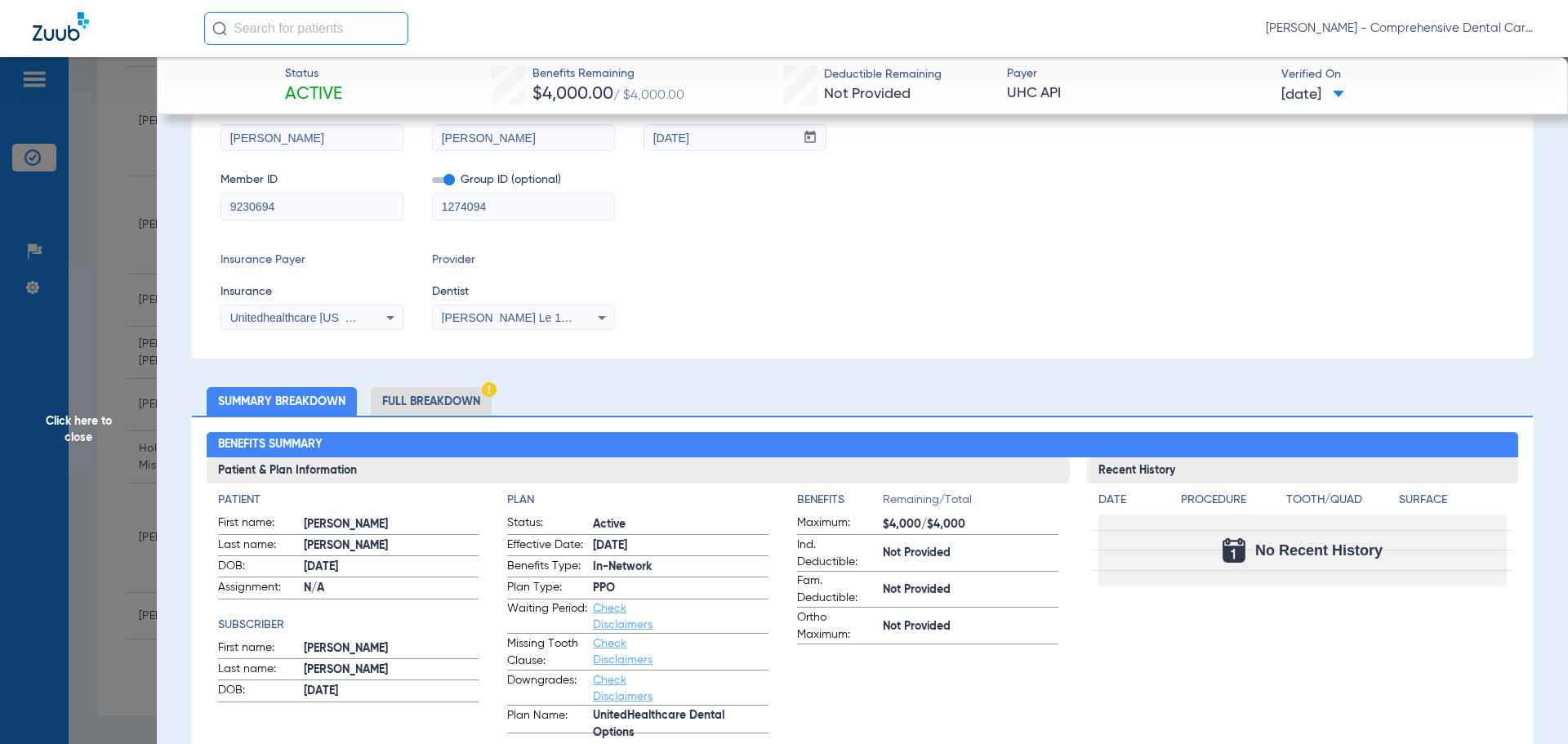
scroll to position [0, 0]
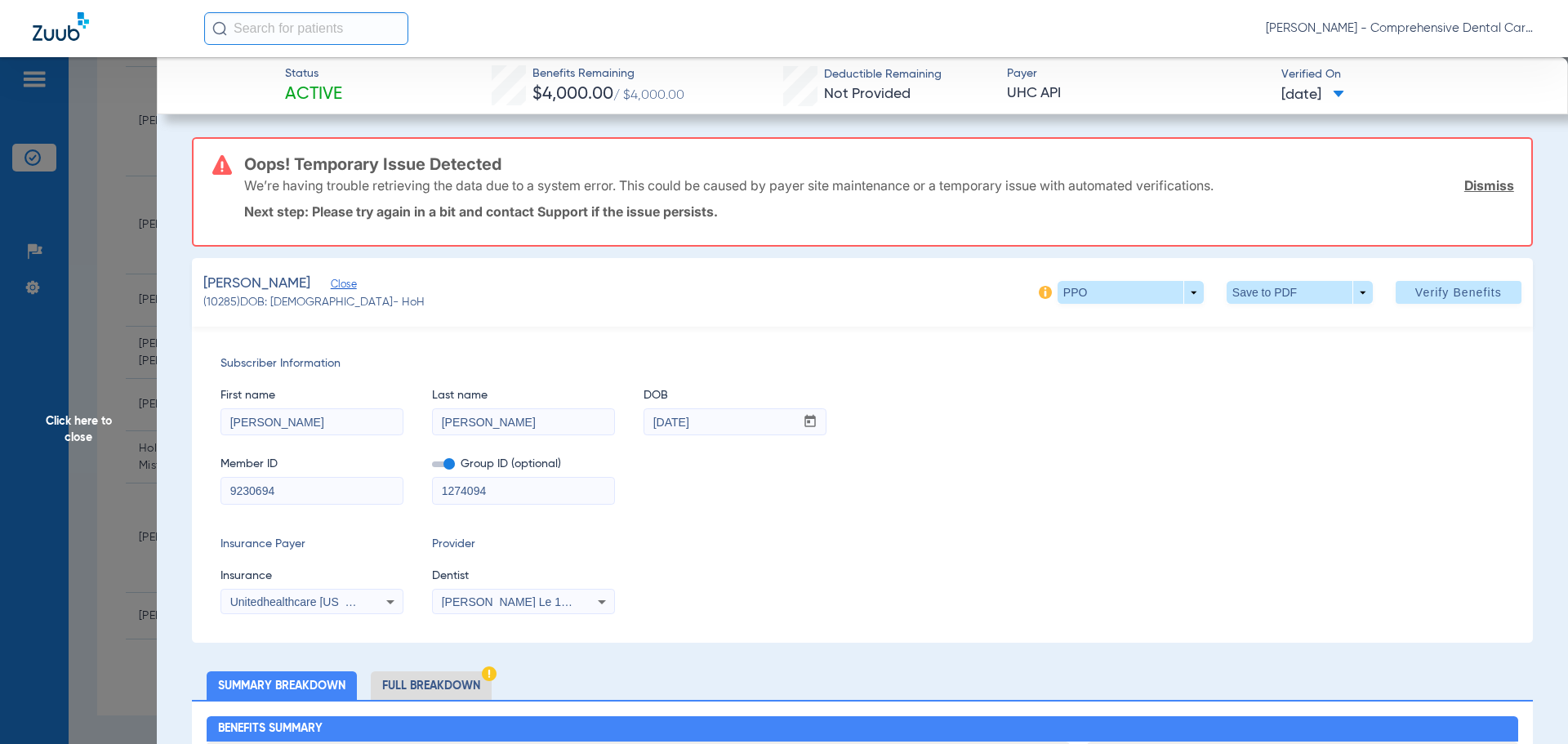
click at [1481, 190] on link "Dismiss" at bounding box center [1489, 185] width 50 height 16
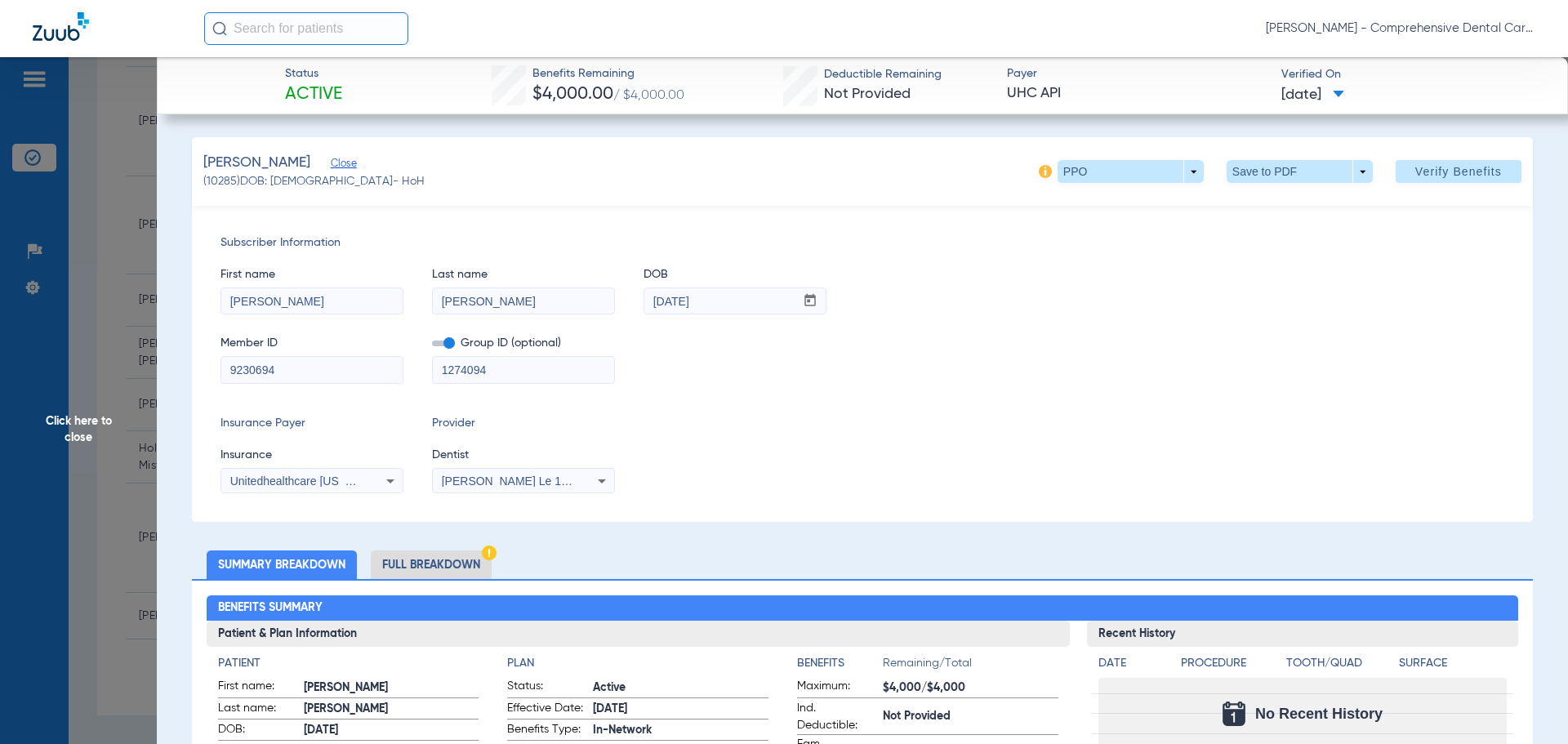
click at [56, 462] on span "Click here to close" at bounding box center [79, 429] width 157 height 744
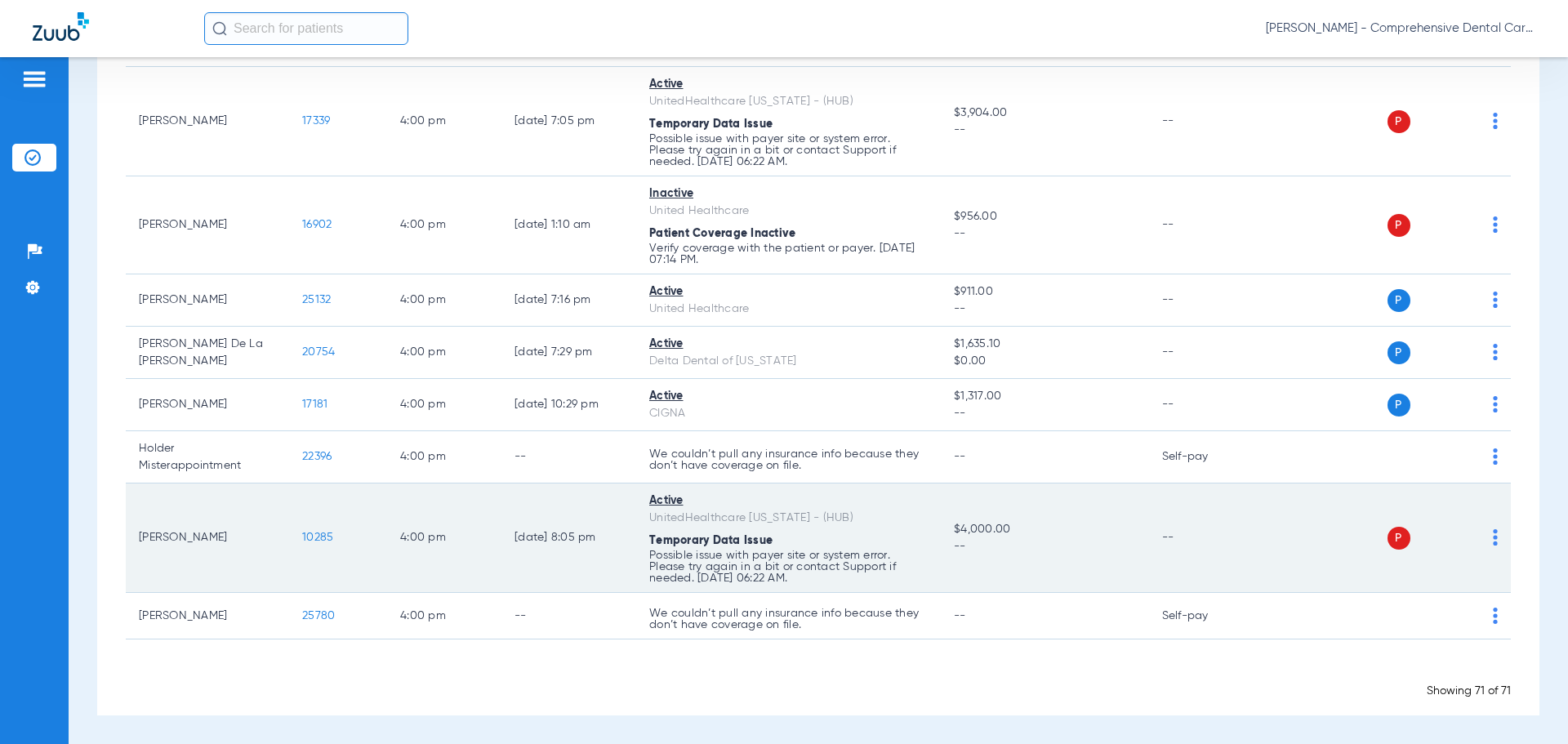
click at [312, 537] on span "10285" at bounding box center [318, 537] width 31 height 11
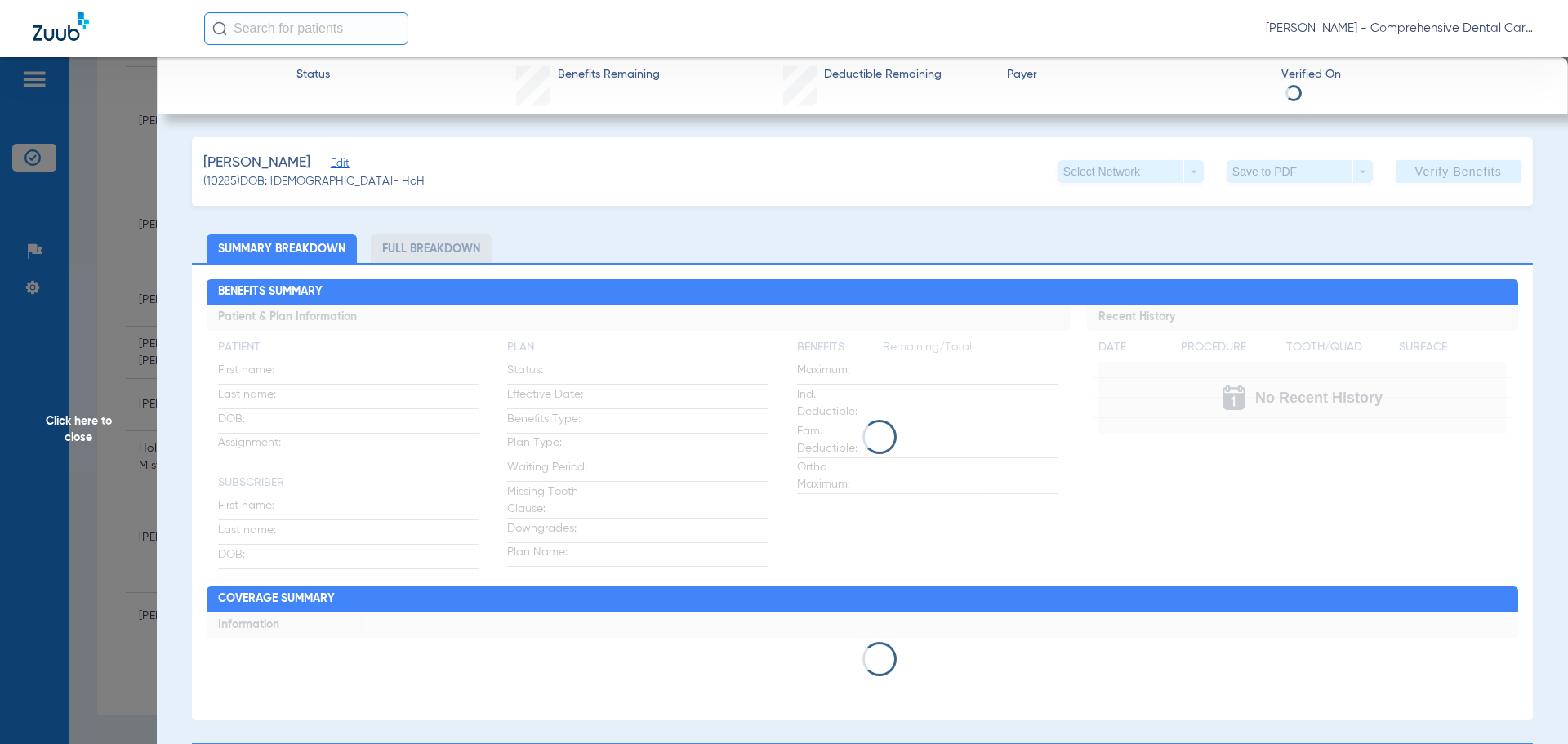
click at [346, 168] on span "Edit" at bounding box center [338, 166] width 15 height 15
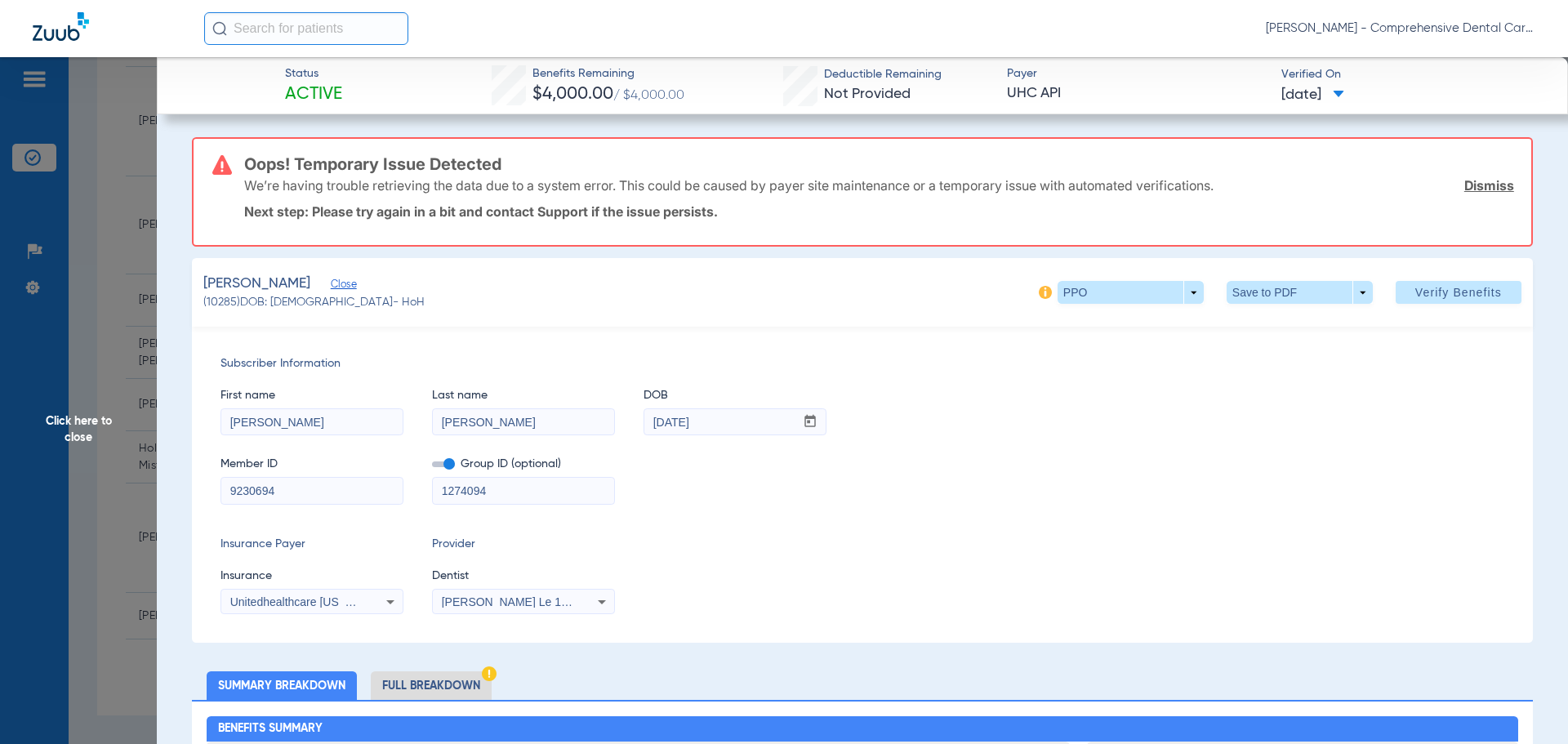
click at [325, 605] on span "Unitedhealthcare [US_STATE] - (Hub)" at bounding box center [326, 602] width 192 height 13
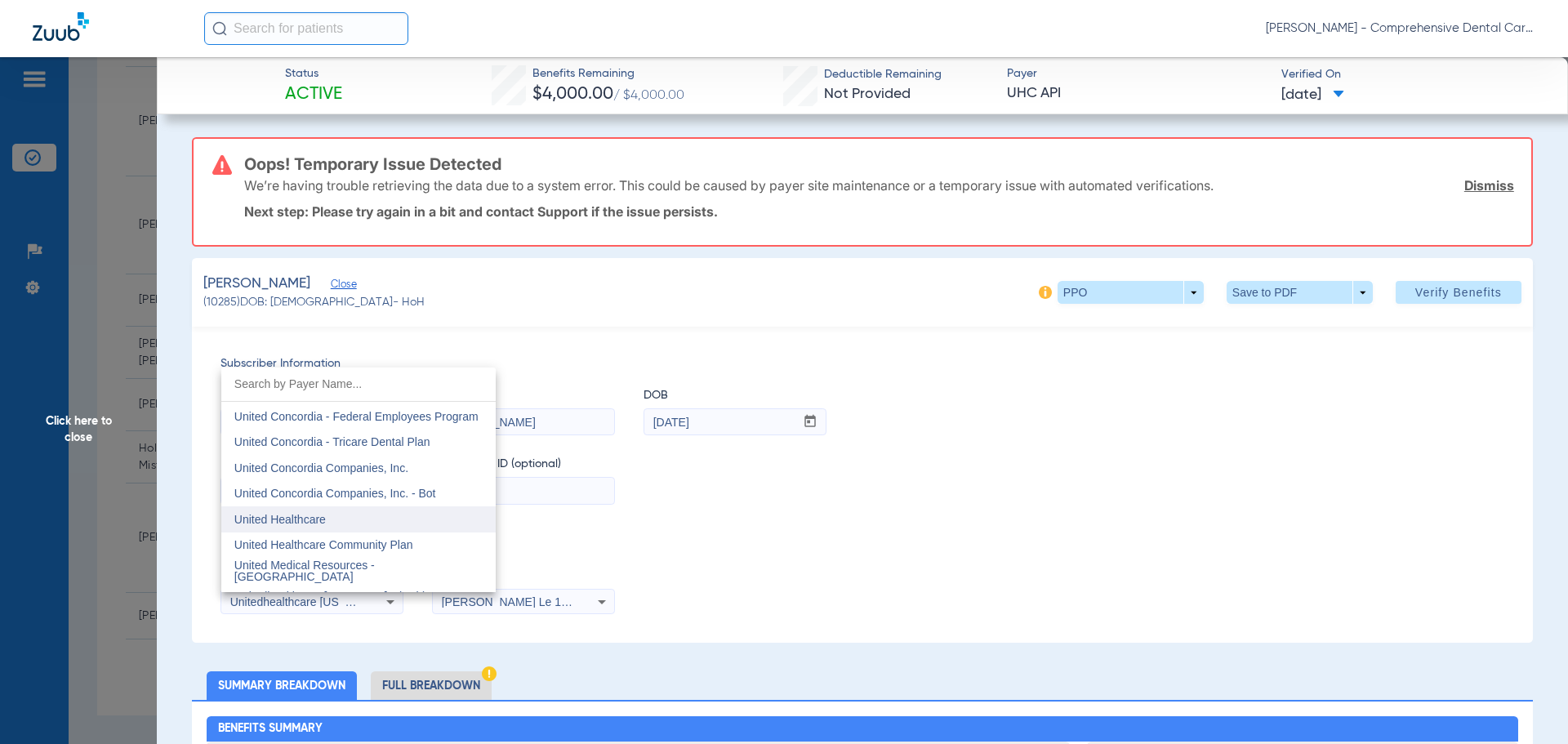
scroll to position [9703, 0]
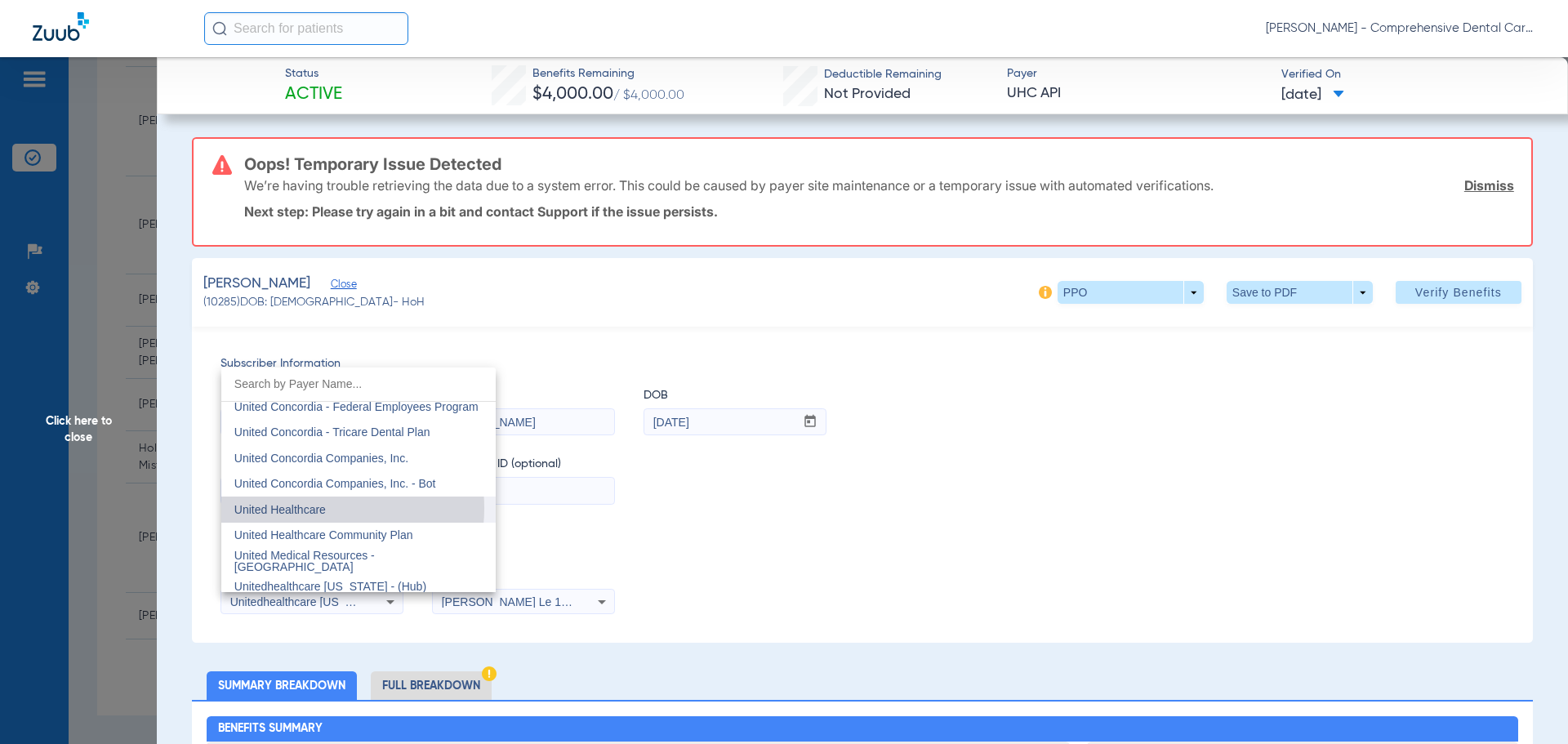
click at [316, 508] on span "United Healthcare" at bounding box center [280, 509] width 91 height 13
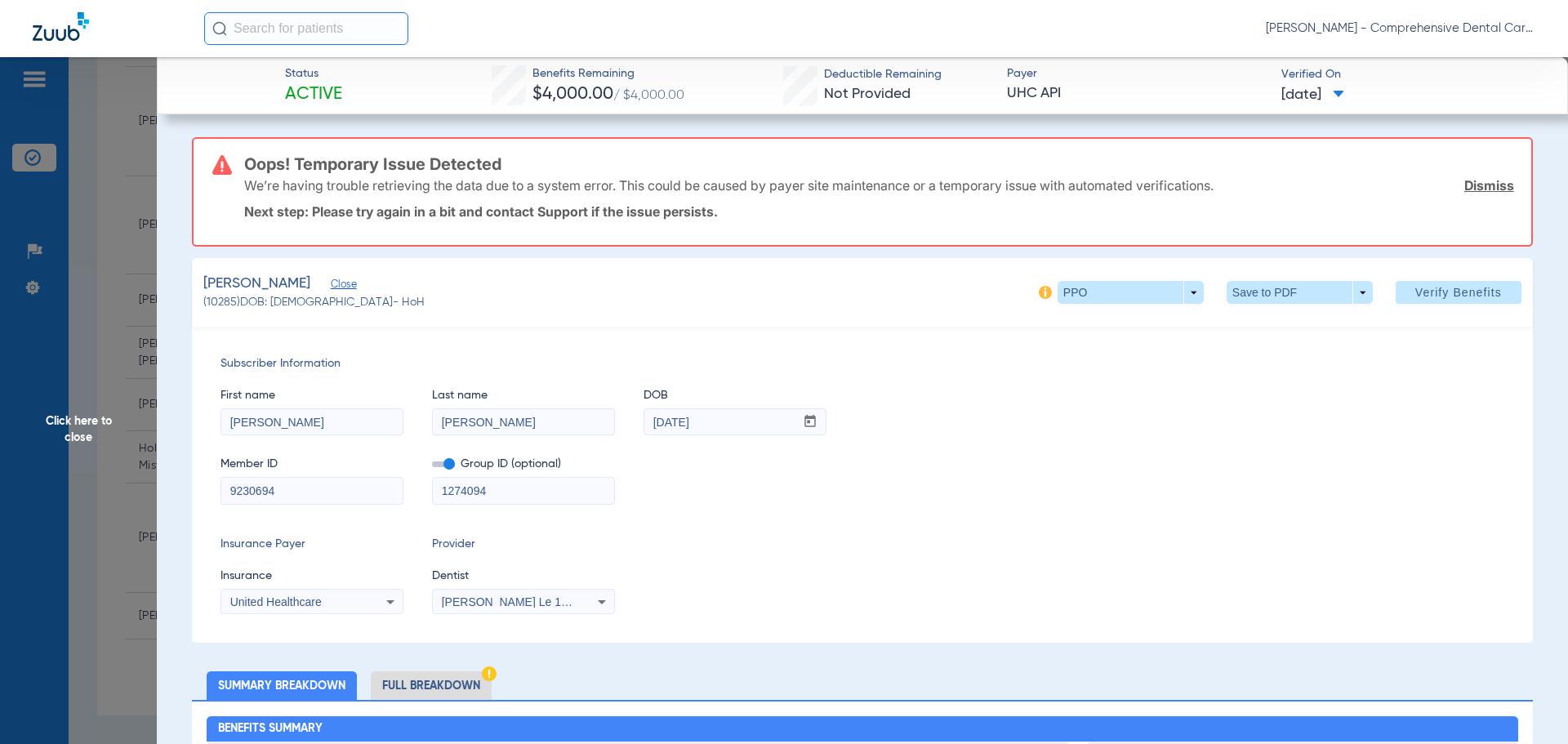
drag, startPoint x: 1439, startPoint y: 299, endPoint x: 940, endPoint y: 602, distance: 583.8
click at [1440, 299] on span "Verify Benefits" at bounding box center [1458, 292] width 86 height 13
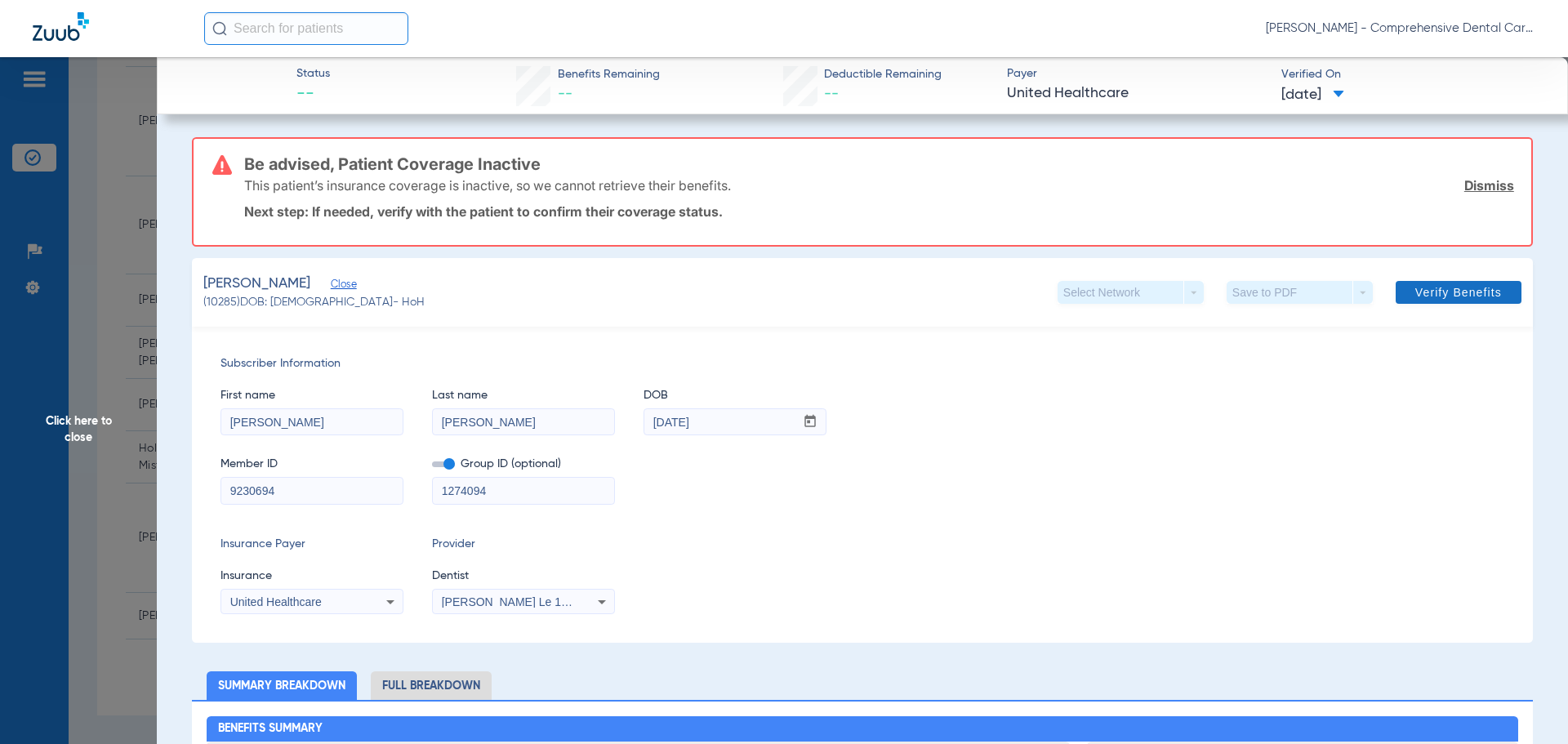
click at [1437, 302] on span at bounding box center [1458, 293] width 125 height 39
drag, startPoint x: 1481, startPoint y: 184, endPoint x: 739, endPoint y: 386, distance: 769.0
click at [1478, 184] on link "Dismiss" at bounding box center [1489, 185] width 50 height 16
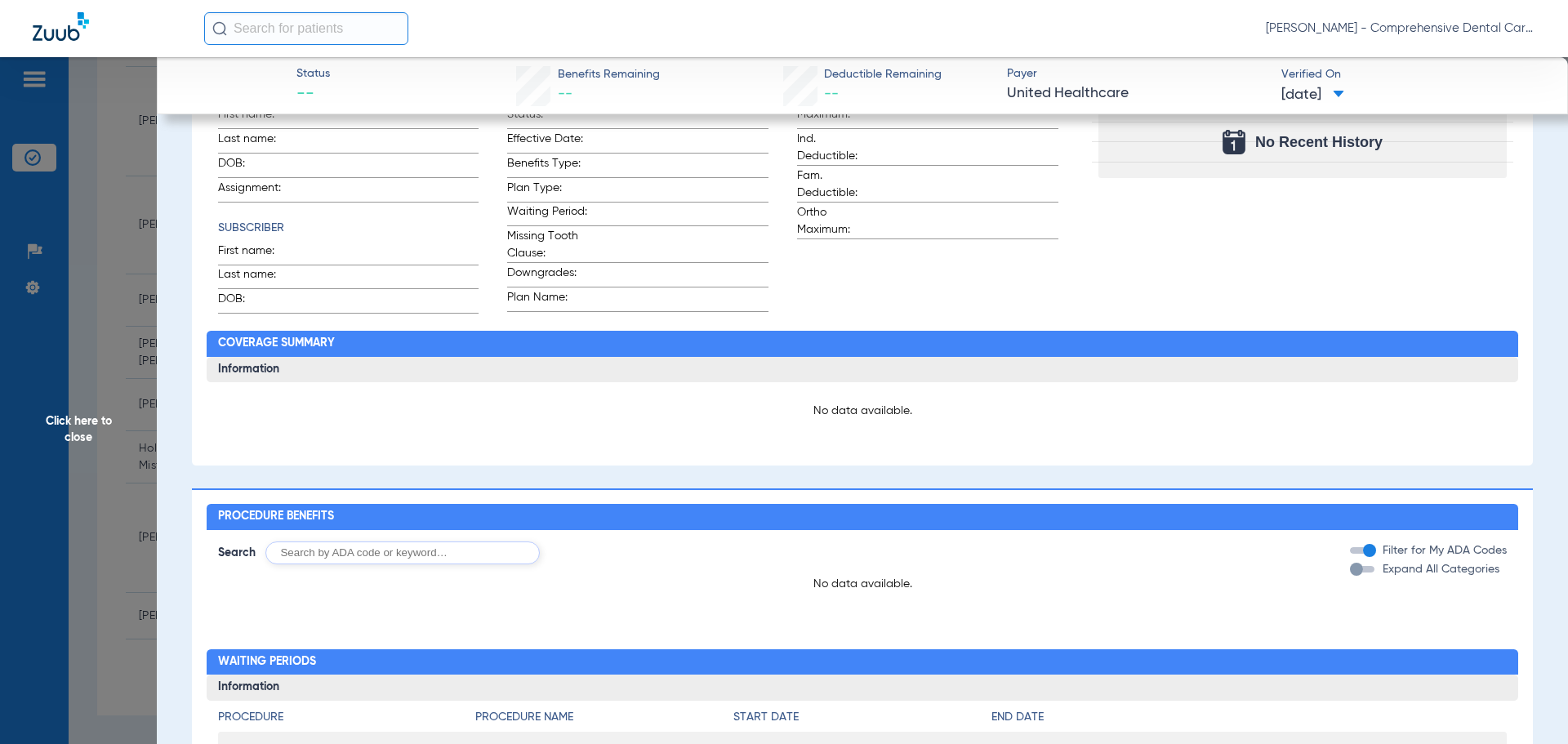
scroll to position [0, 0]
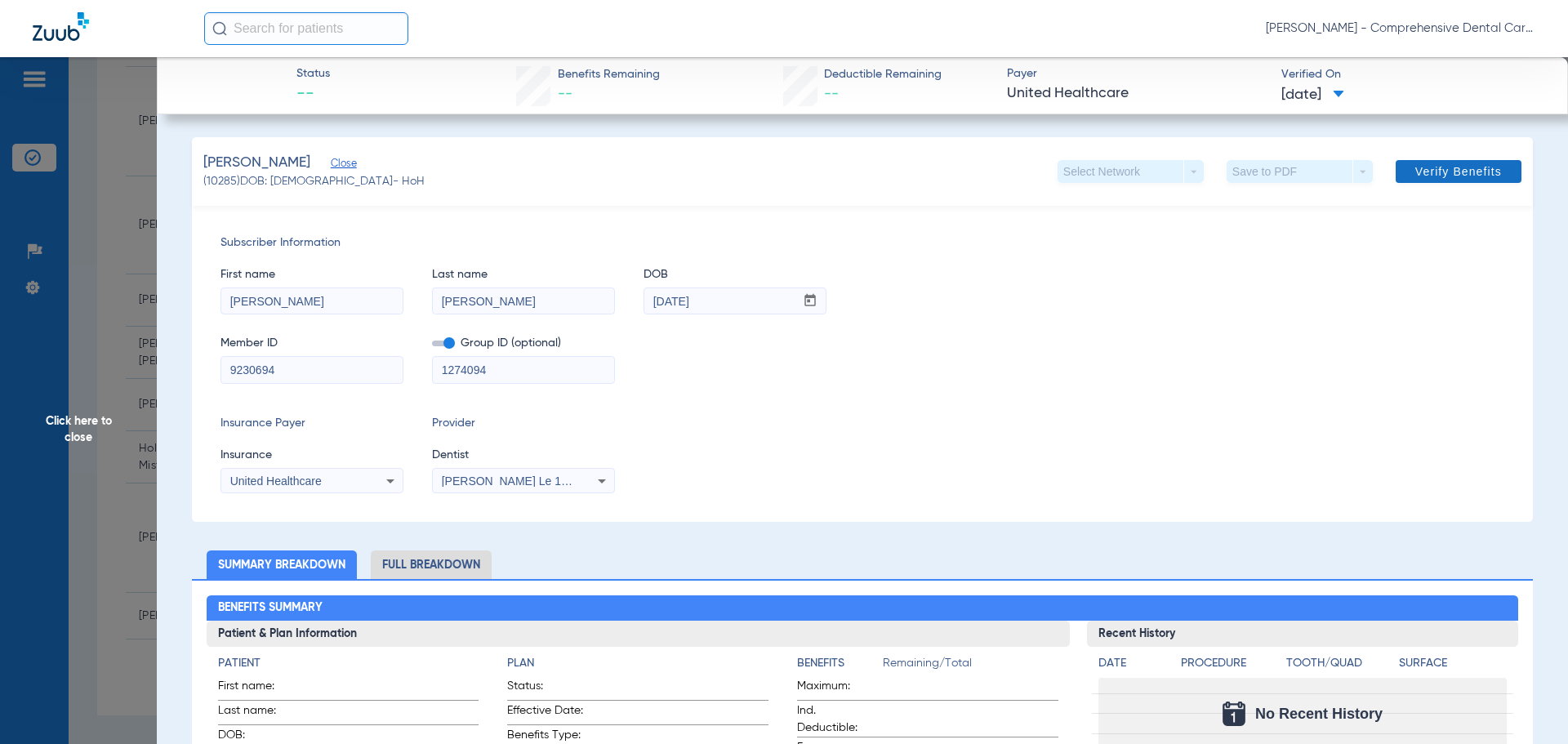
click at [1449, 171] on span "Verify Benefits" at bounding box center [1458, 171] width 86 height 13
